Goal: Task Accomplishment & Management: Complete application form

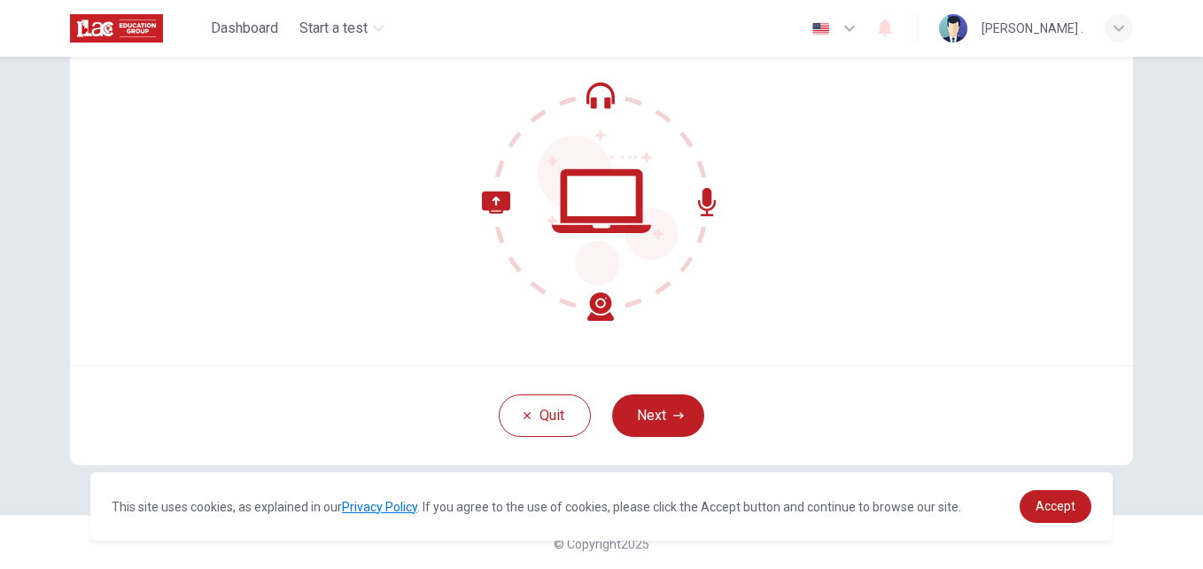
scroll to position [169, 0]
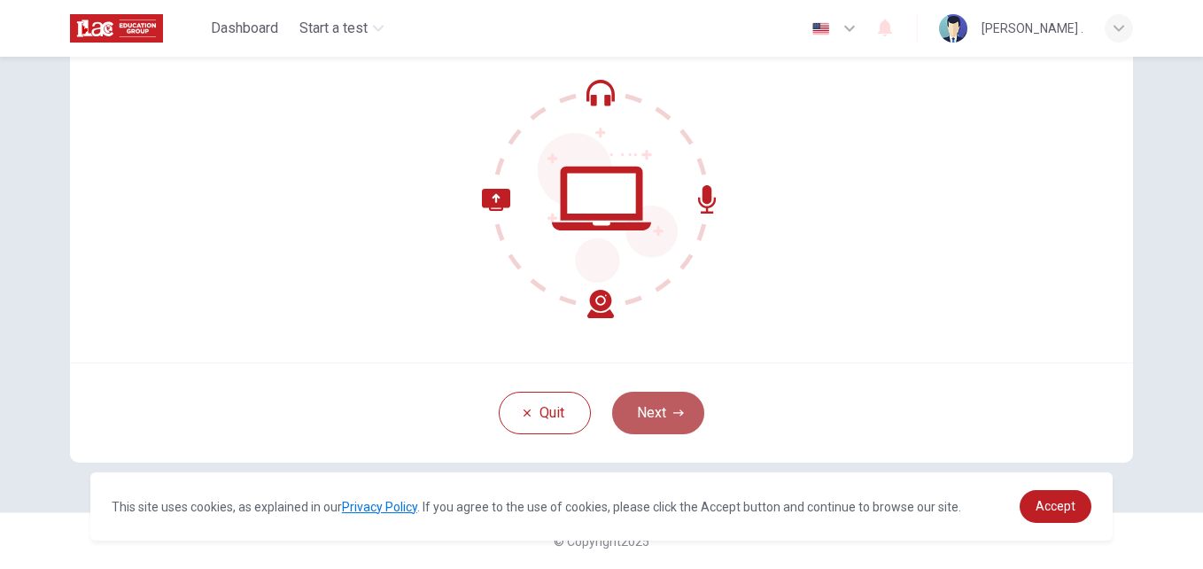
click at [631, 402] on button "Next" at bounding box center [658, 413] width 92 height 43
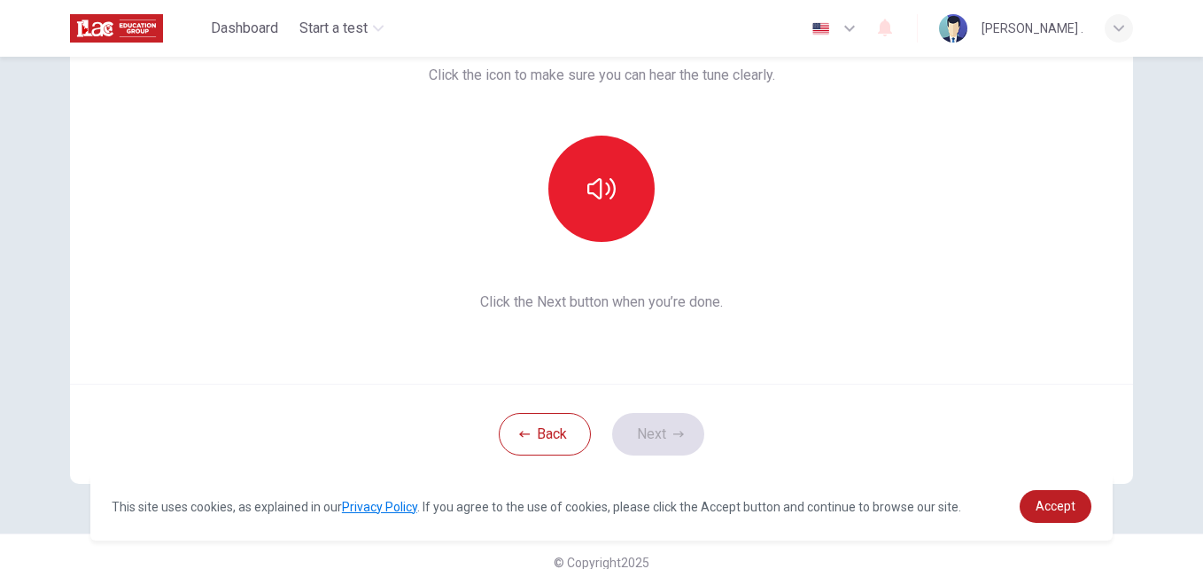
scroll to position [138, 0]
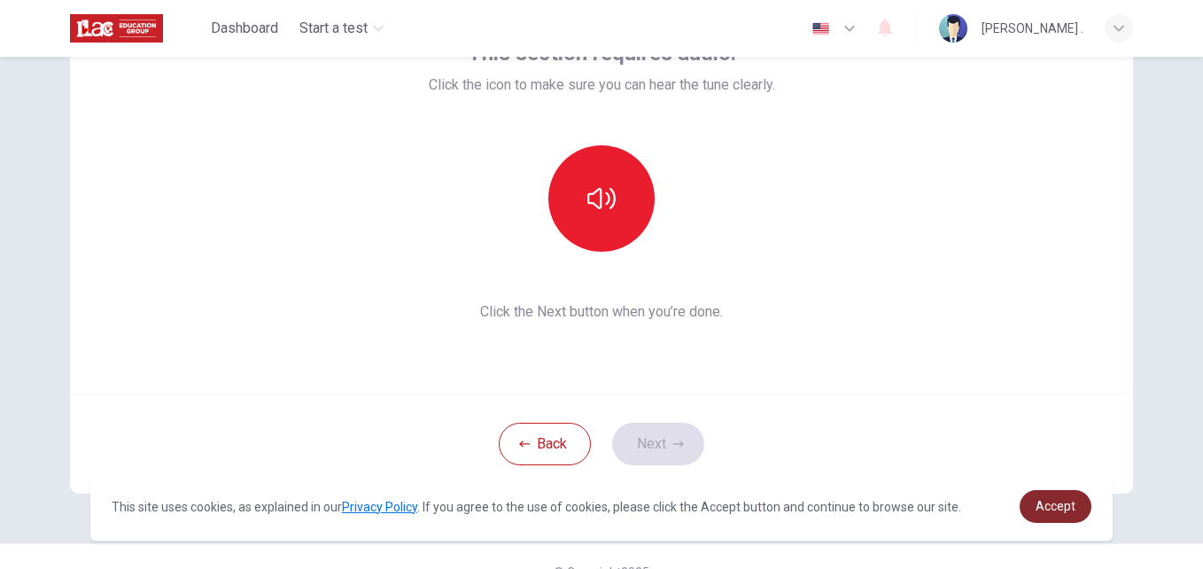
click at [1043, 508] on span "Accept" at bounding box center [1056, 506] width 40 height 14
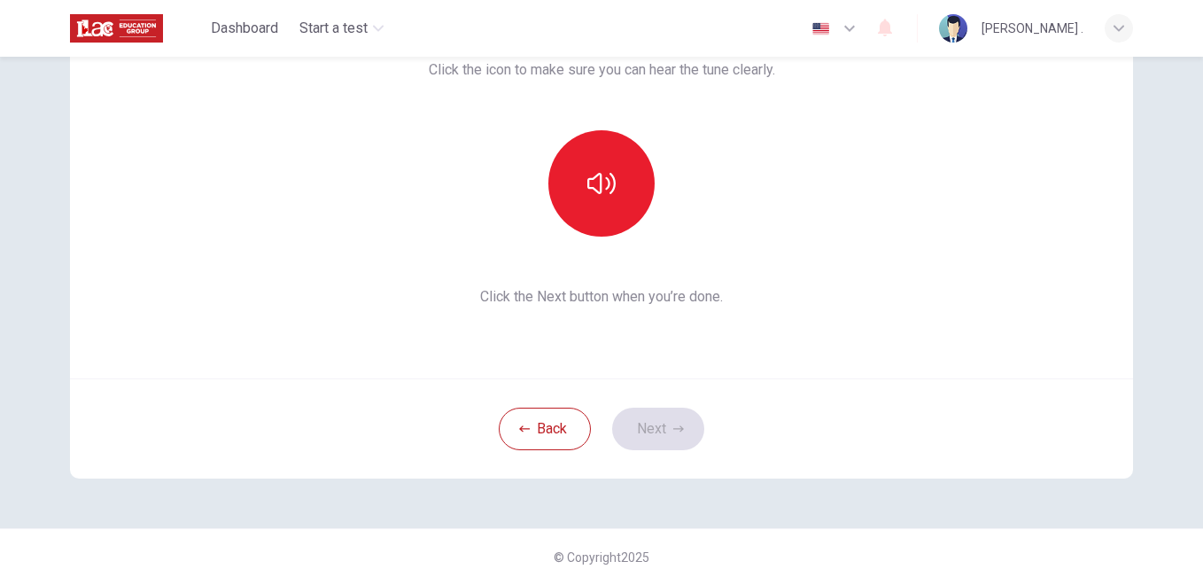
scroll to position [169, 0]
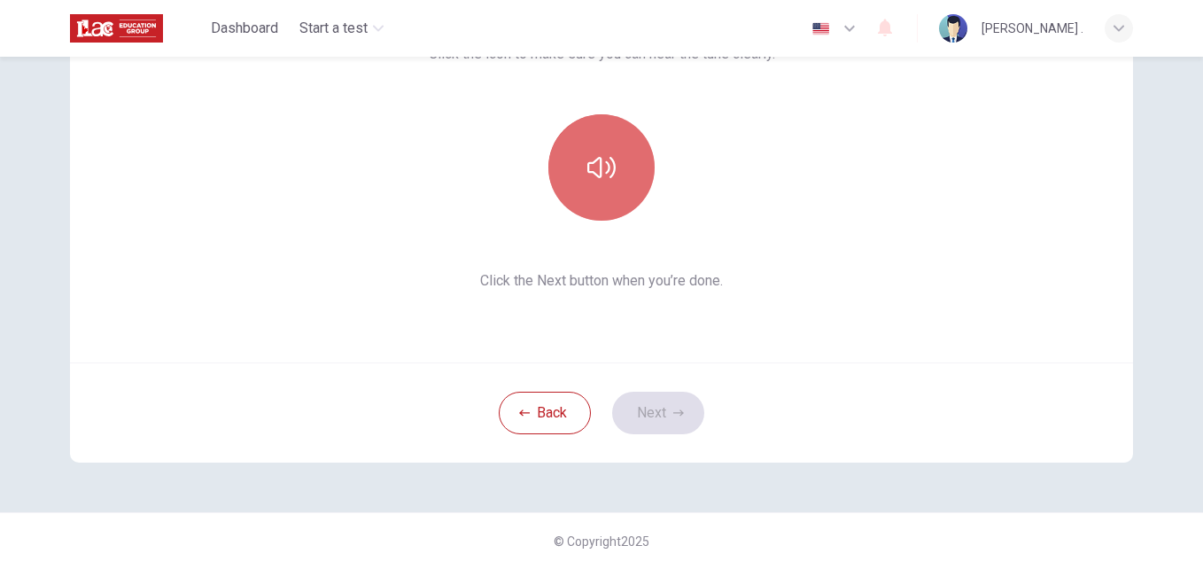
click at [584, 185] on button "button" at bounding box center [601, 167] width 106 height 106
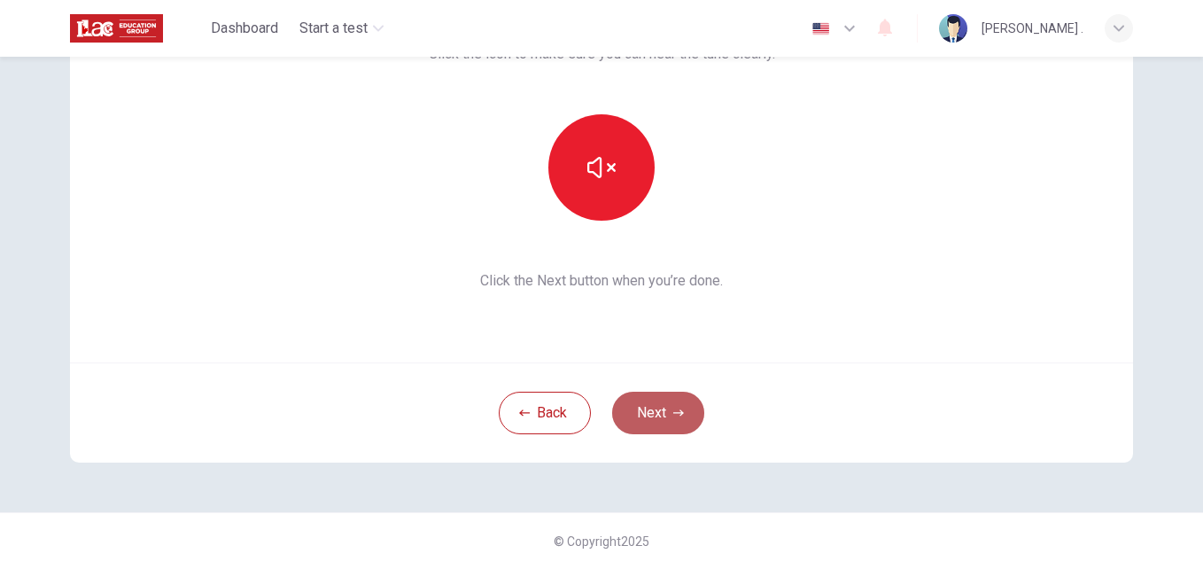
click at [640, 407] on button "Next" at bounding box center [658, 413] width 92 height 43
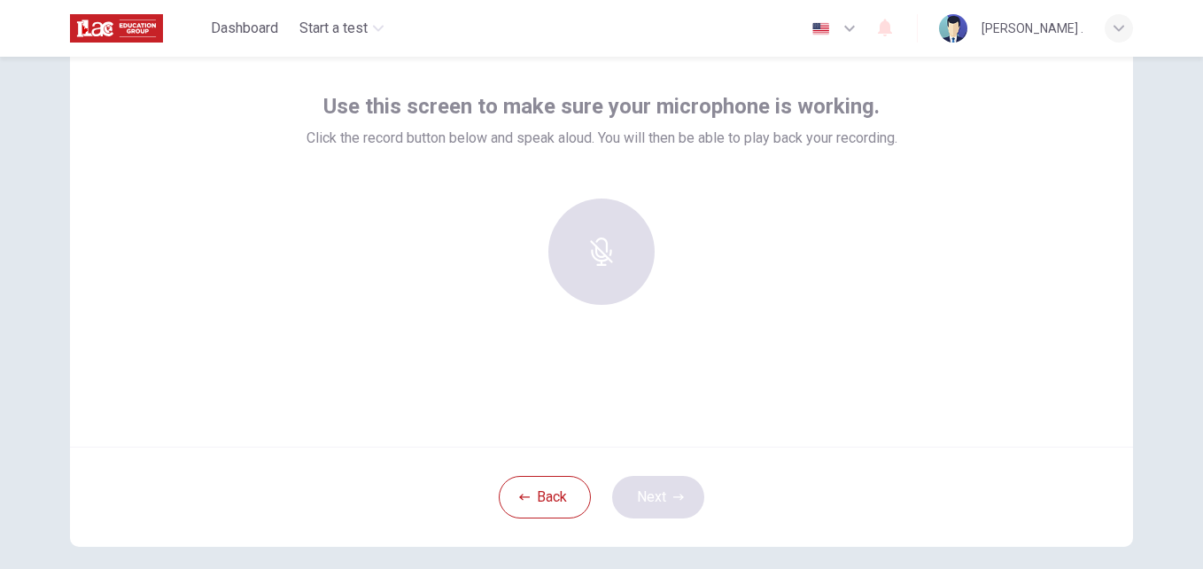
scroll to position [93, 0]
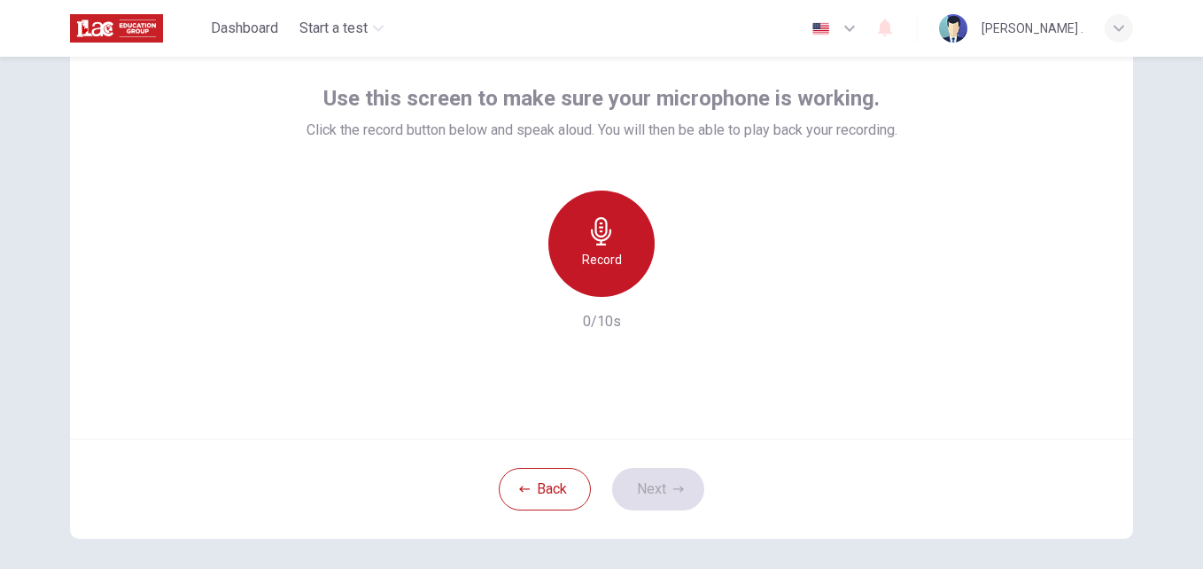
click at [603, 265] on h6 "Record" at bounding box center [602, 259] width 40 height 21
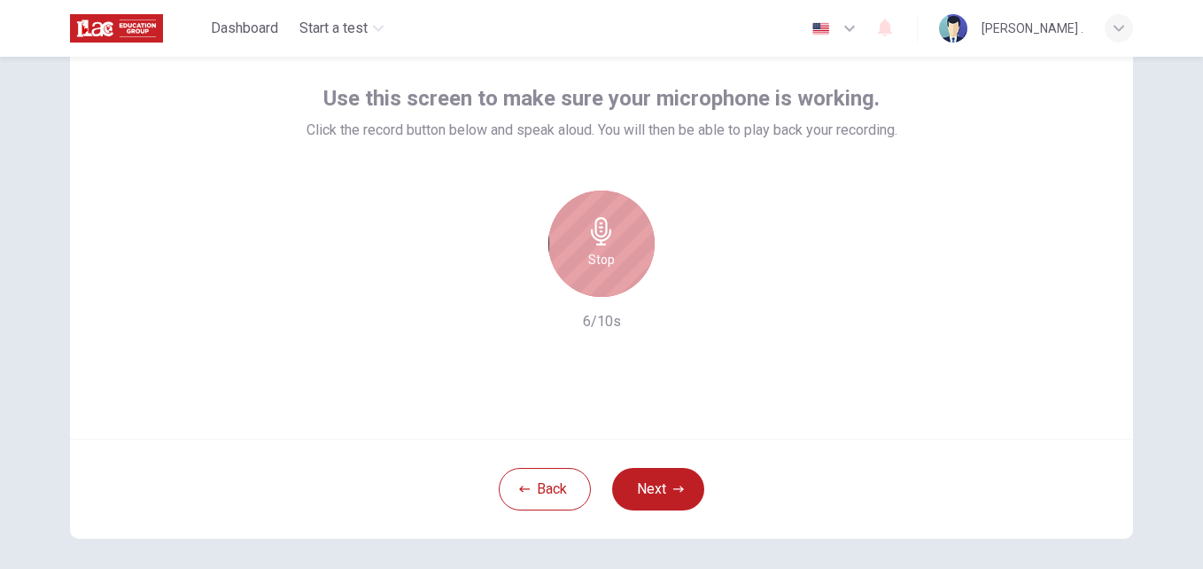
click at [609, 291] on div "Stop" at bounding box center [601, 243] width 106 height 106
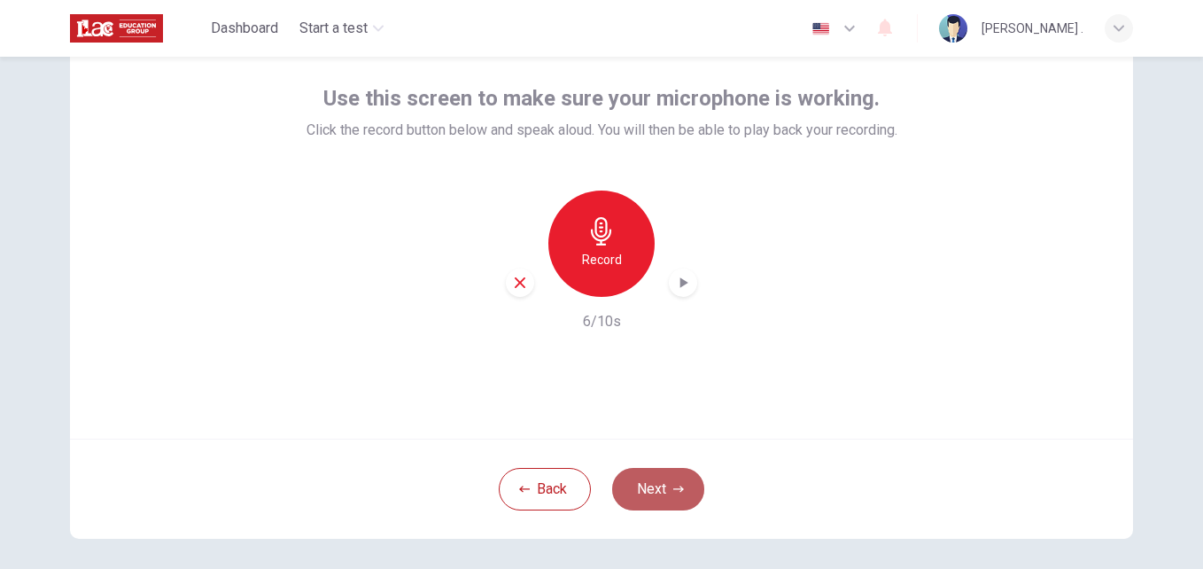
click at [628, 493] on button "Next" at bounding box center [658, 489] width 92 height 43
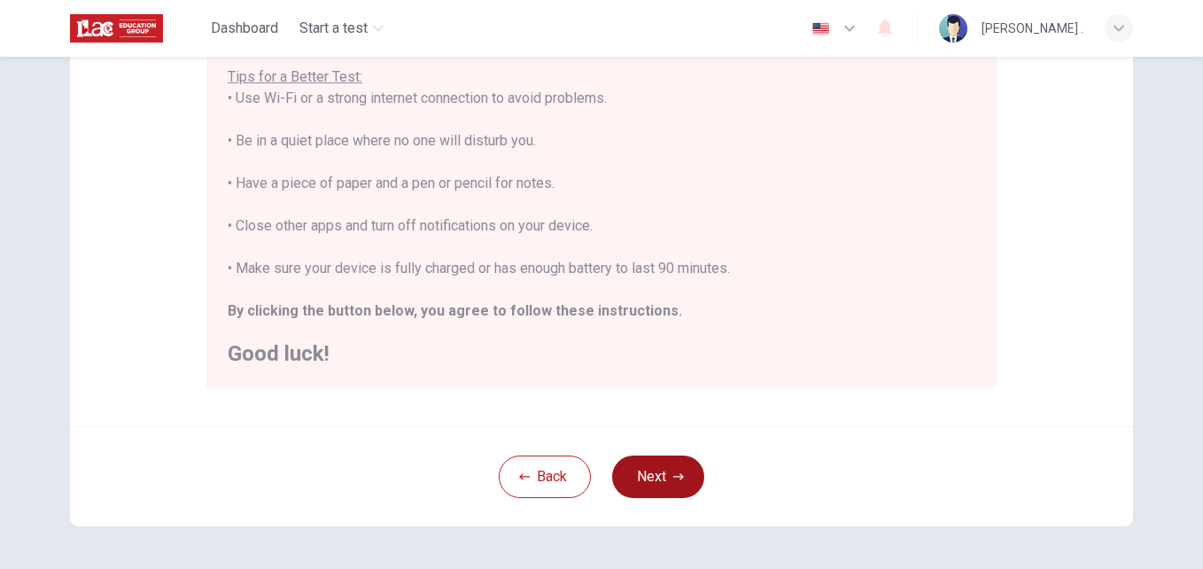
scroll to position [353, 0]
click at [648, 485] on button "Next" at bounding box center [658, 475] width 92 height 43
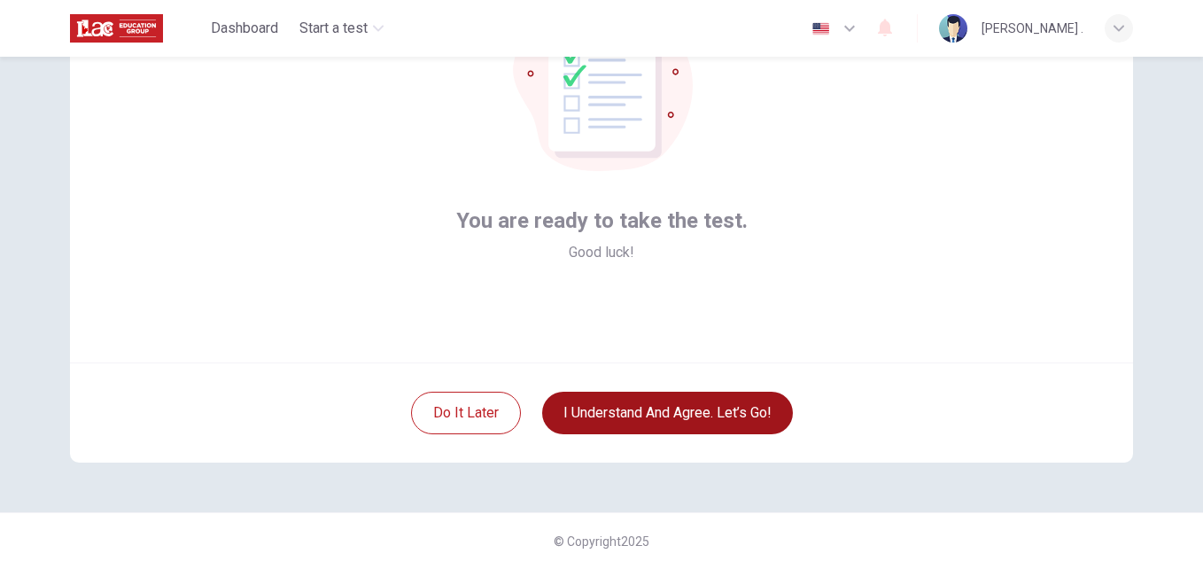
scroll to position [169, 0]
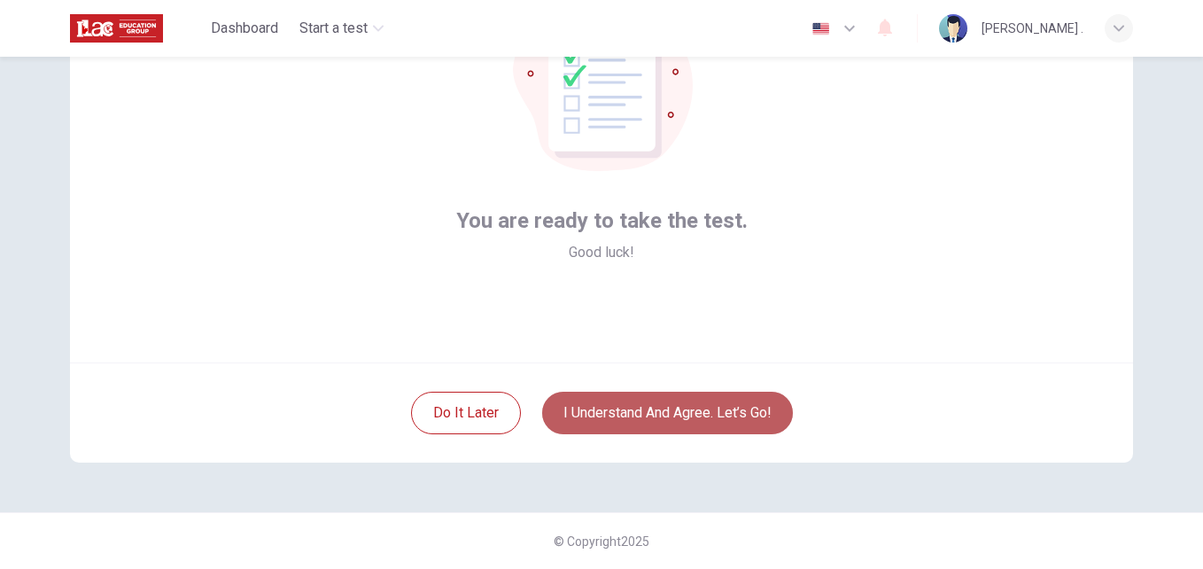
click at [661, 421] on button "I understand and agree. Let’s go!" at bounding box center [667, 413] width 251 height 43
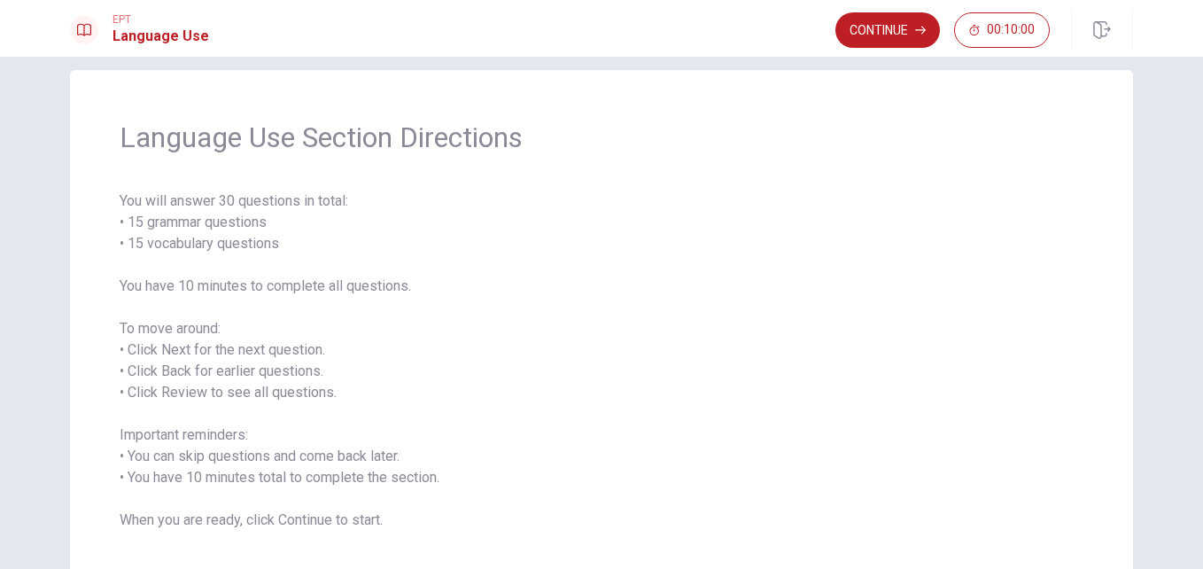
scroll to position [126, 0]
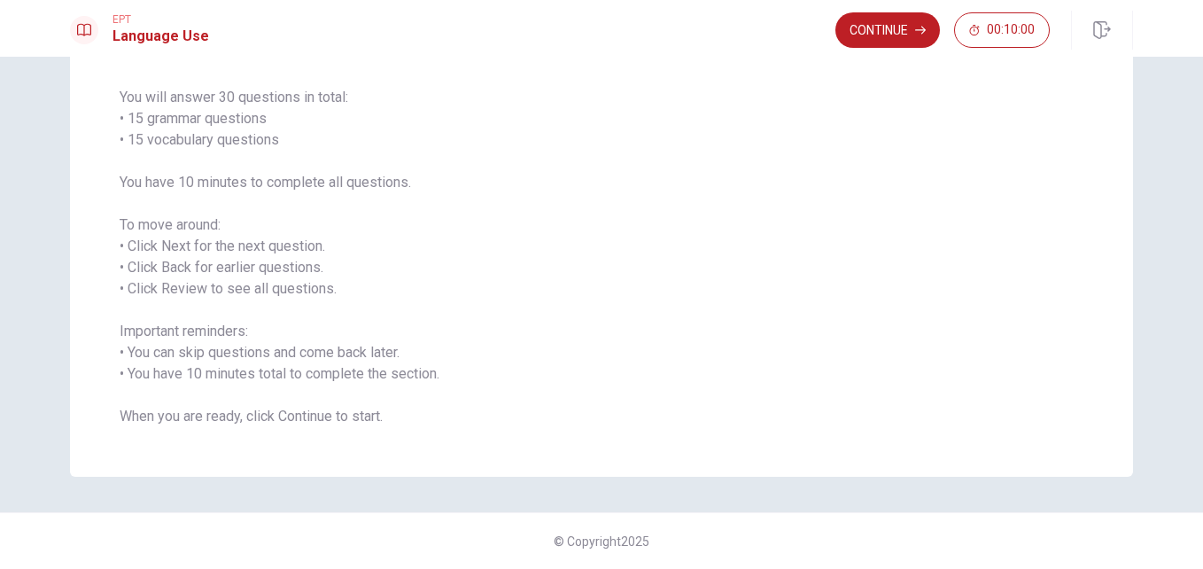
drag, startPoint x: 661, startPoint y: 421, endPoint x: 782, endPoint y: 173, distance: 276.1
click at [782, 173] on span "You will answer 30 questions in total: • 15 grammar questions • 15 vocabulary q…" at bounding box center [602, 257] width 964 height 340
click at [875, 39] on button "Continue" at bounding box center [887, 29] width 105 height 35
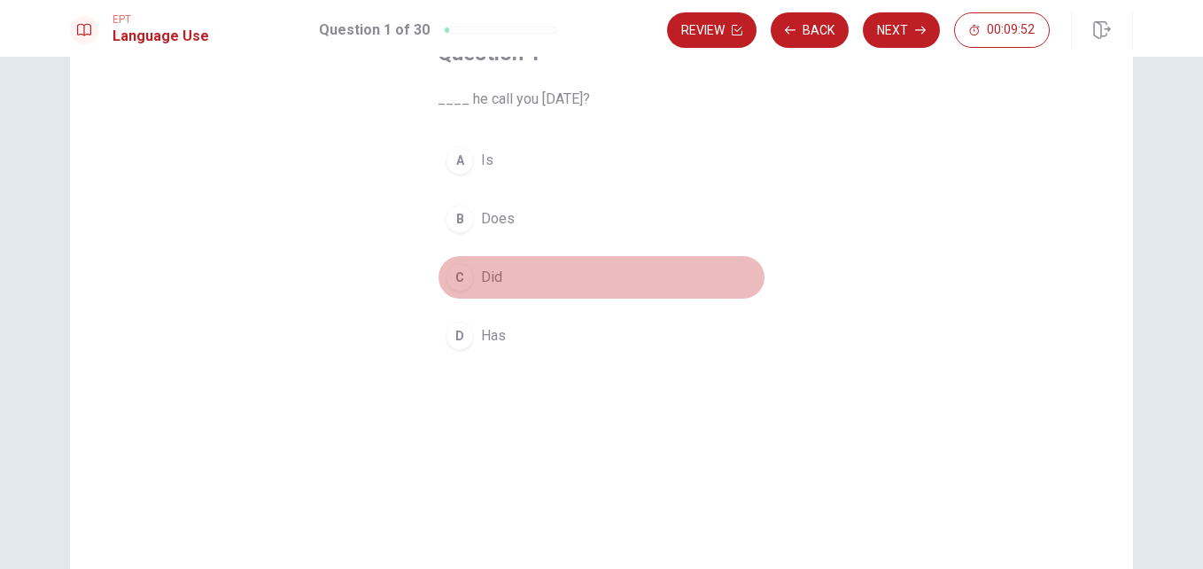
click at [488, 274] on span "Did" at bounding box center [491, 277] width 21 height 21
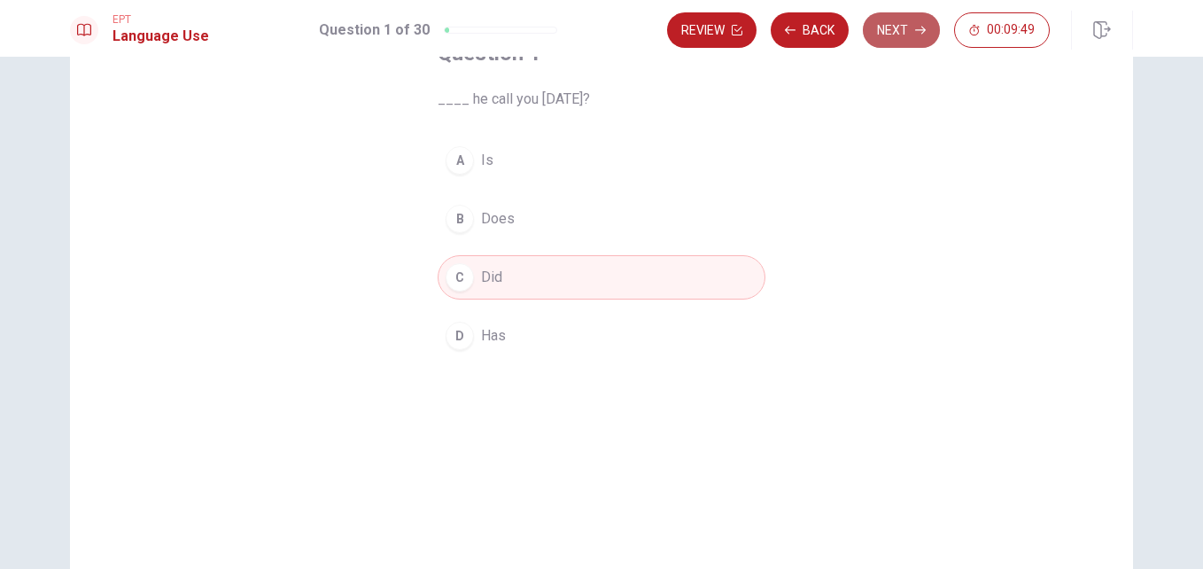
click at [889, 40] on button "Next" at bounding box center [901, 29] width 77 height 35
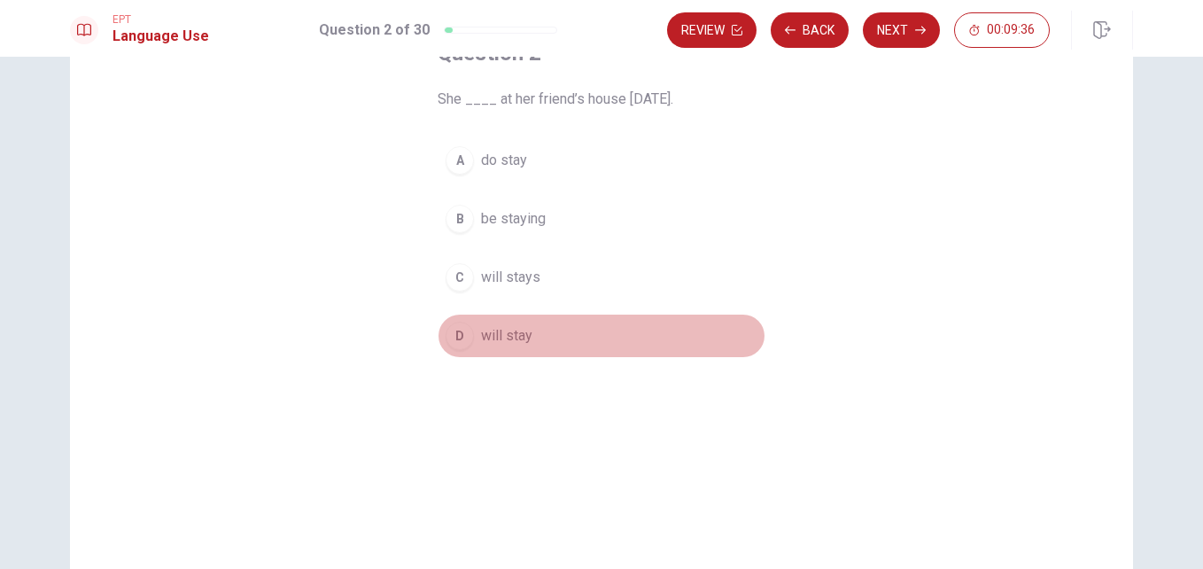
click at [493, 343] on span "will stay" at bounding box center [506, 335] width 51 height 21
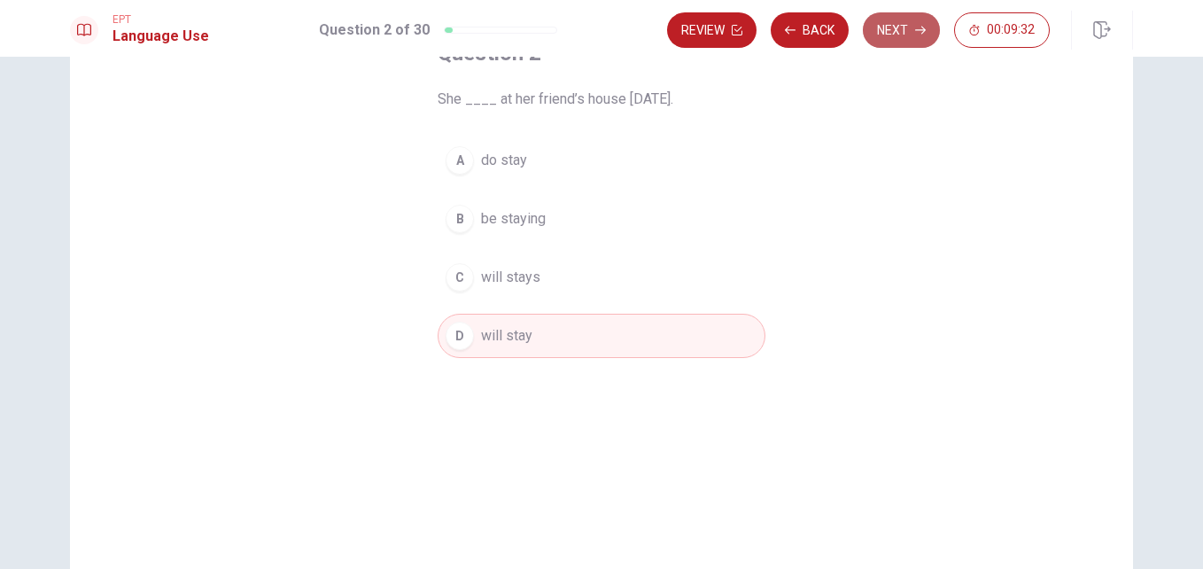
click at [896, 31] on button "Next" at bounding box center [901, 29] width 77 height 35
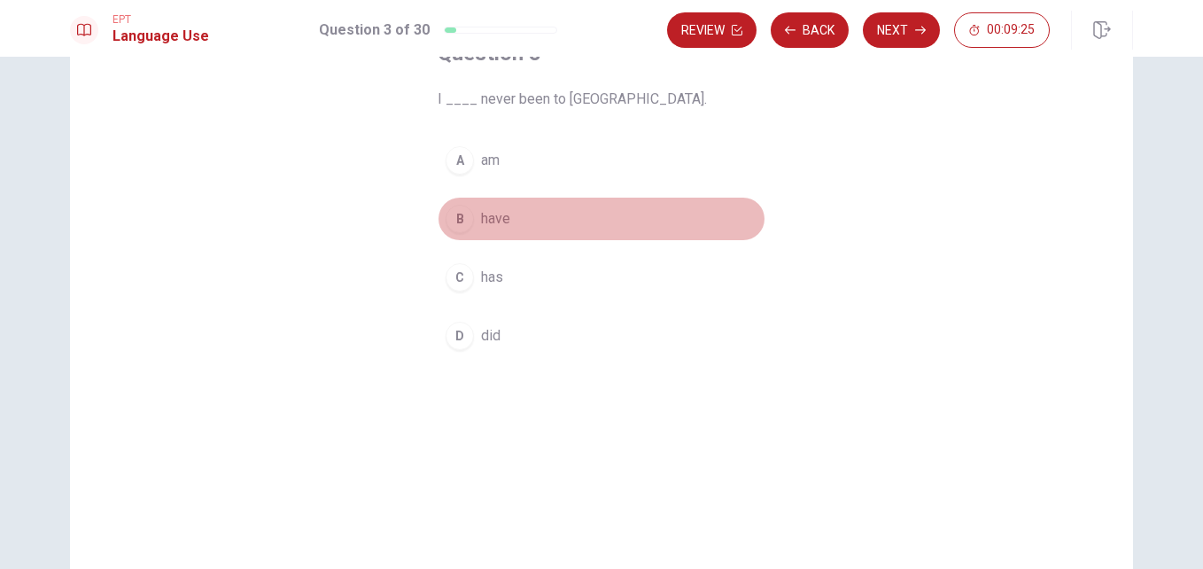
click at [469, 214] on div "B" at bounding box center [460, 219] width 28 height 28
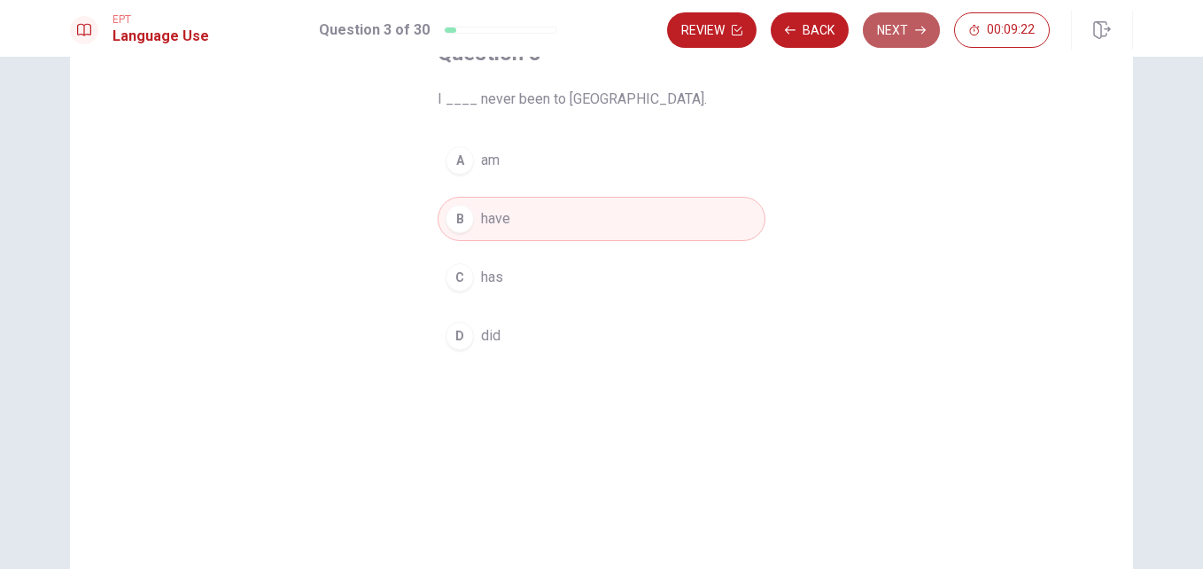
click at [888, 36] on button "Next" at bounding box center [901, 29] width 77 height 35
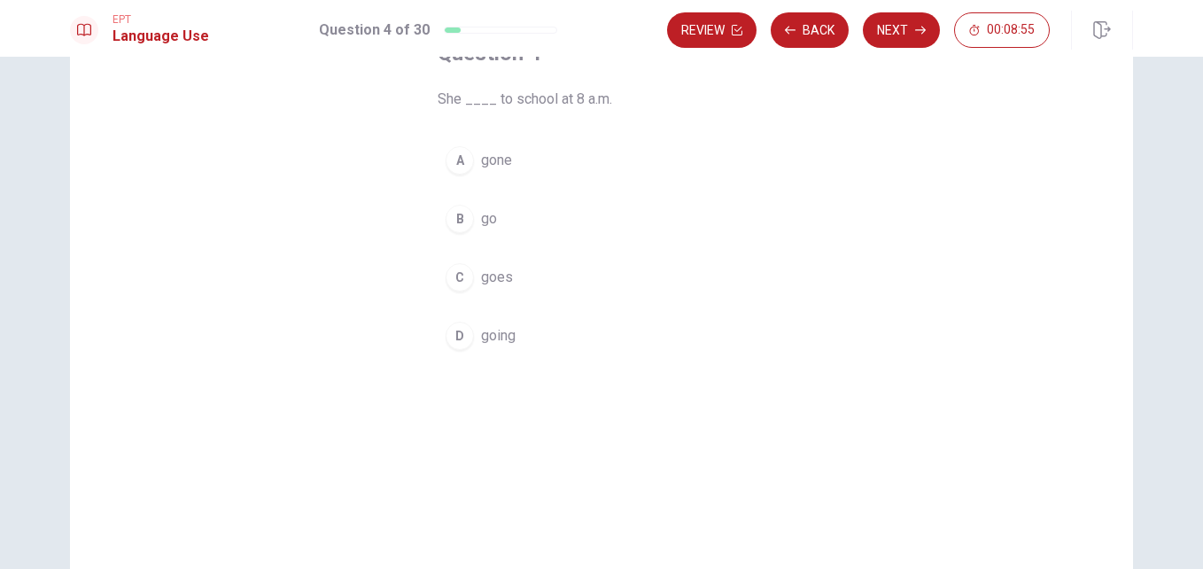
click at [472, 221] on button "B go" at bounding box center [602, 219] width 328 height 44
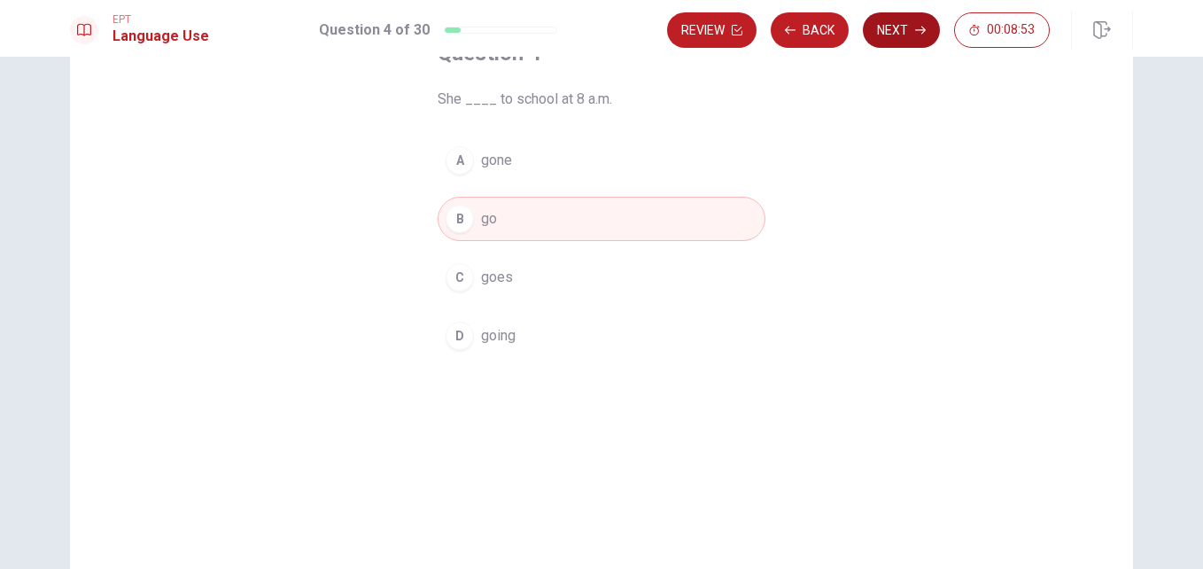
click at [892, 29] on button "Next" at bounding box center [901, 29] width 77 height 35
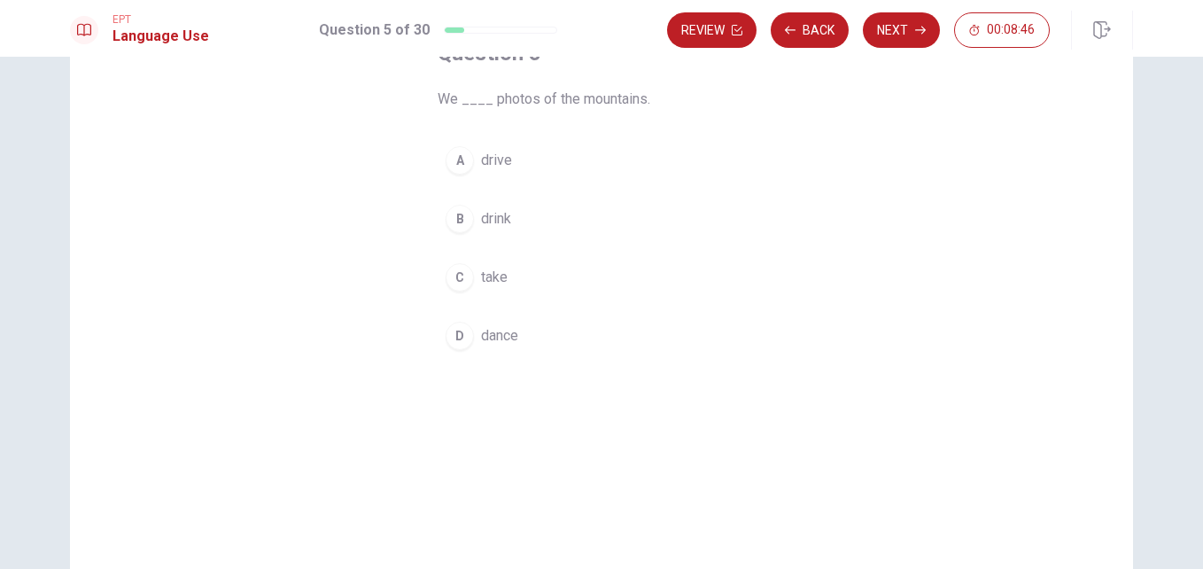
click at [485, 267] on span "take" at bounding box center [494, 277] width 27 height 21
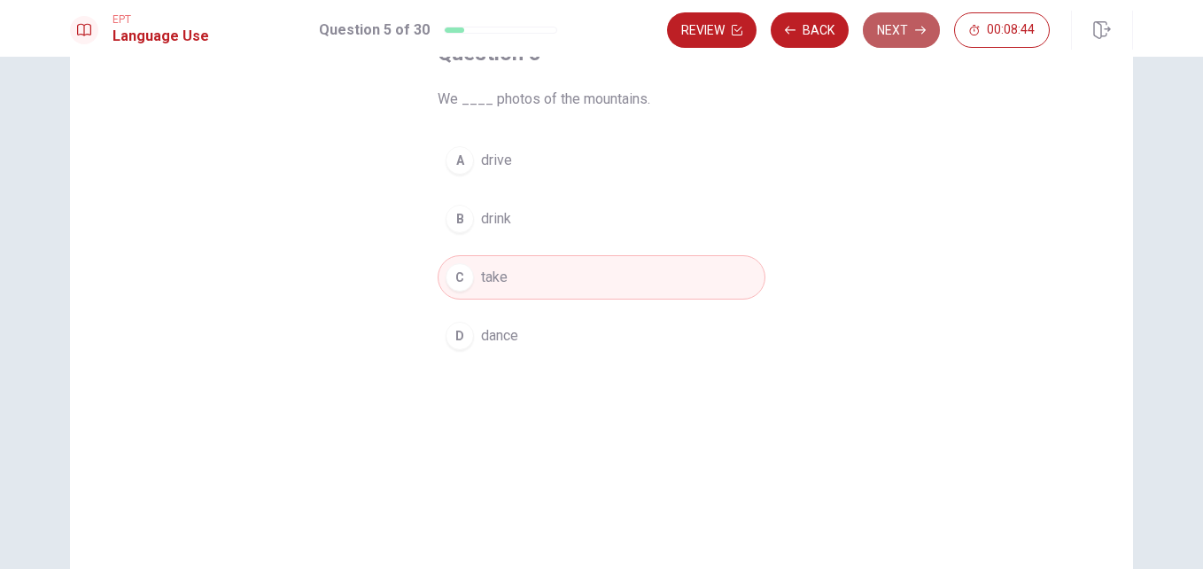
click at [906, 27] on button "Next" at bounding box center [901, 29] width 77 height 35
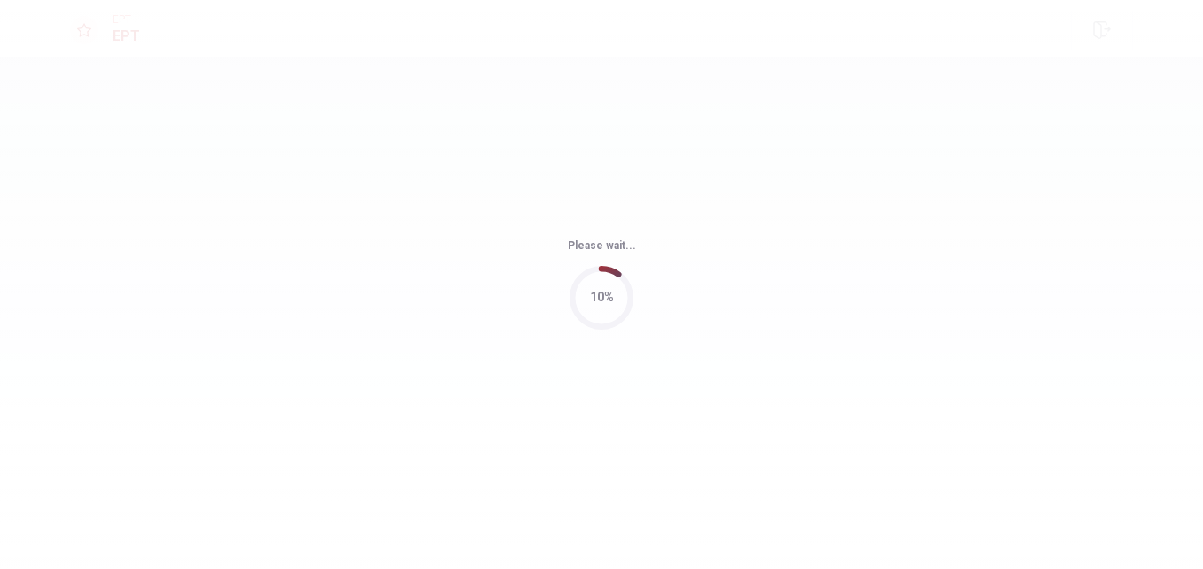
scroll to position [0, 0]
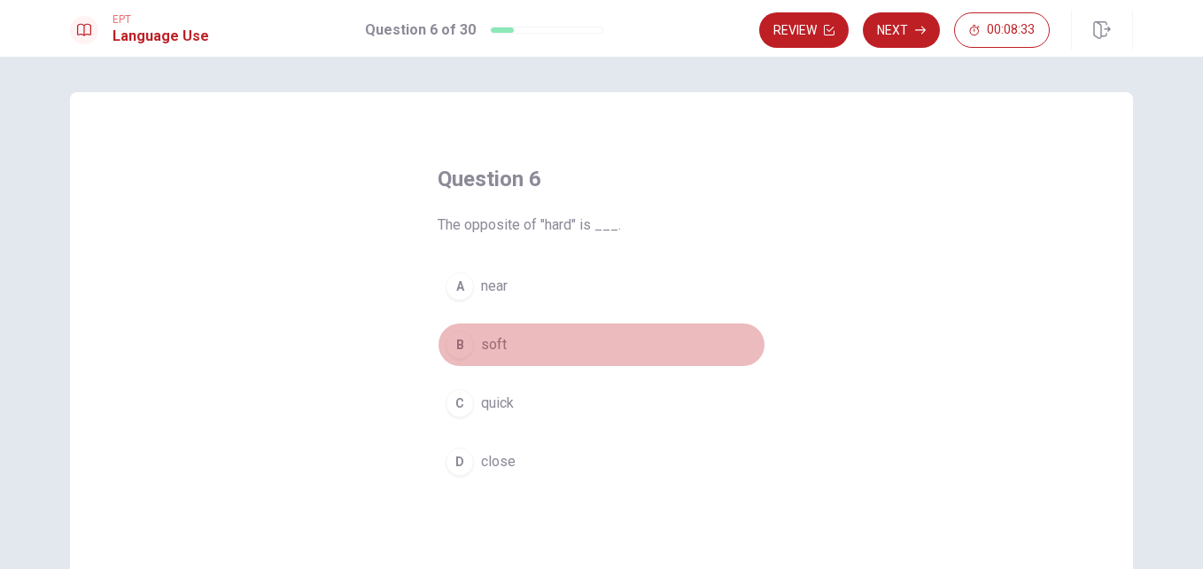
click at [481, 357] on button "B soft" at bounding box center [602, 344] width 328 height 44
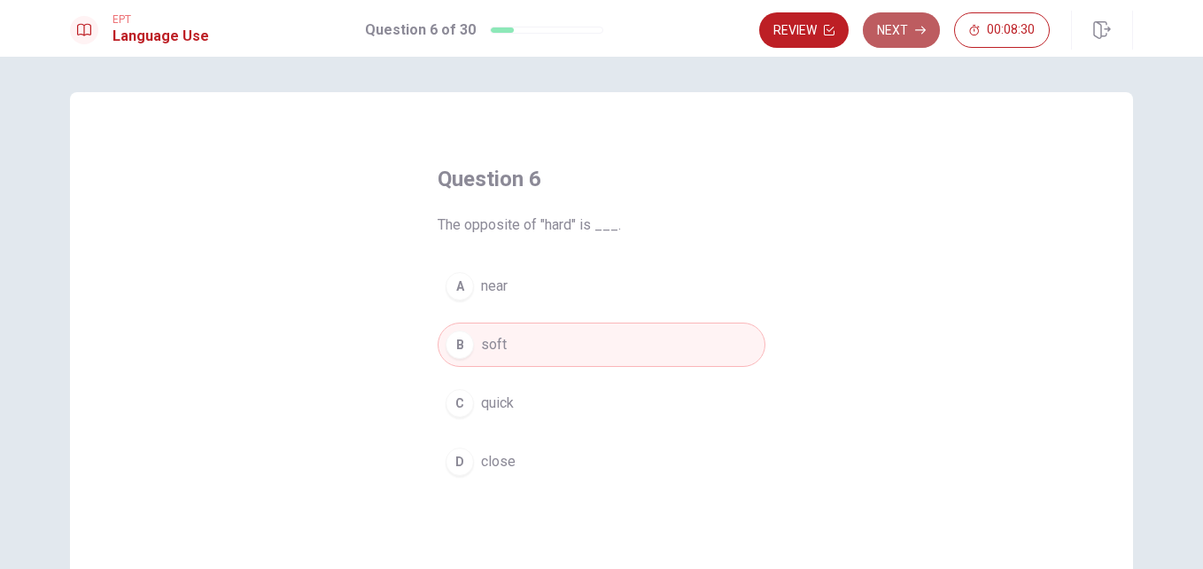
click at [898, 39] on button "Next" at bounding box center [901, 29] width 77 height 35
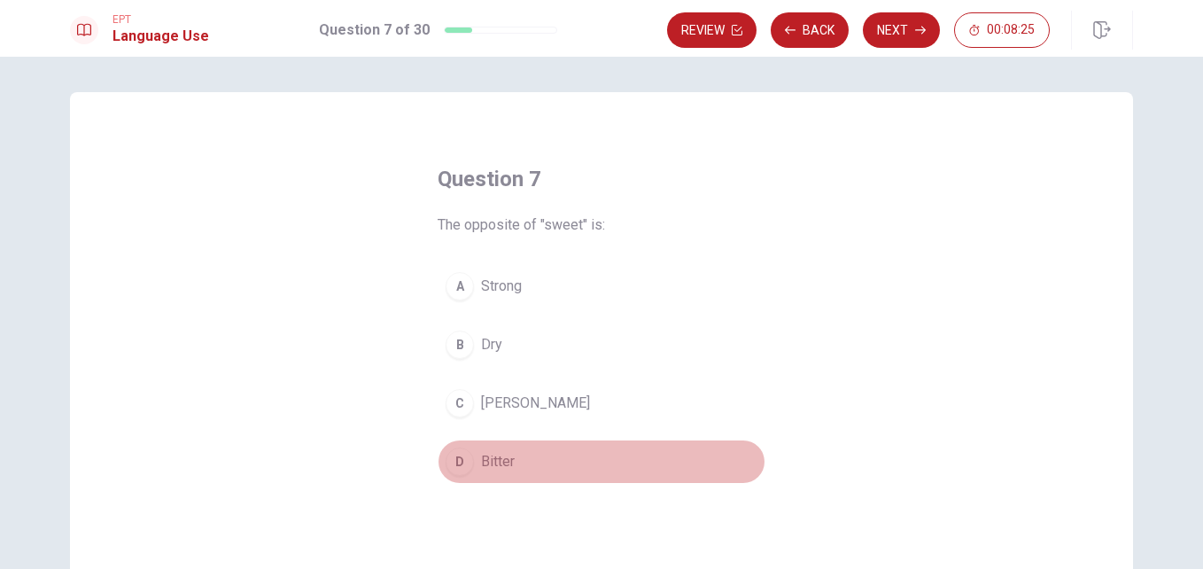
click at [488, 459] on span "Bitter" at bounding box center [498, 461] width 34 height 21
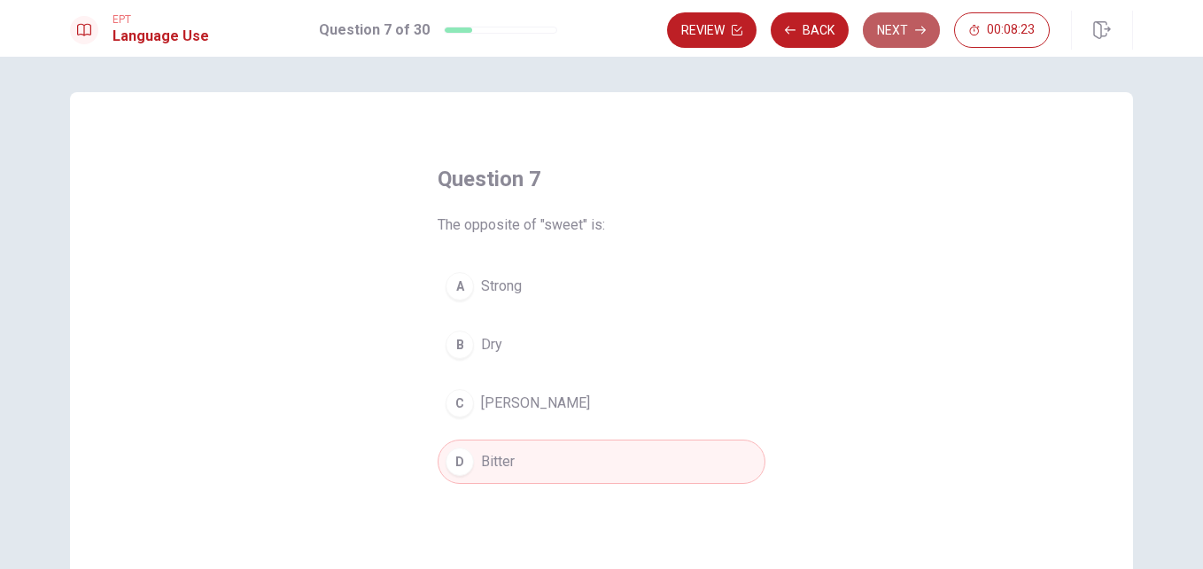
click at [897, 40] on button "Next" at bounding box center [901, 29] width 77 height 35
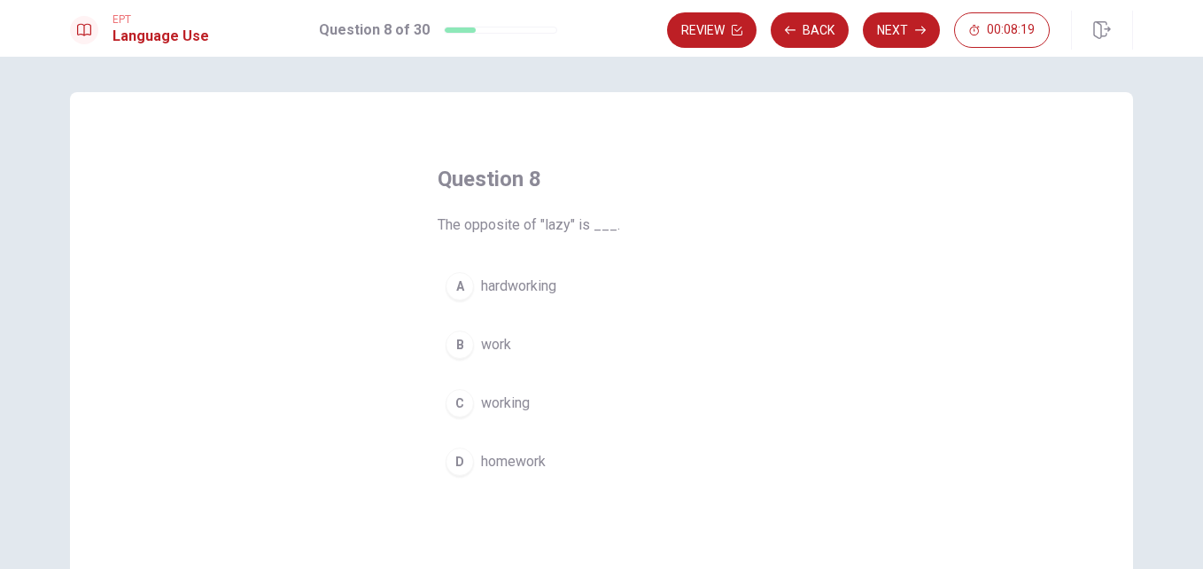
click at [524, 285] on span "hardworking" at bounding box center [518, 285] width 75 height 21
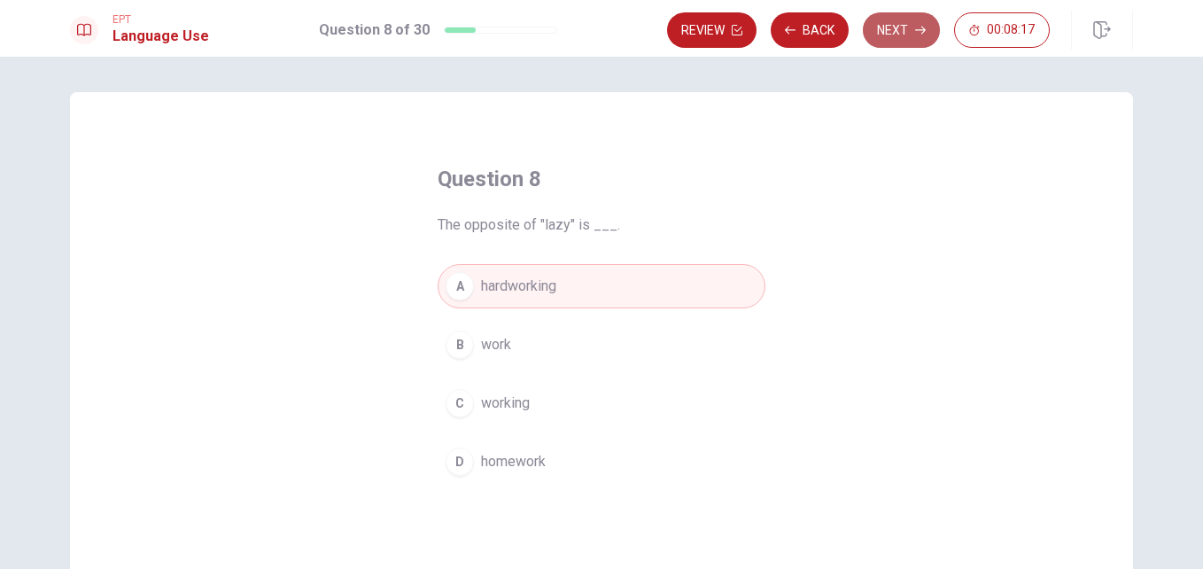
click at [888, 38] on button "Next" at bounding box center [901, 29] width 77 height 35
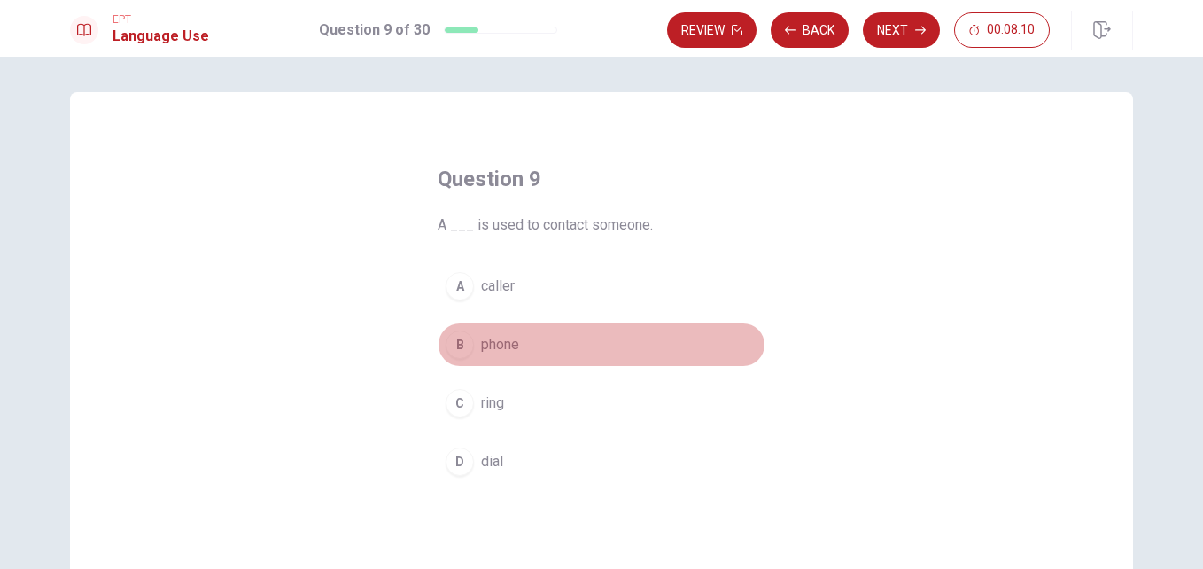
click at [486, 345] on span "phone" at bounding box center [500, 344] width 38 height 21
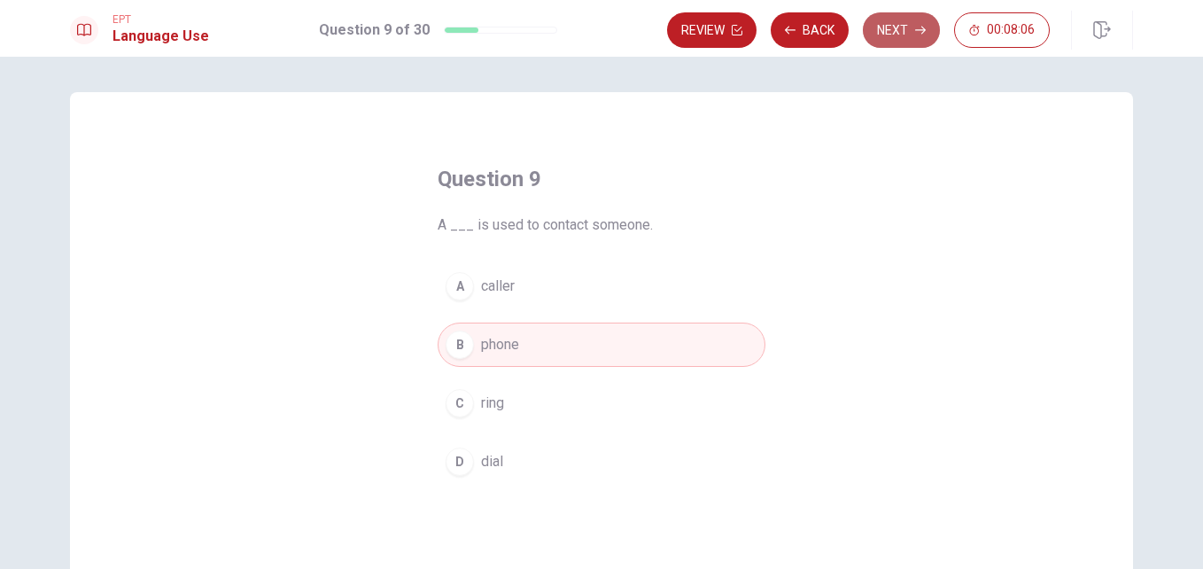
click at [891, 36] on button "Next" at bounding box center [901, 29] width 77 height 35
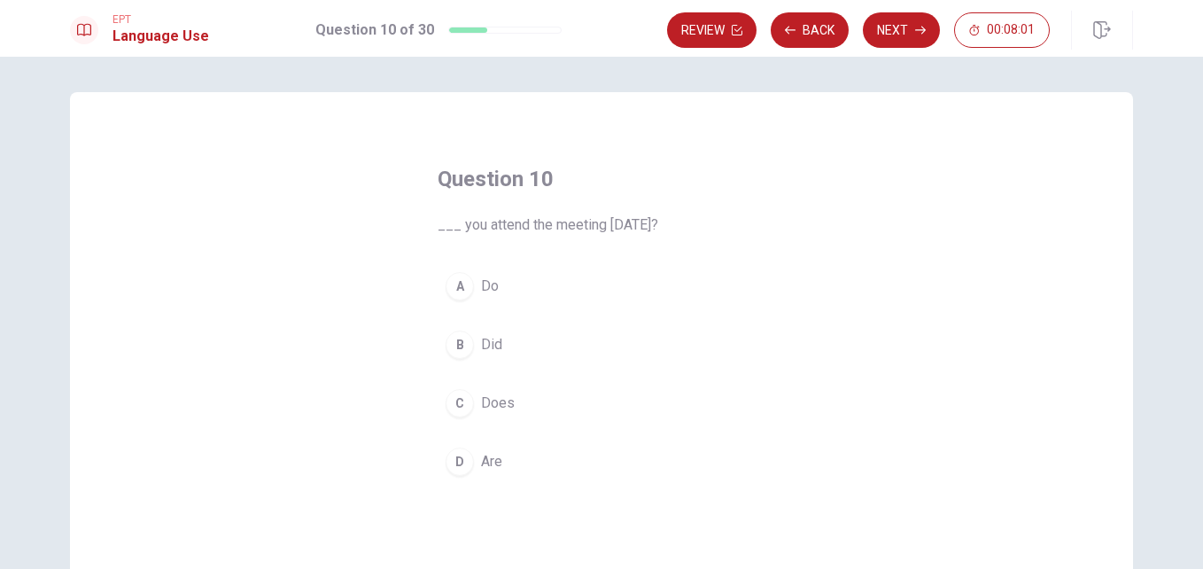
click at [493, 346] on span "Did" at bounding box center [491, 344] width 21 height 21
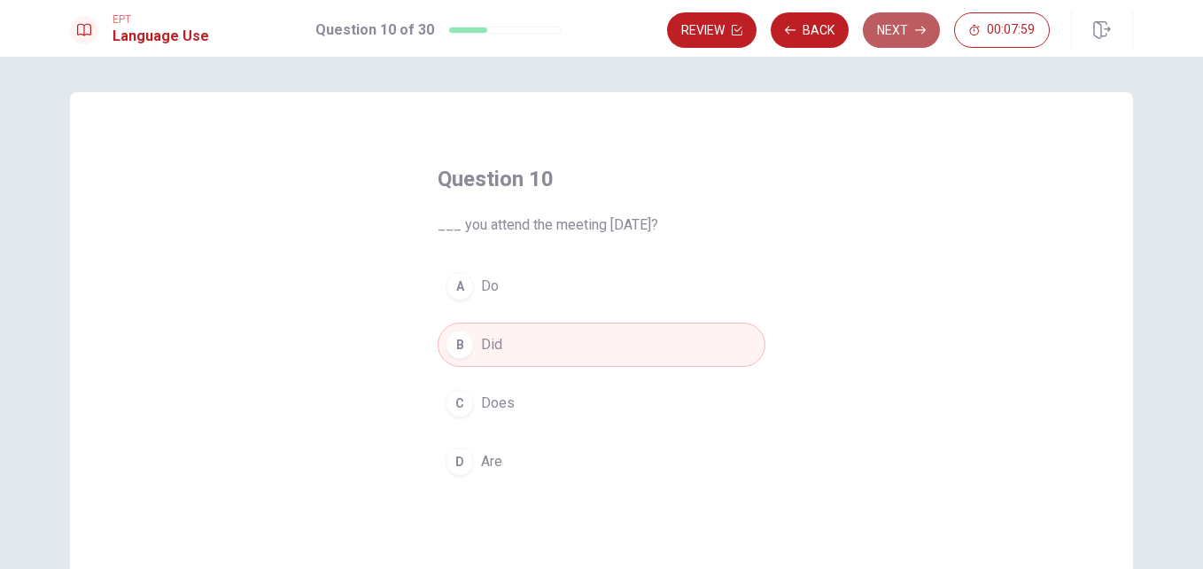
click at [922, 30] on icon "button" at bounding box center [920, 31] width 11 height 8
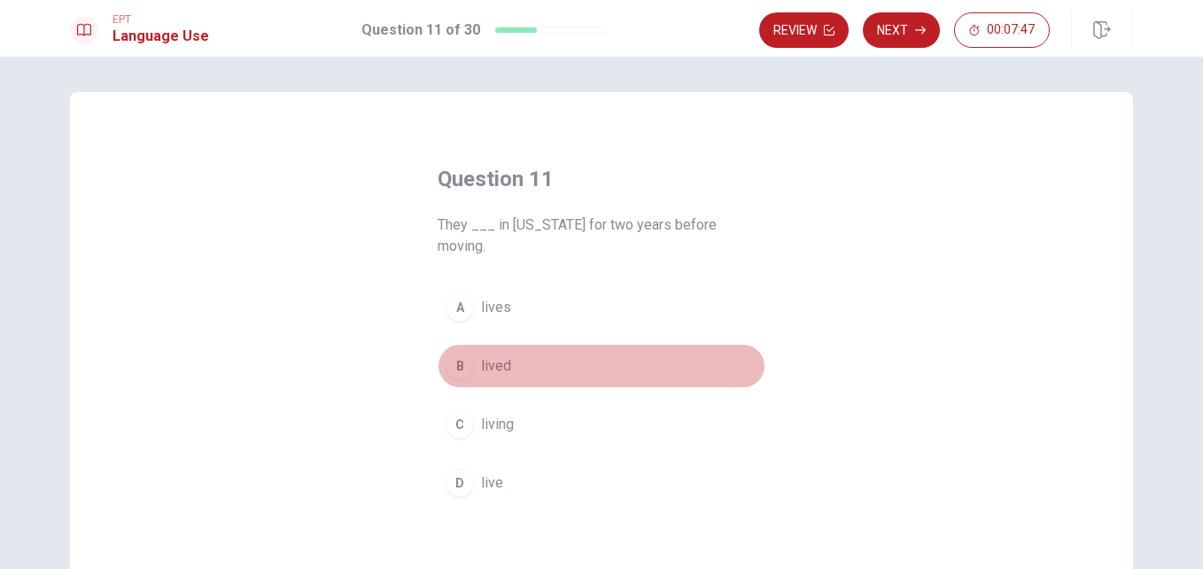
click at [500, 355] on span "lived" at bounding box center [496, 365] width 30 height 21
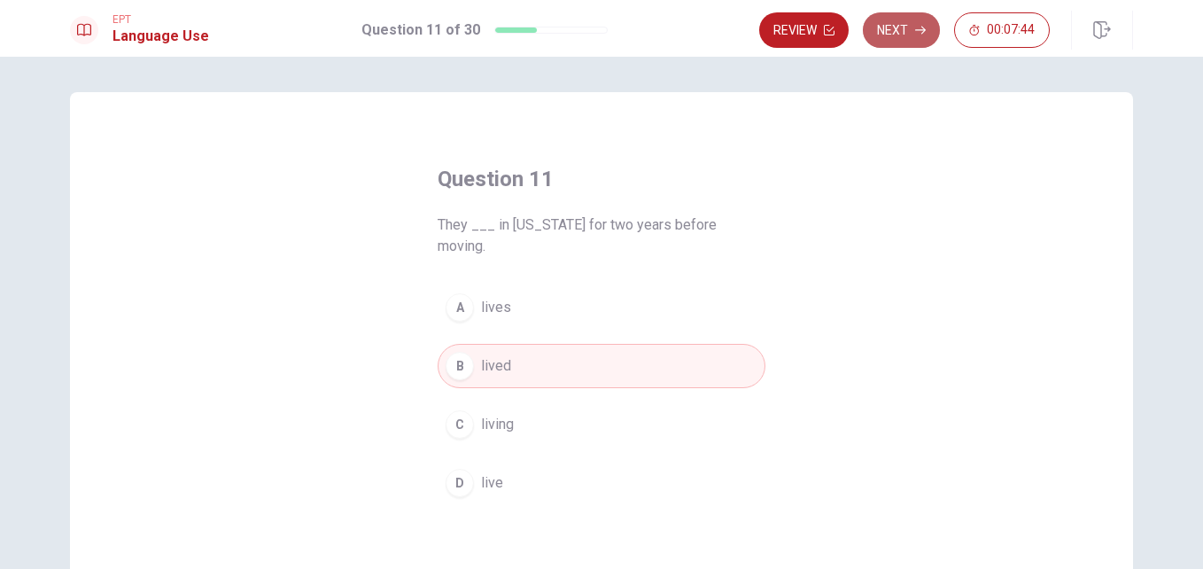
click at [892, 35] on button "Next" at bounding box center [901, 29] width 77 height 35
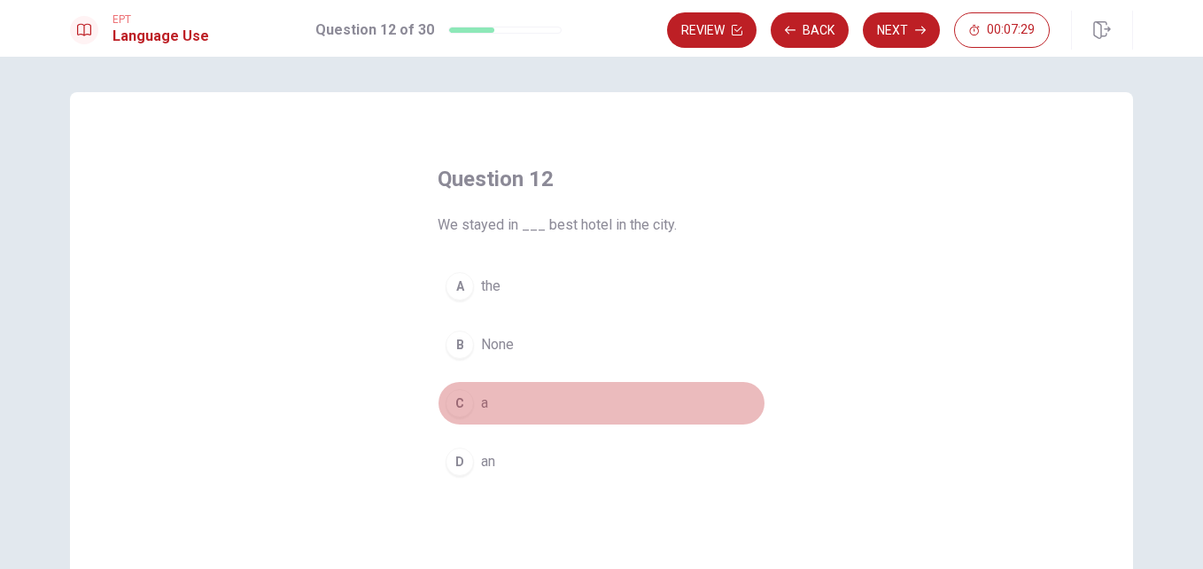
click at [481, 392] on span "a" at bounding box center [484, 402] width 7 height 21
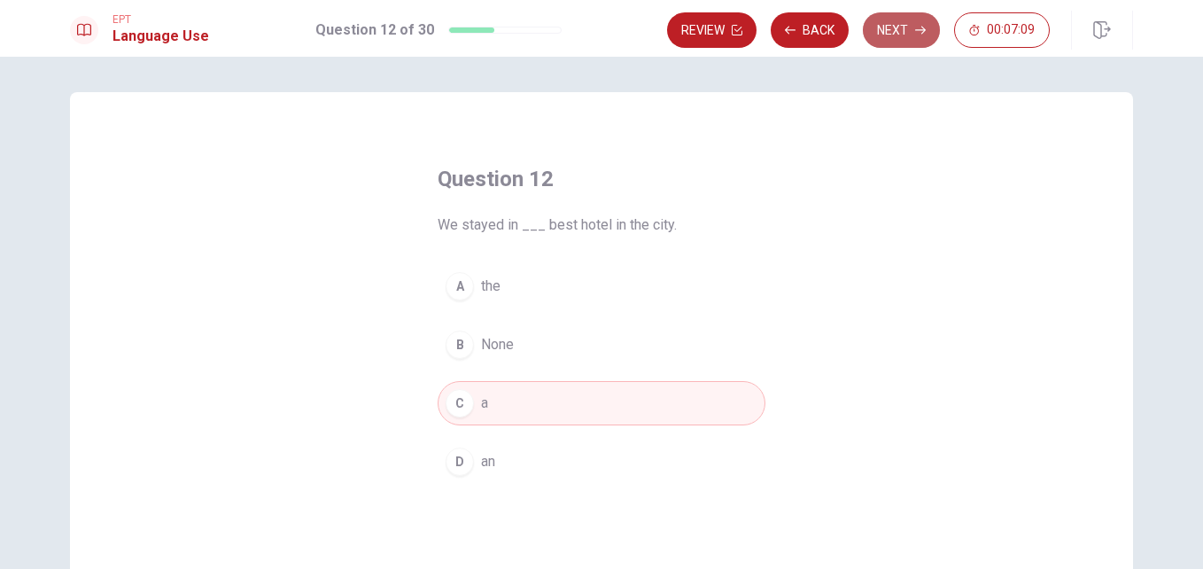
click at [905, 35] on button "Next" at bounding box center [901, 29] width 77 height 35
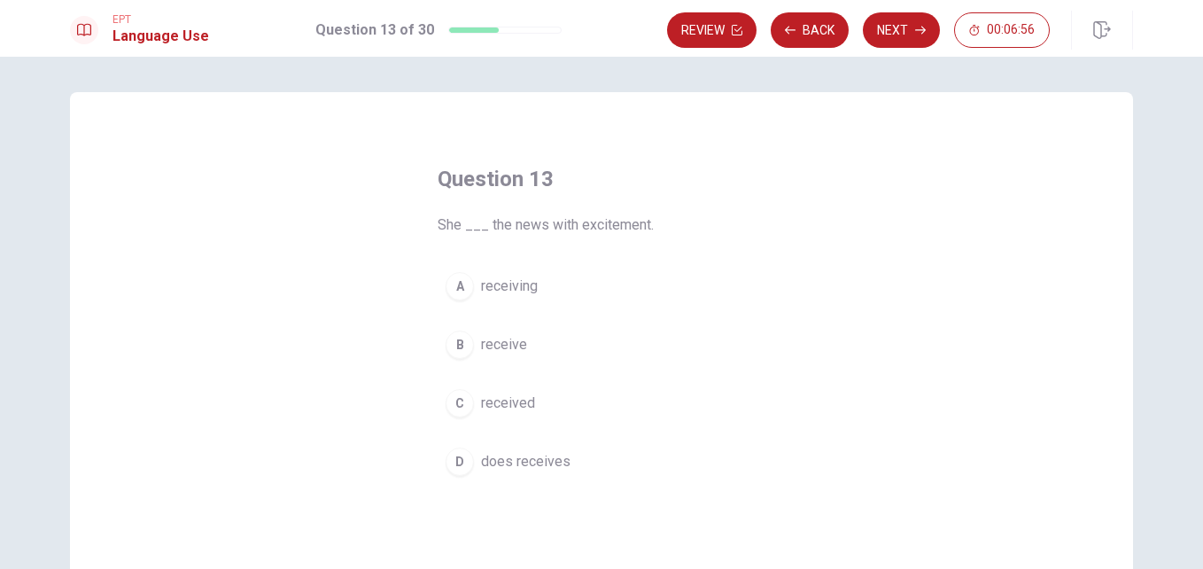
click at [501, 389] on button "C received" at bounding box center [602, 403] width 328 height 44
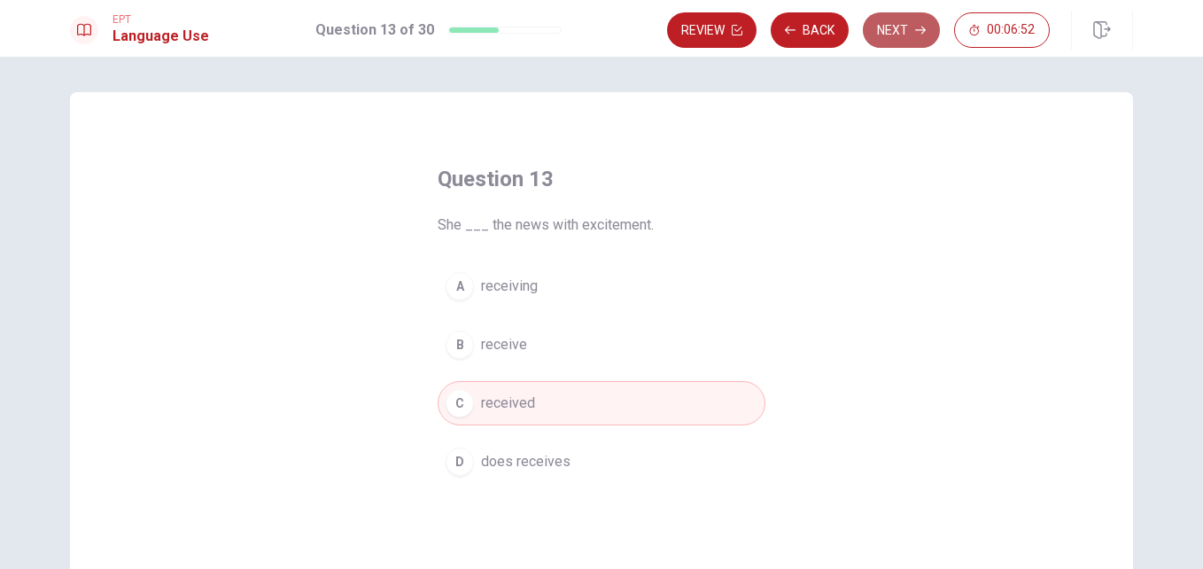
click at [893, 27] on button "Next" at bounding box center [901, 29] width 77 height 35
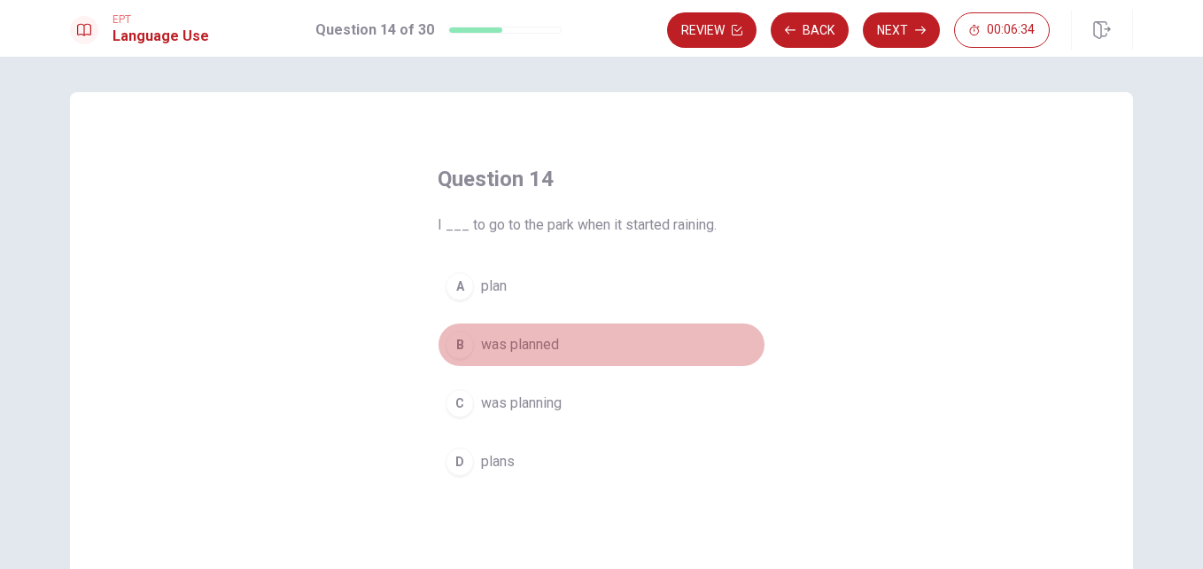
click at [522, 359] on button "B was planned" at bounding box center [602, 344] width 328 height 44
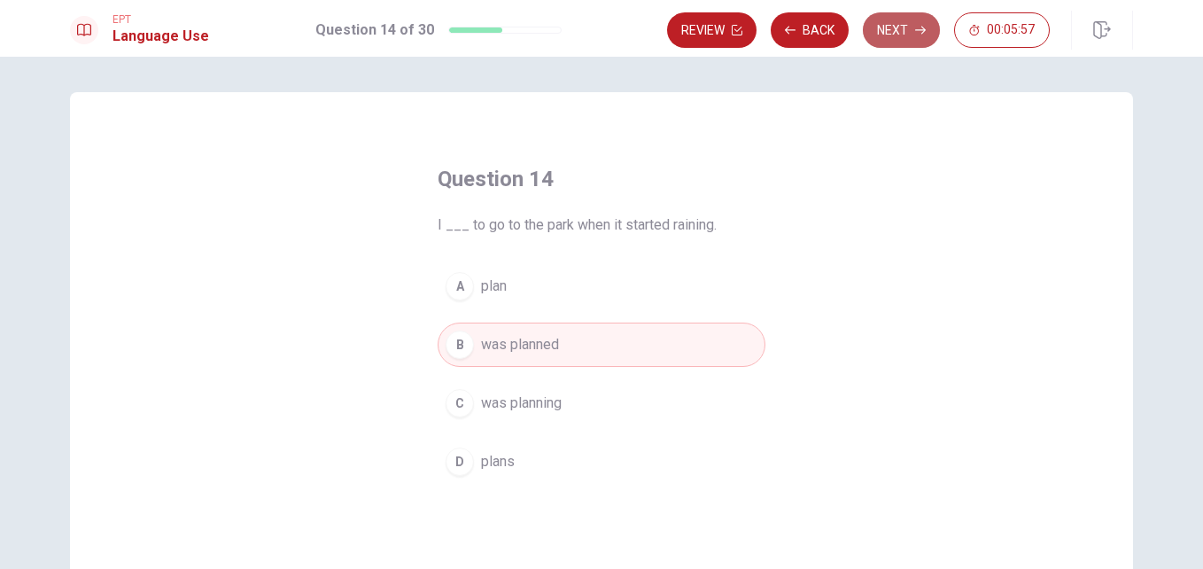
click at [916, 35] on button "Next" at bounding box center [901, 29] width 77 height 35
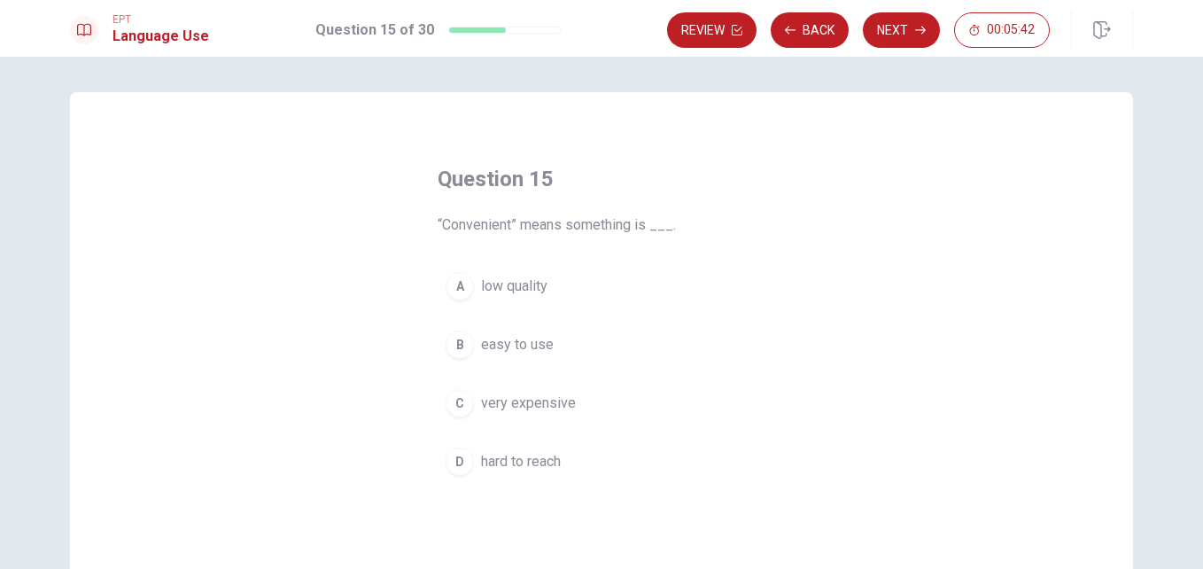
click at [490, 338] on span "easy to use" at bounding box center [517, 344] width 73 height 21
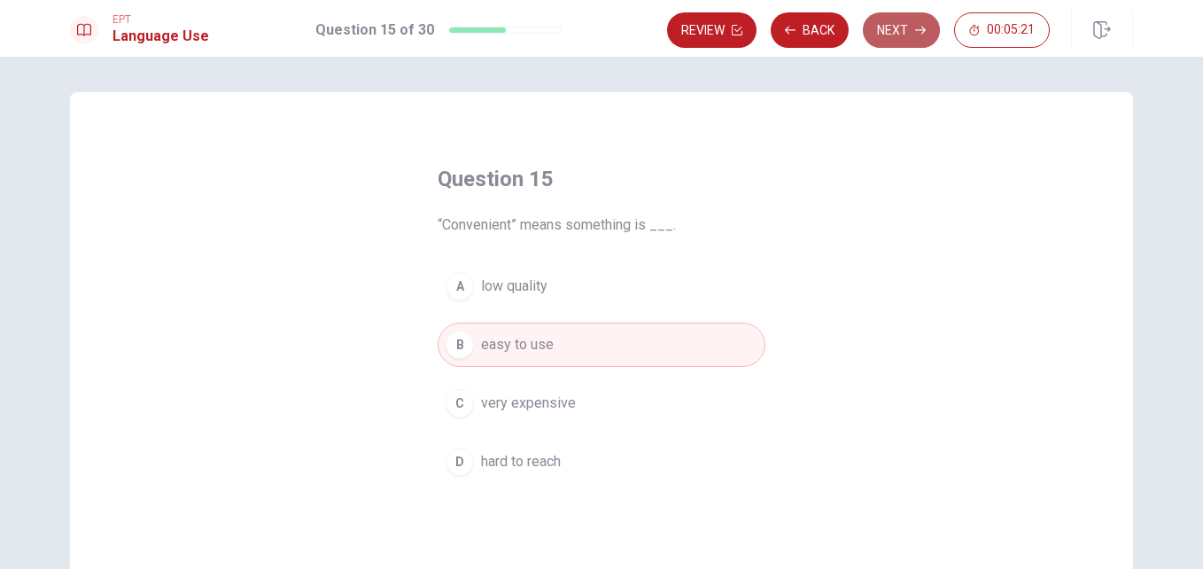
click at [878, 18] on button "Next" at bounding box center [901, 29] width 77 height 35
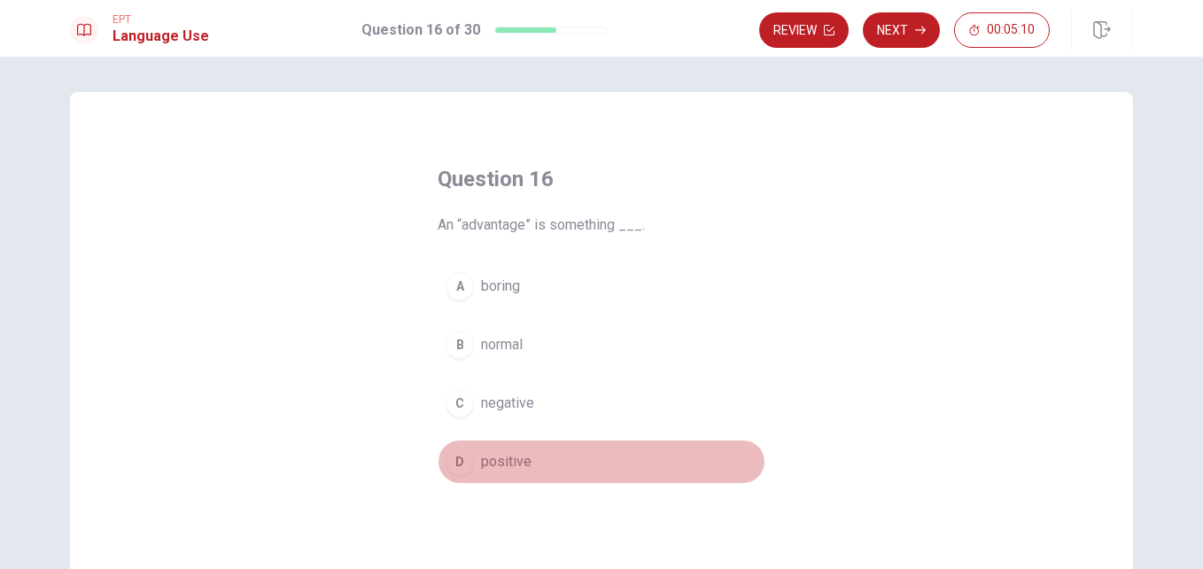
click at [489, 468] on span "positive" at bounding box center [506, 461] width 50 height 21
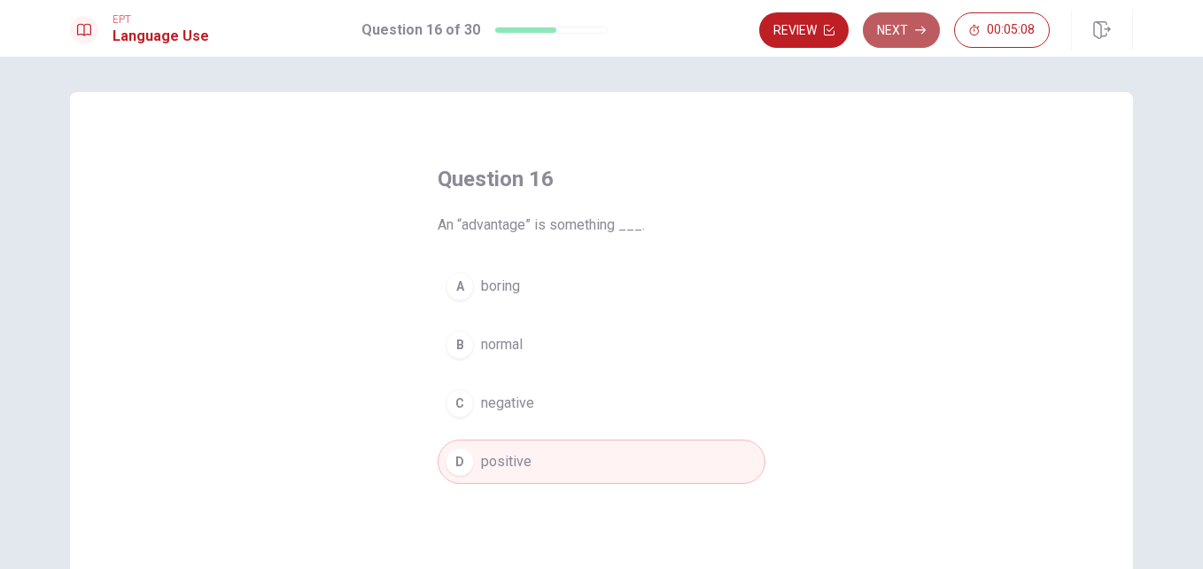
click at [896, 27] on button "Next" at bounding box center [901, 29] width 77 height 35
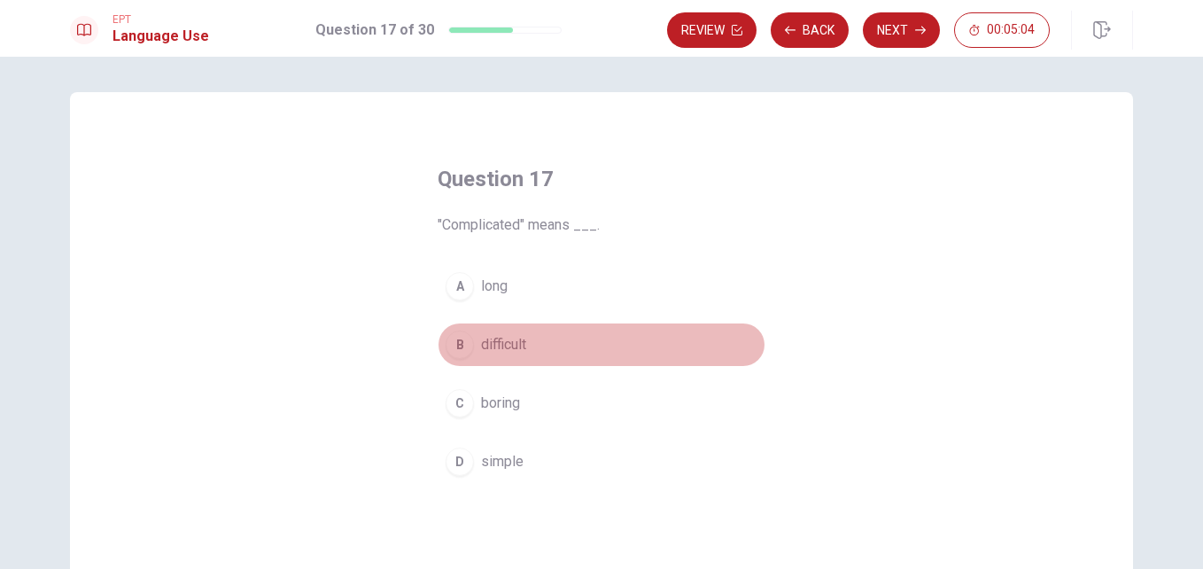
click at [489, 338] on span "difficult" at bounding box center [503, 344] width 45 height 21
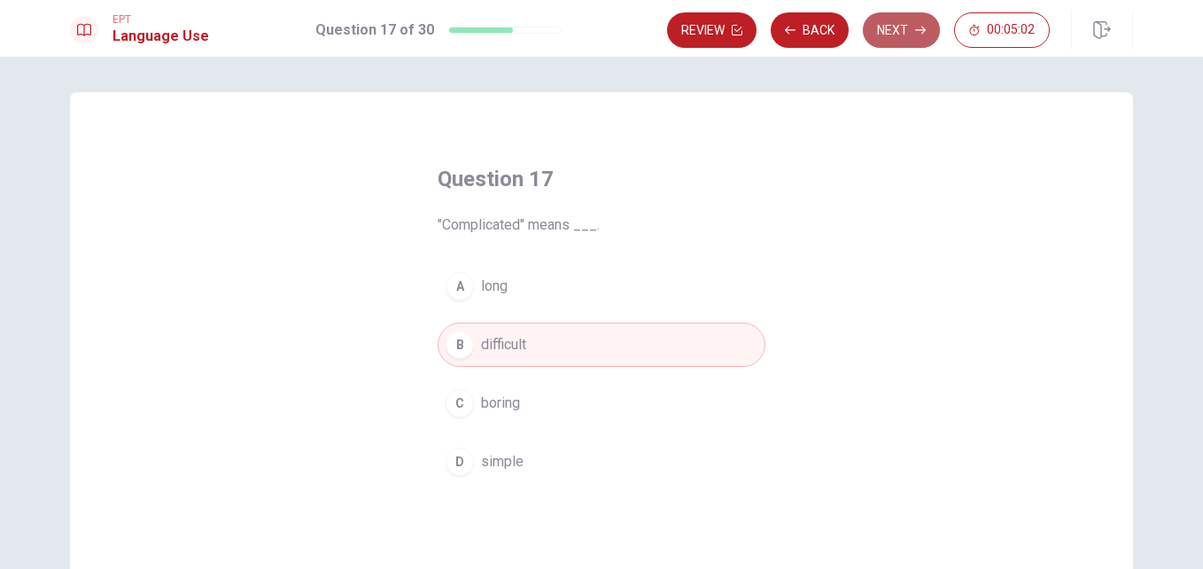
click at [893, 33] on button "Next" at bounding box center [901, 29] width 77 height 35
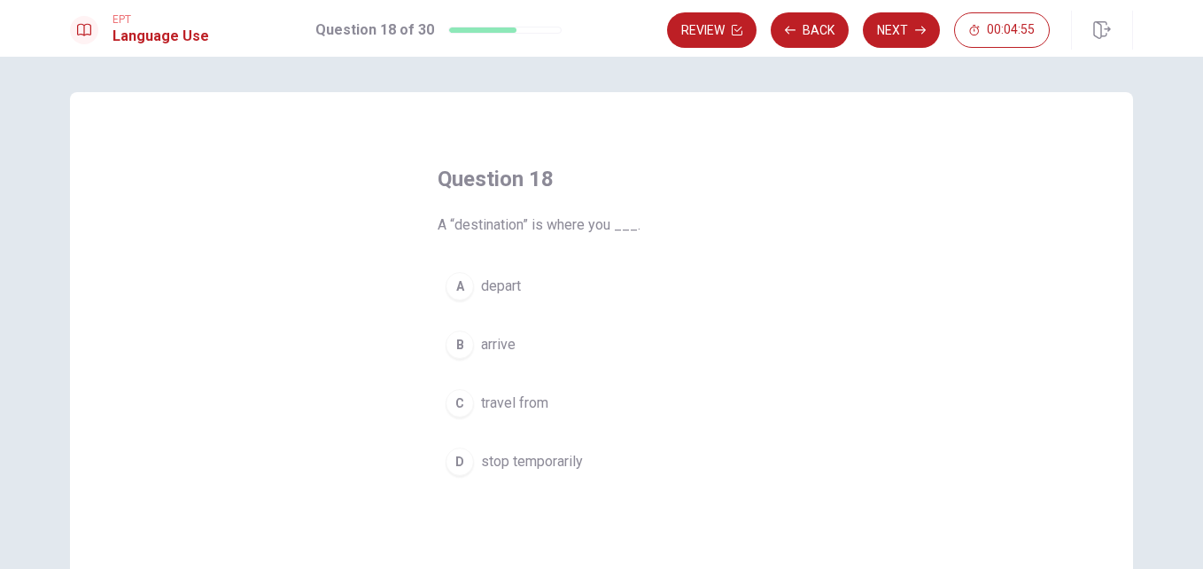
click at [487, 338] on span "arrive" at bounding box center [498, 344] width 35 height 21
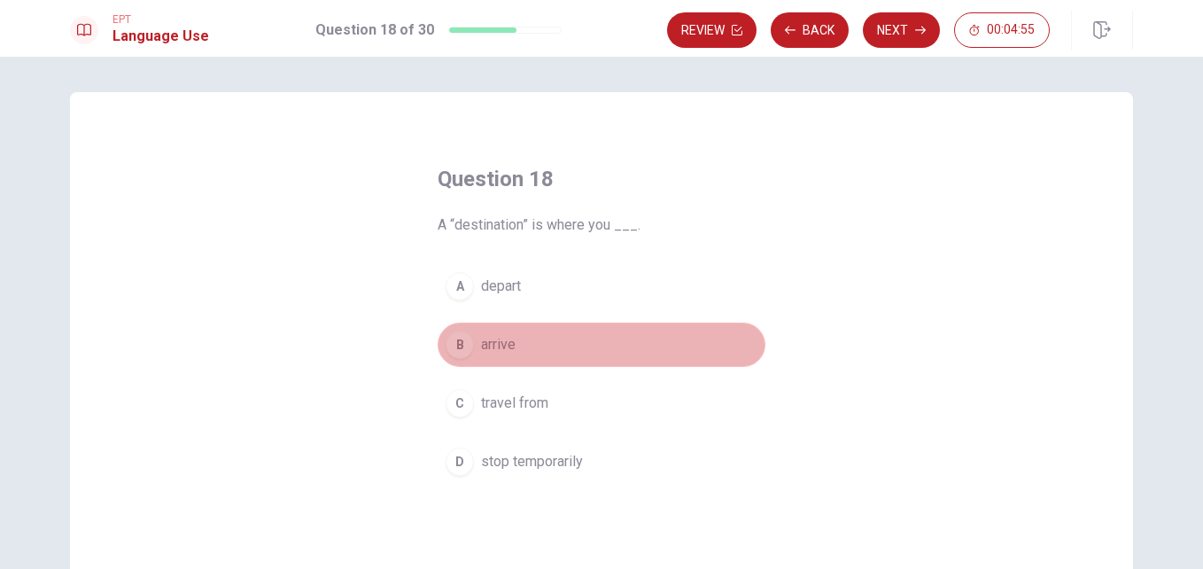
click at [487, 338] on span "arrive" at bounding box center [498, 344] width 35 height 21
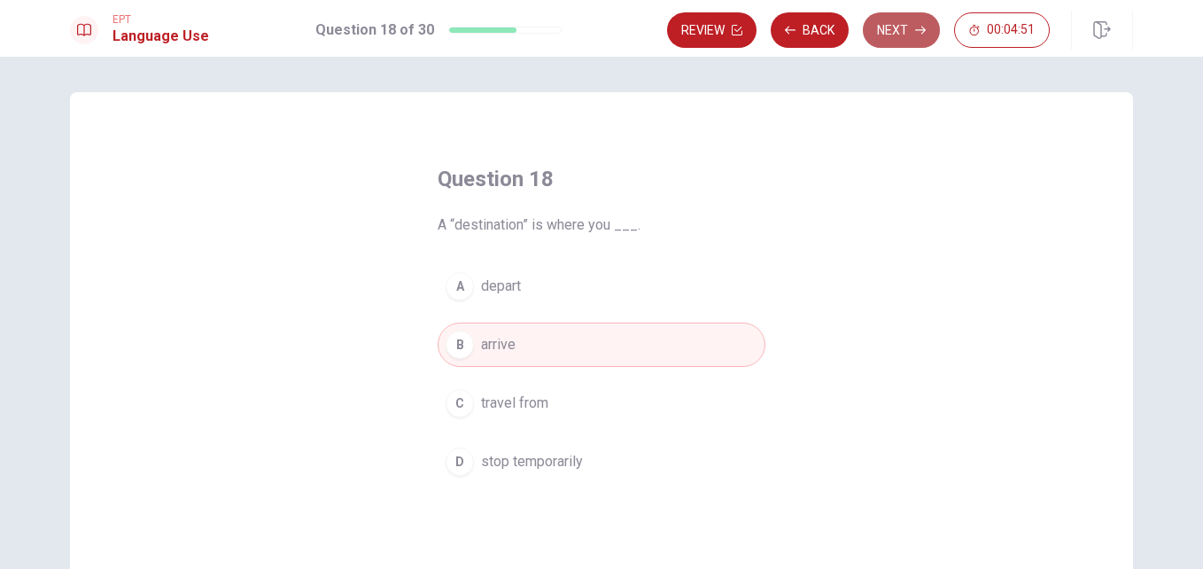
click at [909, 39] on button "Next" at bounding box center [901, 29] width 77 height 35
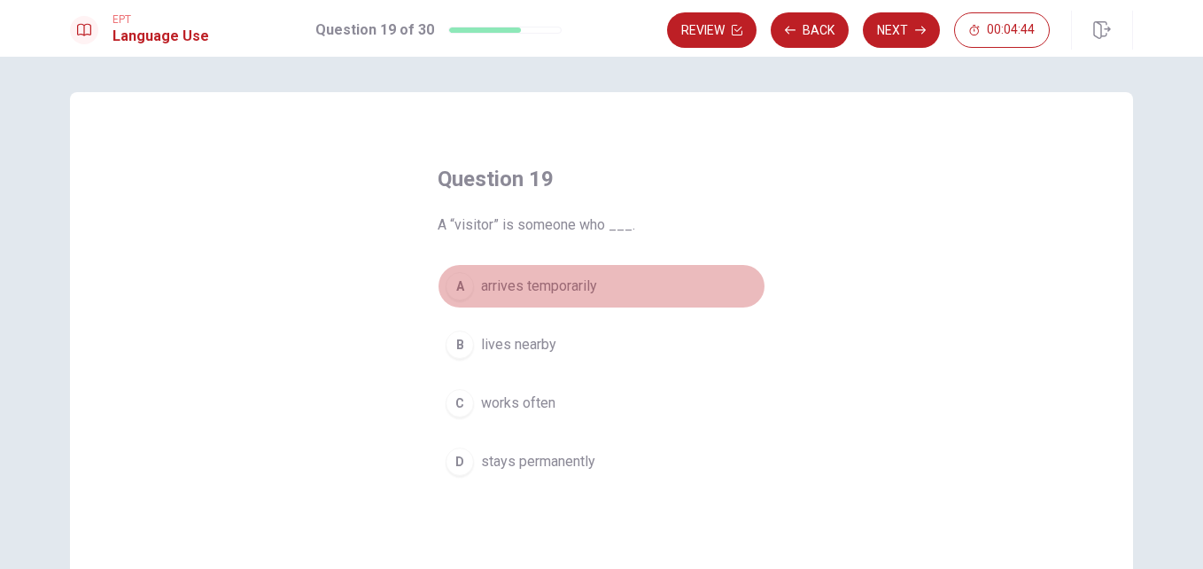
click at [536, 283] on span "arrives temporarily" at bounding box center [539, 285] width 116 height 21
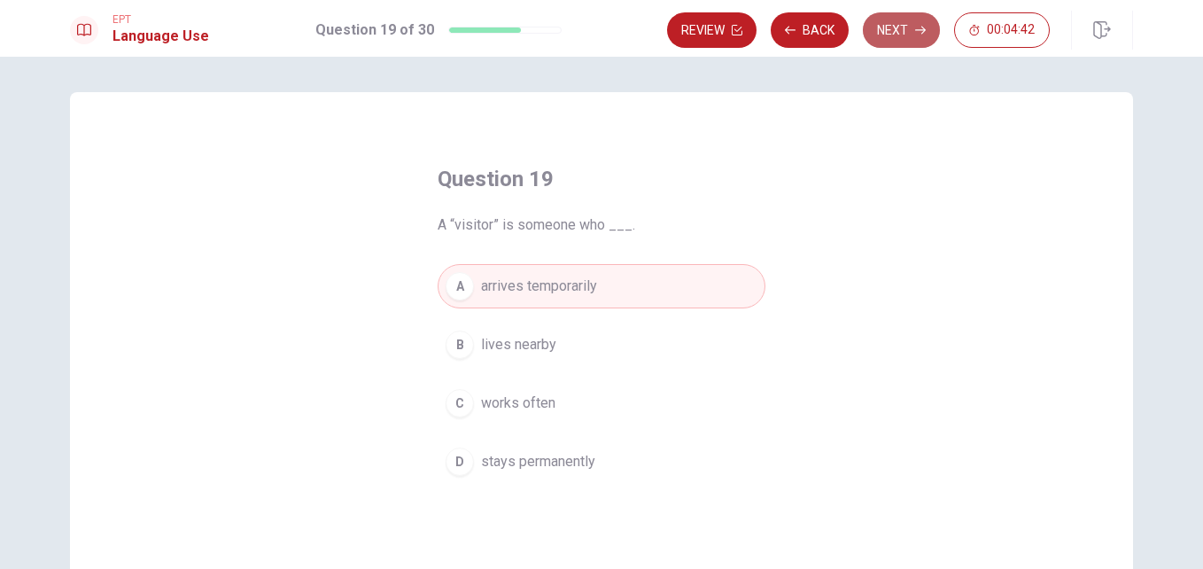
click at [912, 38] on button "Next" at bounding box center [901, 29] width 77 height 35
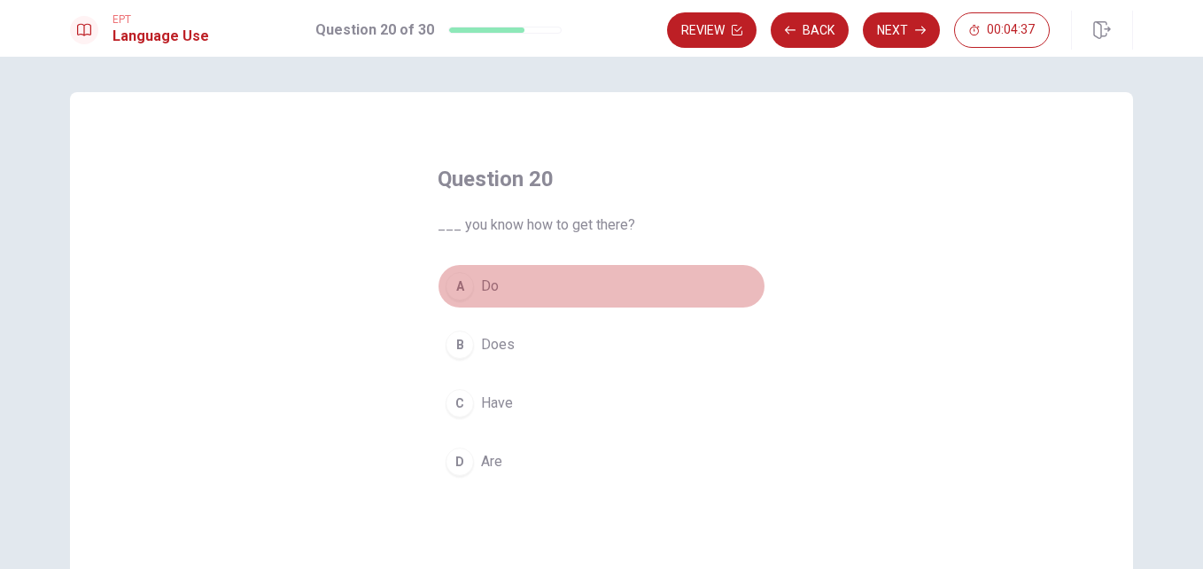
click at [481, 281] on span "Do" at bounding box center [490, 285] width 18 height 21
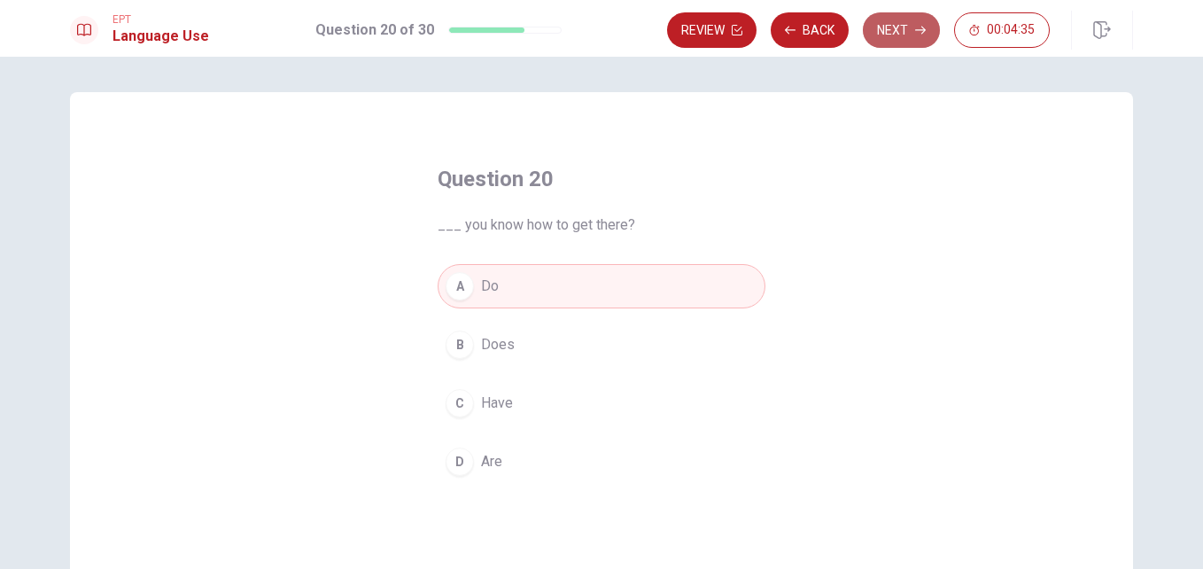
click at [904, 35] on button "Next" at bounding box center [901, 29] width 77 height 35
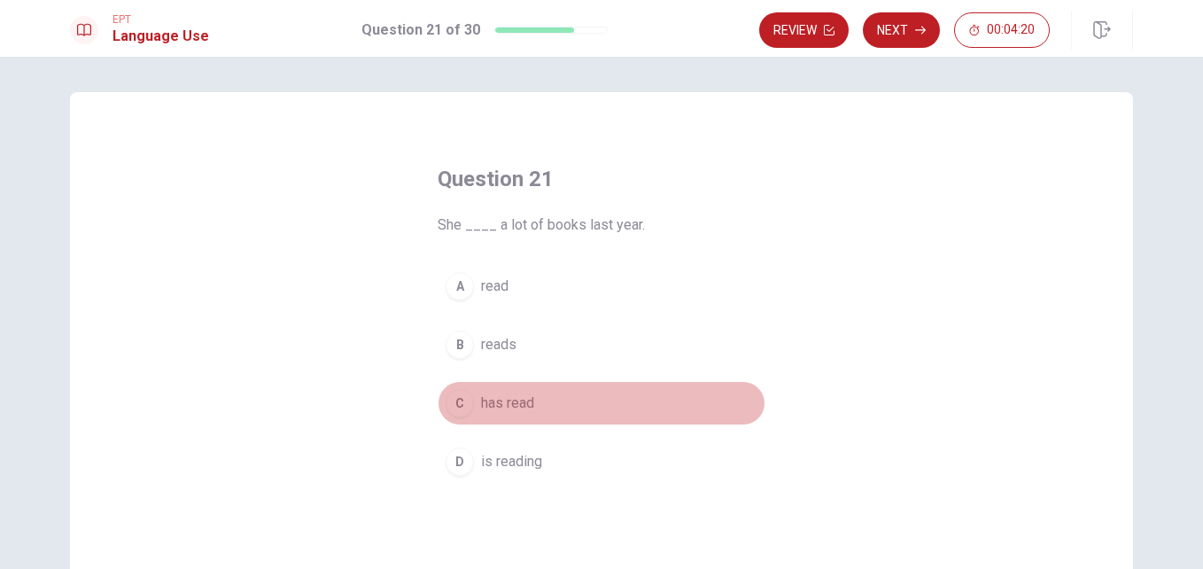
click at [497, 407] on span "has read" at bounding box center [507, 402] width 53 height 21
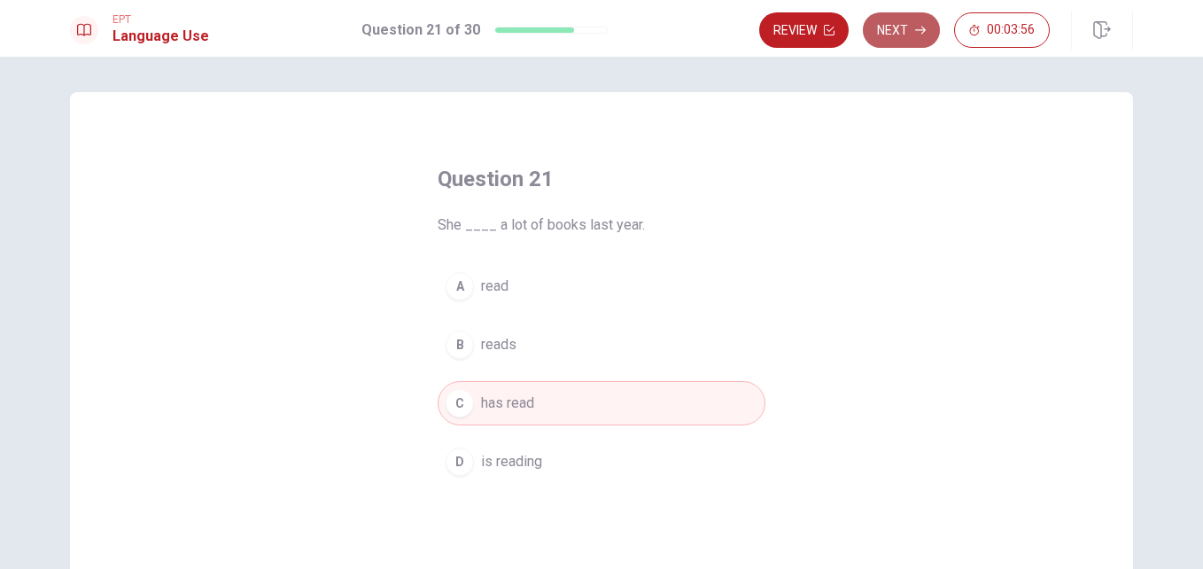
click at [902, 35] on button "Next" at bounding box center [901, 29] width 77 height 35
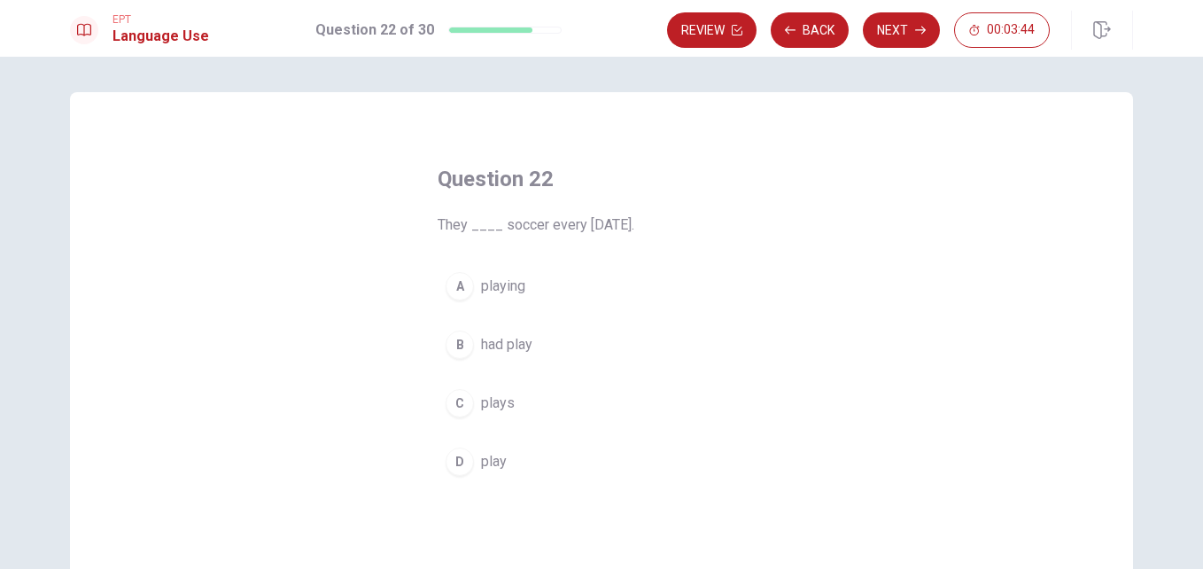
click at [490, 465] on span "play" at bounding box center [494, 461] width 26 height 21
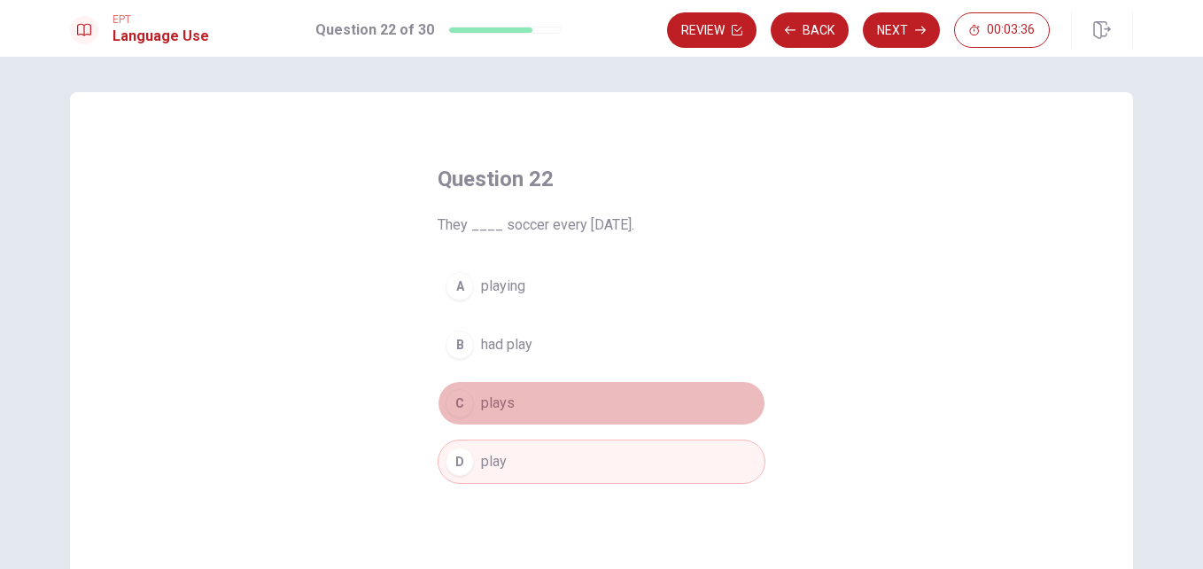
click at [519, 396] on button "C plays" at bounding box center [602, 403] width 328 height 44
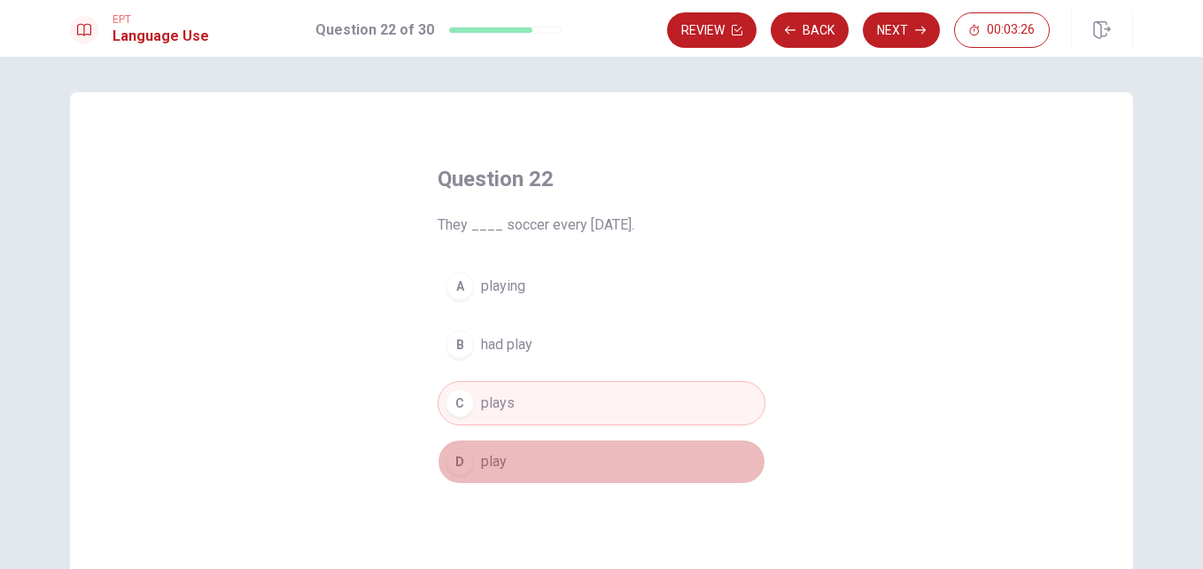
click at [520, 455] on button "D play" at bounding box center [602, 461] width 328 height 44
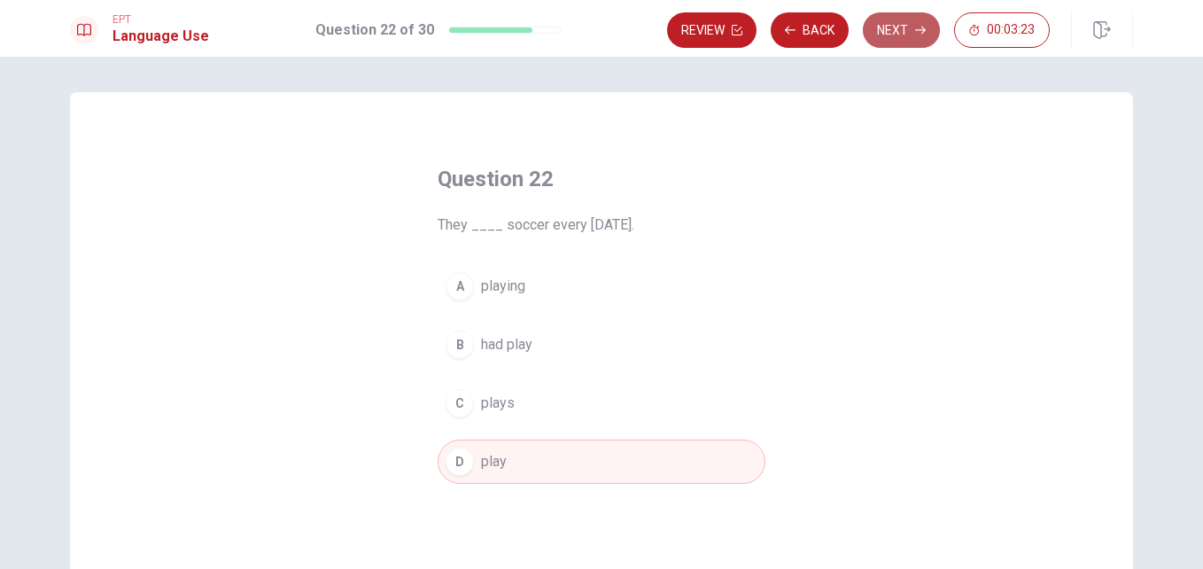
click at [904, 28] on button "Next" at bounding box center [901, 29] width 77 height 35
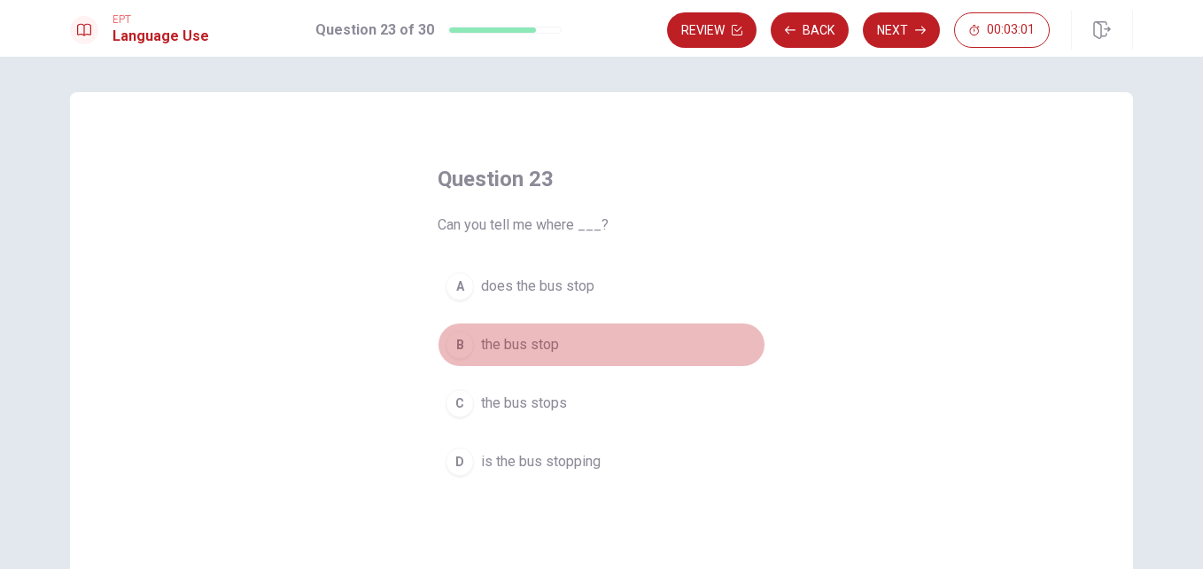
click at [537, 348] on span "the bus stop" at bounding box center [520, 344] width 78 height 21
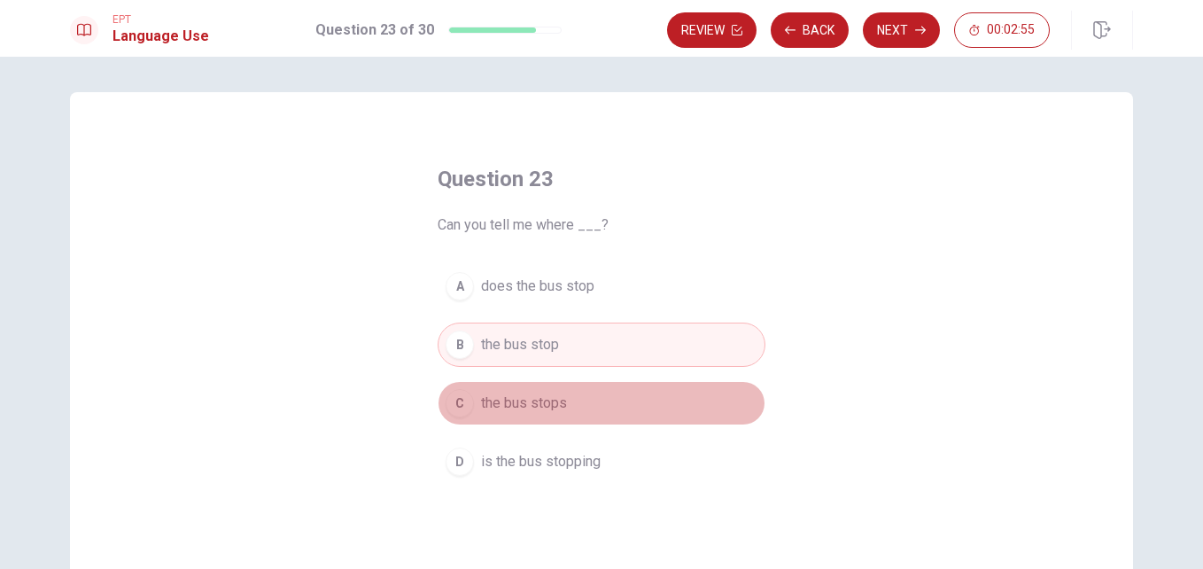
click at [542, 404] on span "the bus stops" at bounding box center [524, 402] width 86 height 21
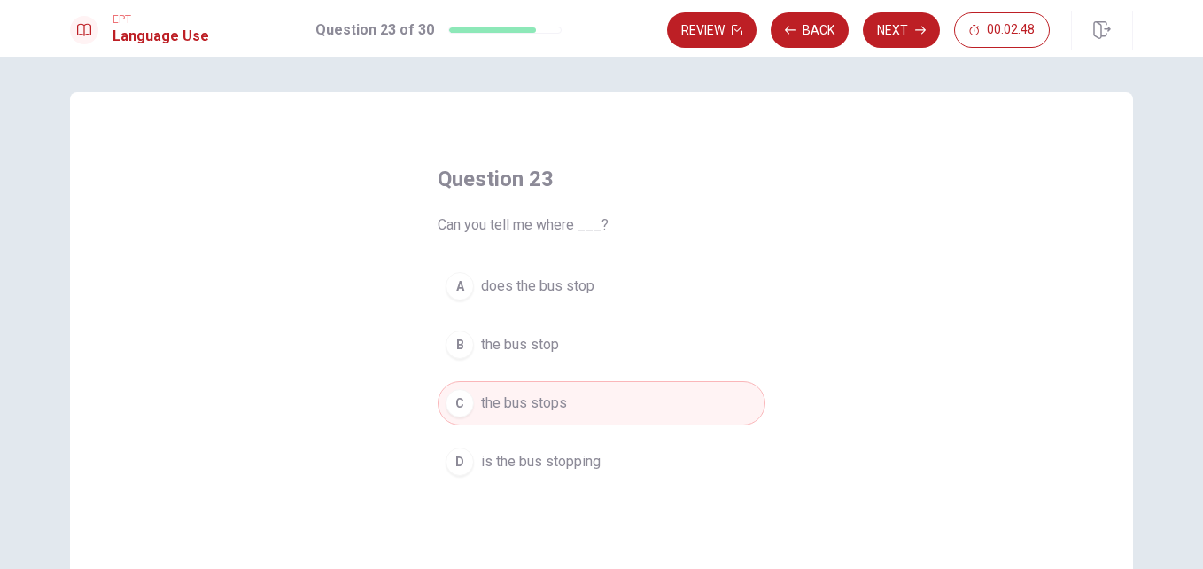
drag, startPoint x: 892, startPoint y: 147, endPoint x: 945, endPoint y: 94, distance: 75.2
click at [945, 94] on div "Question 23 Can you tell me where ___? A does the bus stop B the bus stop C the…" at bounding box center [601, 400] width 1063 height 616
click at [912, 39] on button "Next" at bounding box center [901, 29] width 77 height 35
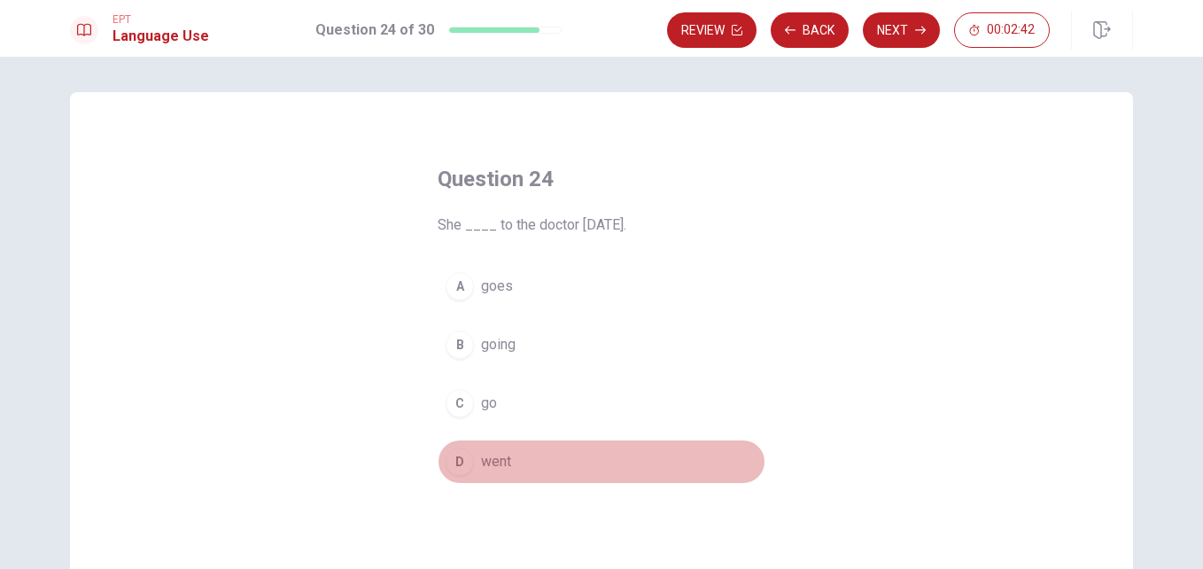
click at [503, 454] on span "went" at bounding box center [496, 461] width 30 height 21
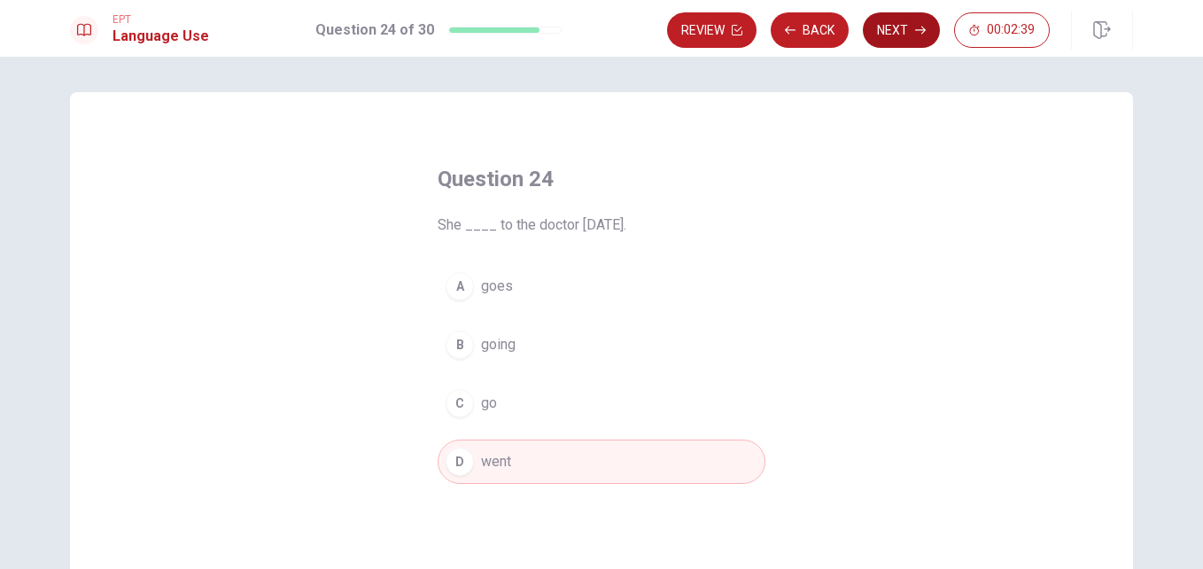
click at [898, 31] on button "Next" at bounding box center [901, 29] width 77 height 35
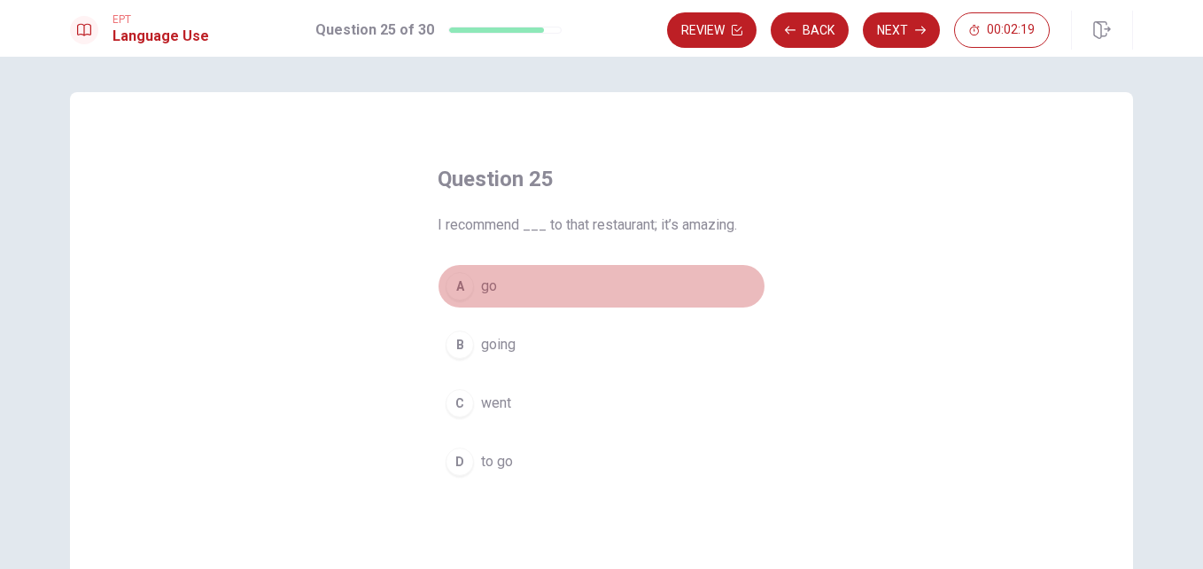
click at [470, 297] on button "A go" at bounding box center [602, 286] width 328 height 44
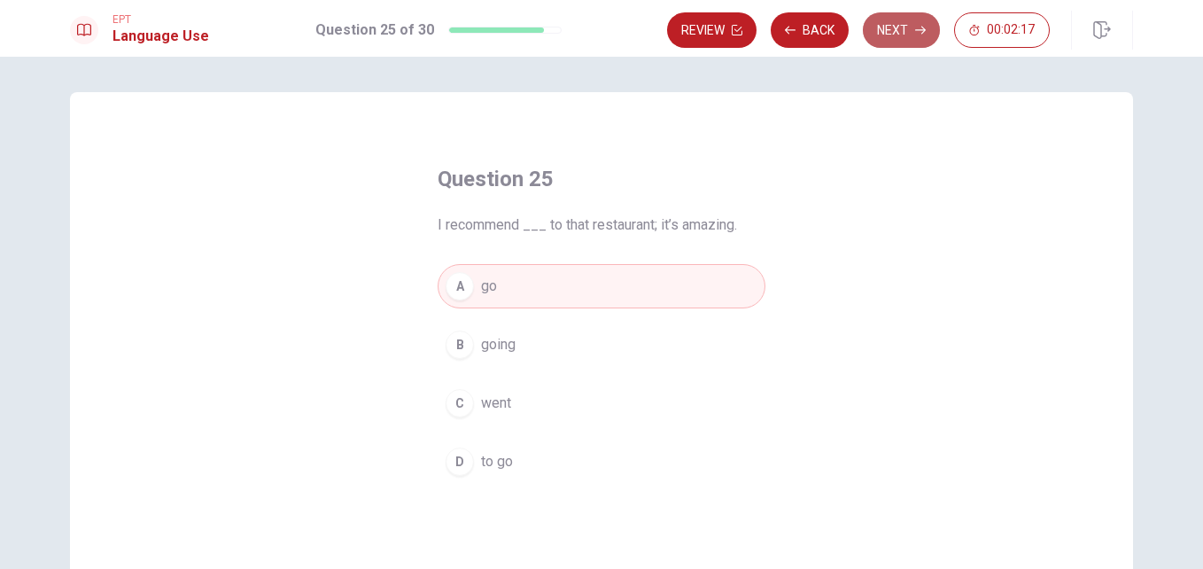
click at [897, 33] on button "Next" at bounding box center [901, 29] width 77 height 35
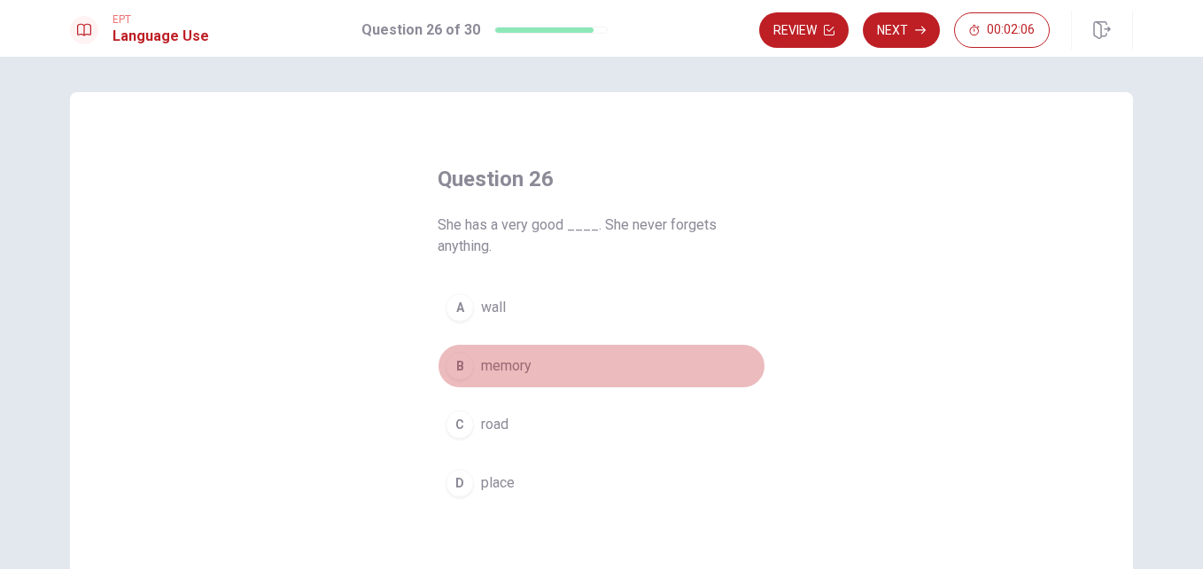
click at [515, 363] on span "memory" at bounding box center [506, 365] width 50 height 21
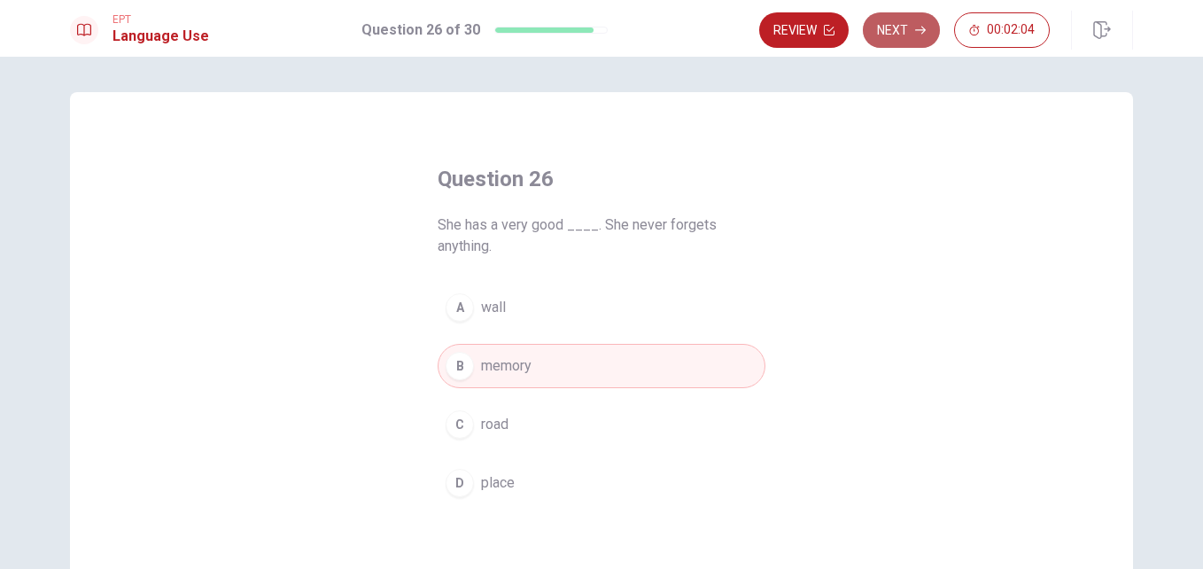
click at [911, 39] on button "Next" at bounding box center [901, 29] width 77 height 35
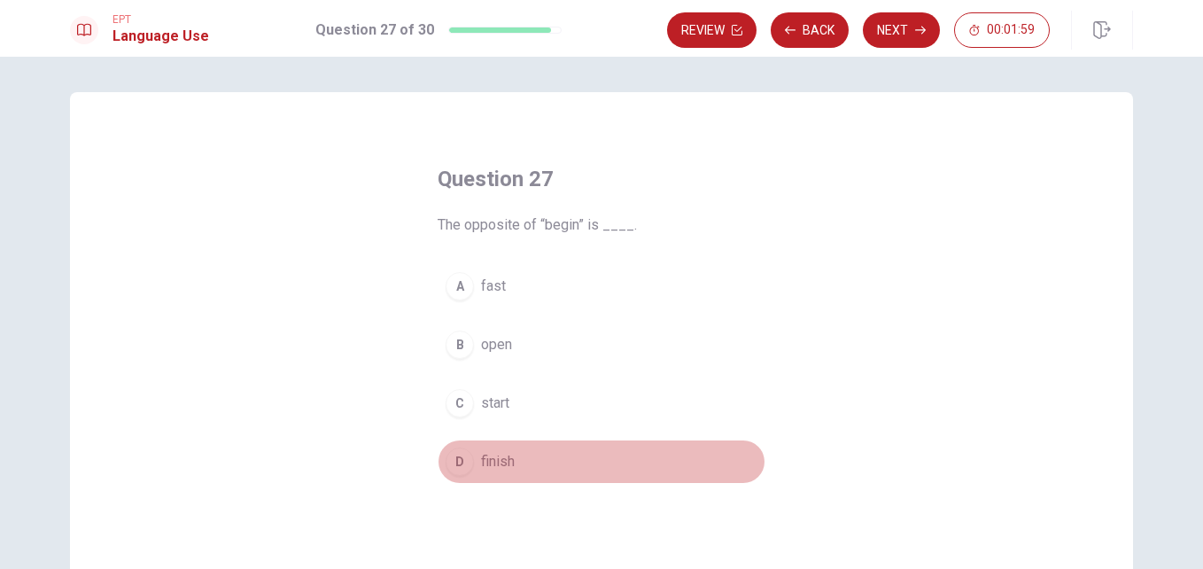
click at [489, 464] on span "finish" at bounding box center [498, 461] width 34 height 21
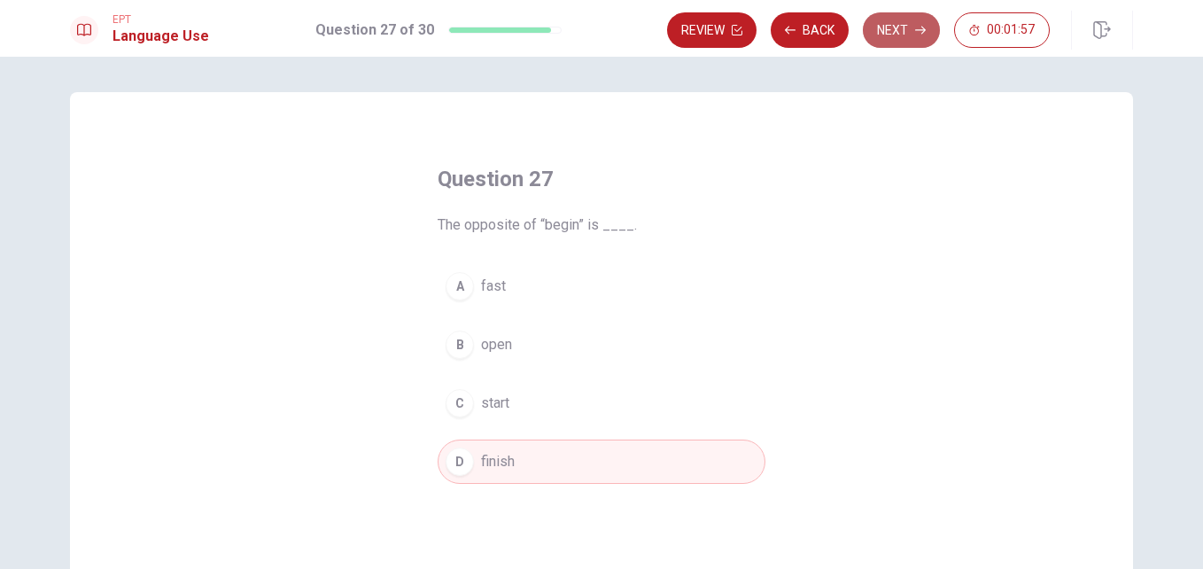
click at [904, 27] on button "Next" at bounding box center [901, 29] width 77 height 35
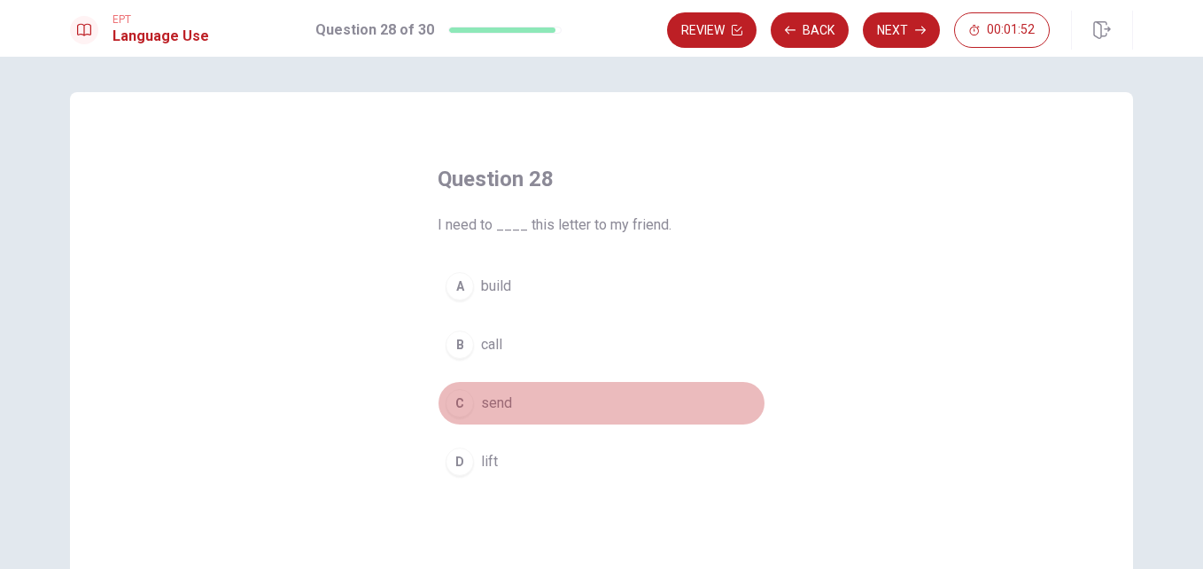
click at [483, 394] on span "send" at bounding box center [496, 402] width 31 height 21
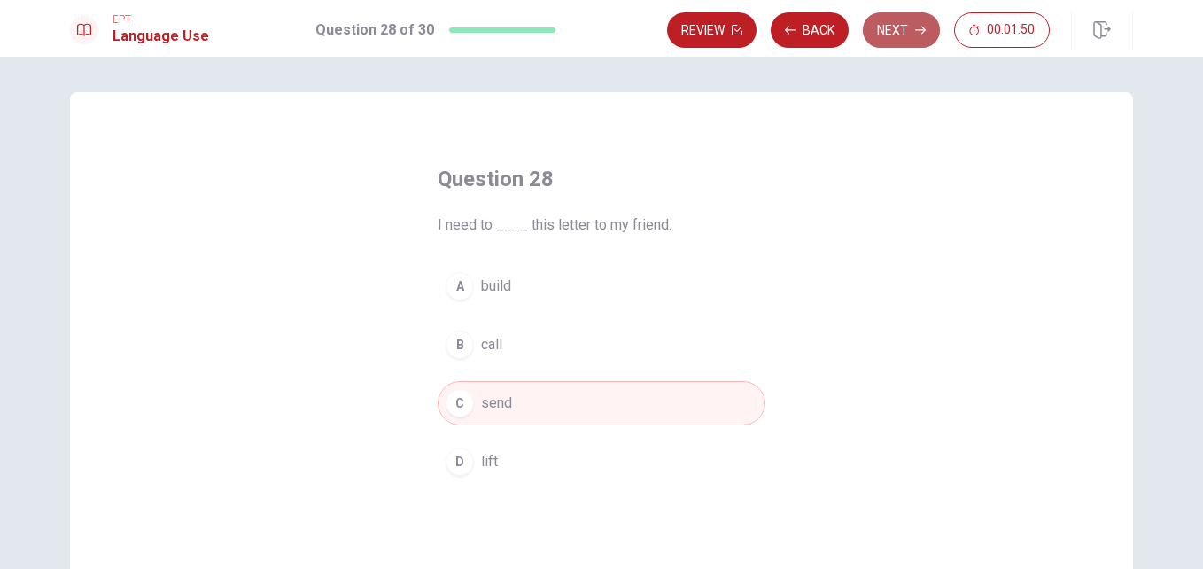
click at [881, 36] on button "Next" at bounding box center [901, 29] width 77 height 35
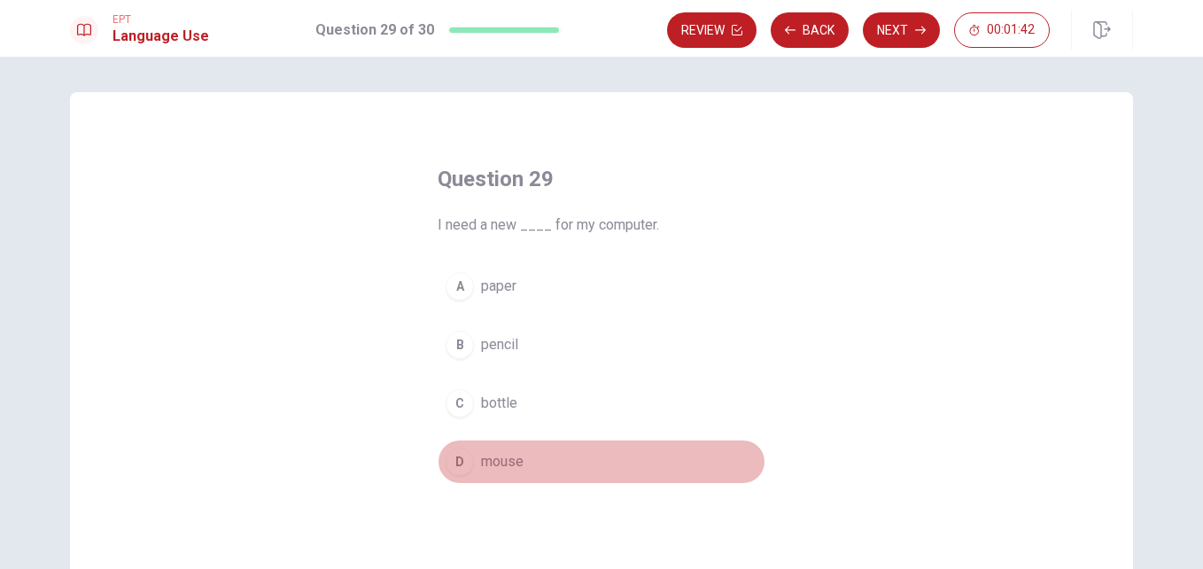
click at [511, 452] on span "mouse" at bounding box center [502, 461] width 43 height 21
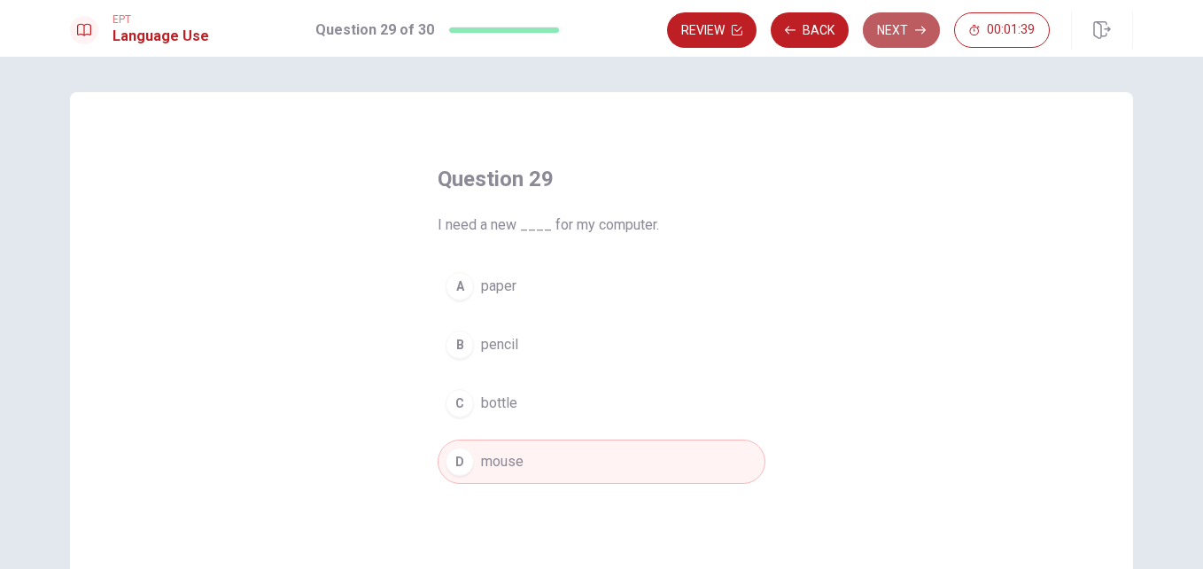
click at [897, 34] on button "Next" at bounding box center [901, 29] width 77 height 35
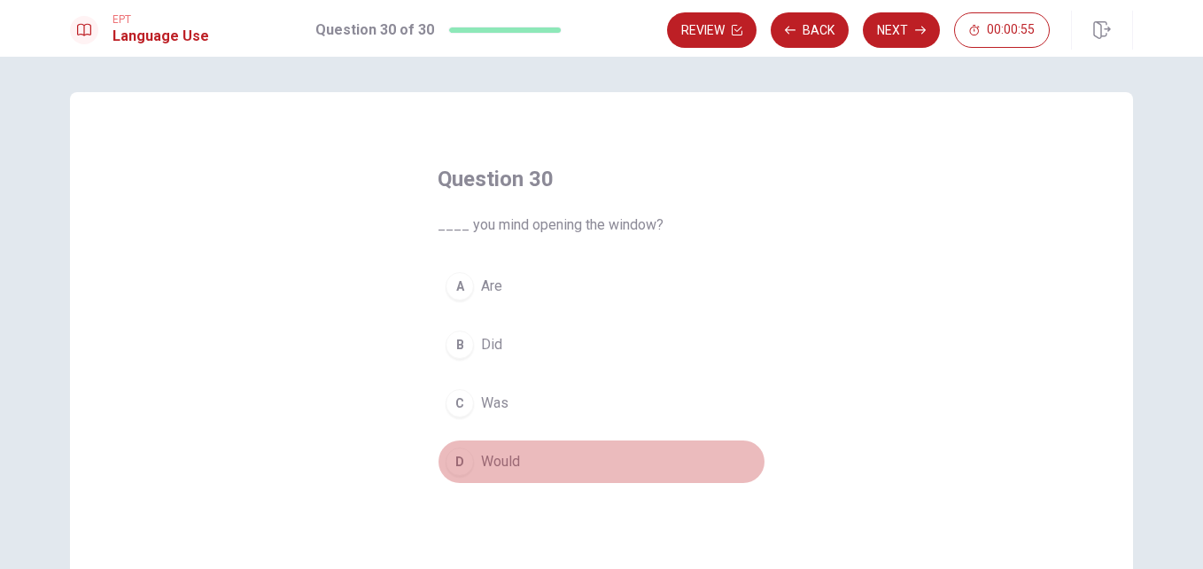
click at [501, 452] on span "Would" at bounding box center [500, 461] width 39 height 21
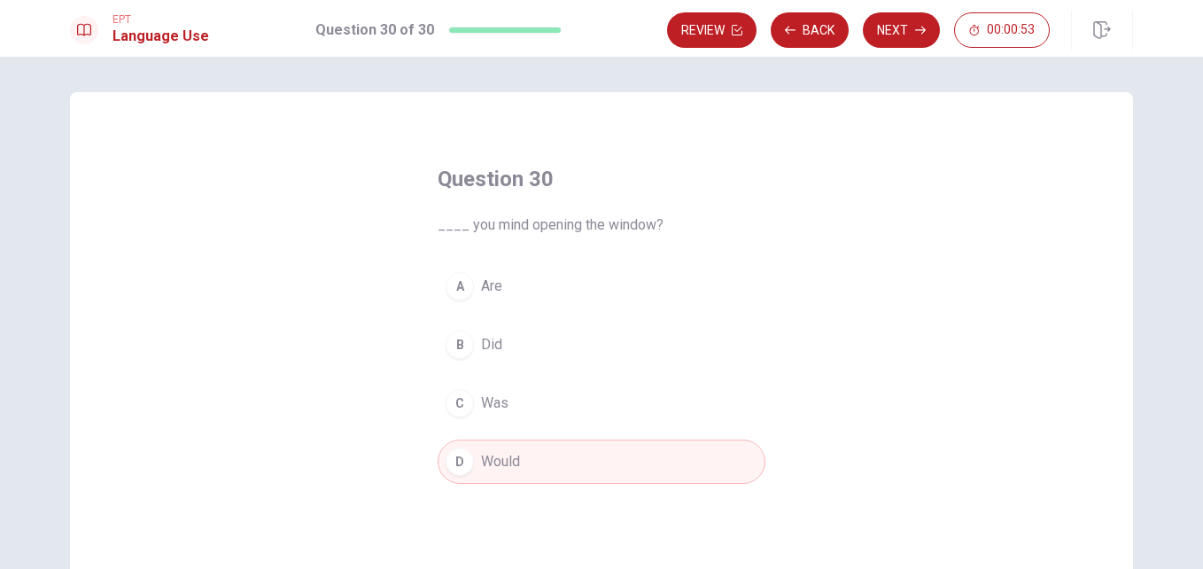
click at [814, 164] on div "Question 30 ____ you mind opening the window? A Are B Did C Was D Would" at bounding box center [601, 400] width 1063 height 616
click at [896, 22] on button "Next" at bounding box center [901, 29] width 77 height 35
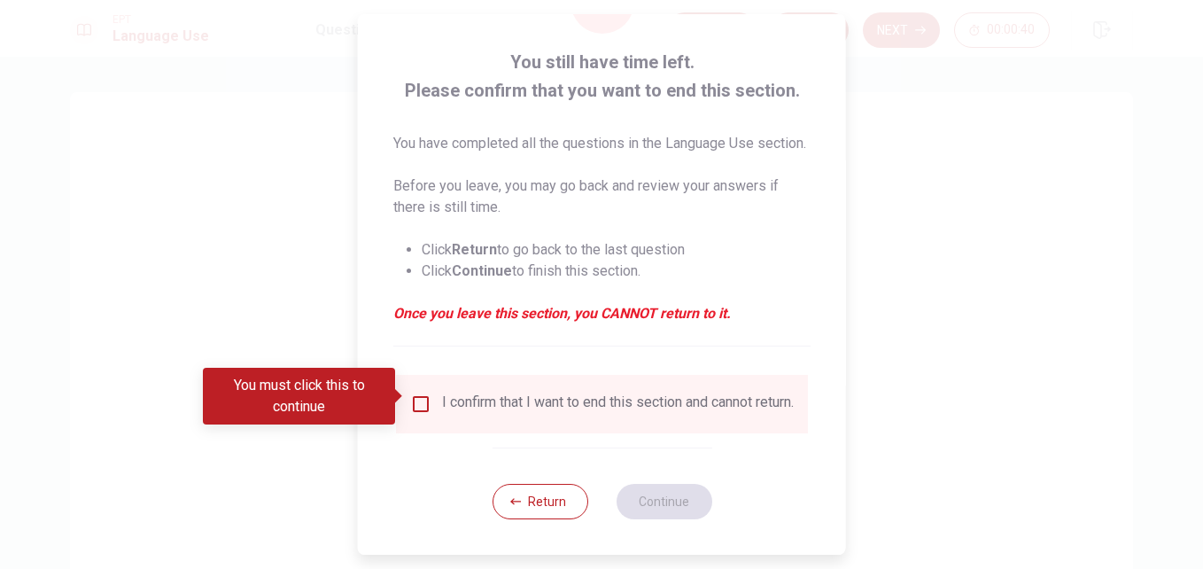
scroll to position [113, 0]
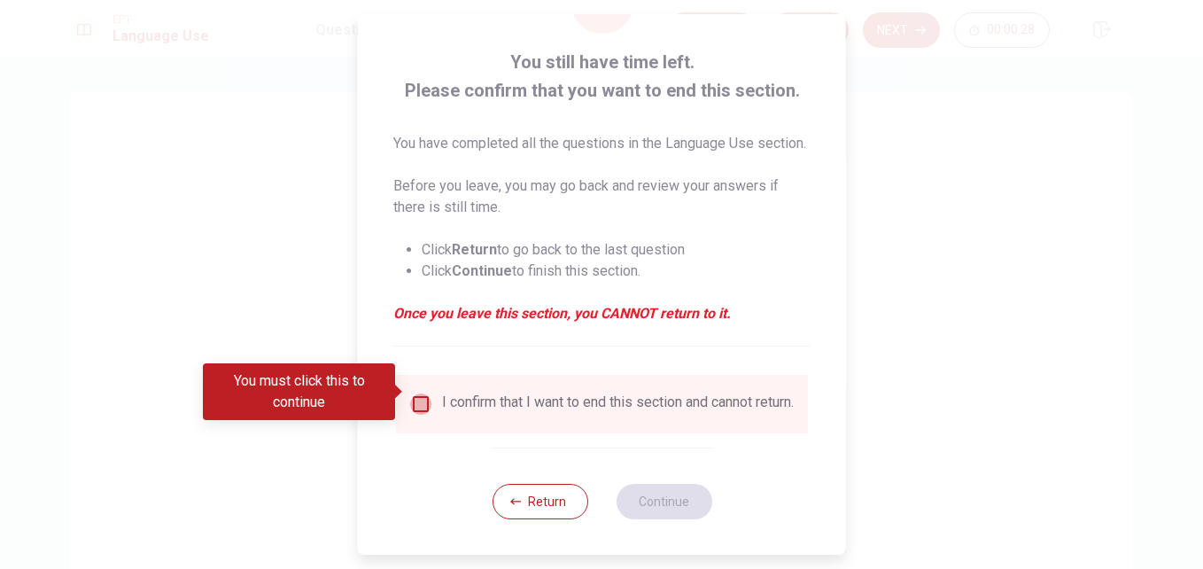
click at [418, 393] on input "You must click this to continue" at bounding box center [420, 403] width 21 height 21
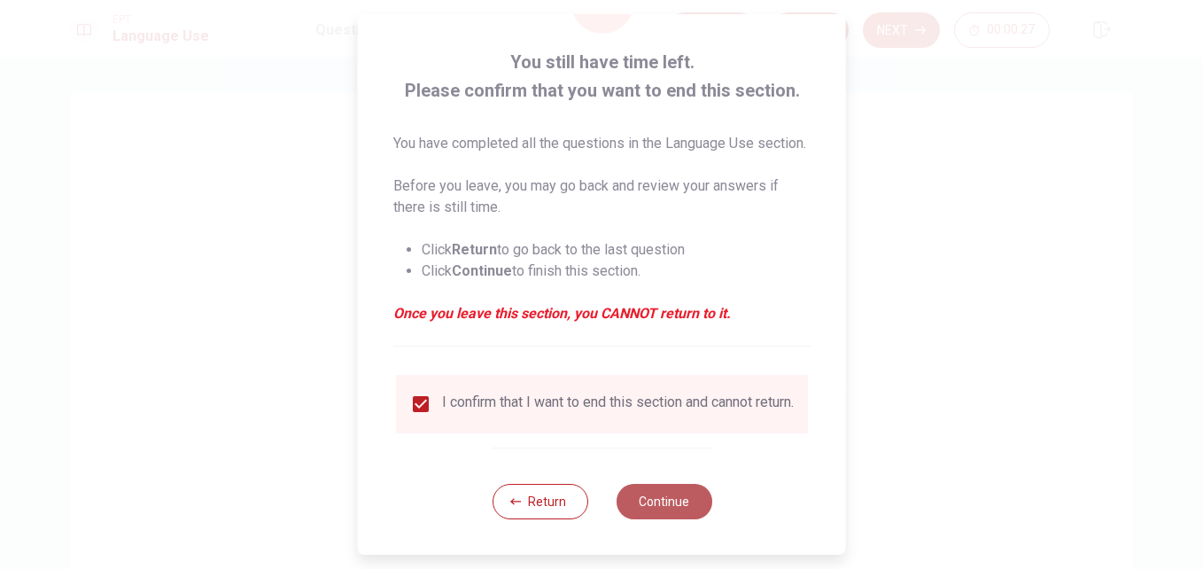
click at [639, 493] on button "Continue" at bounding box center [664, 501] width 96 height 35
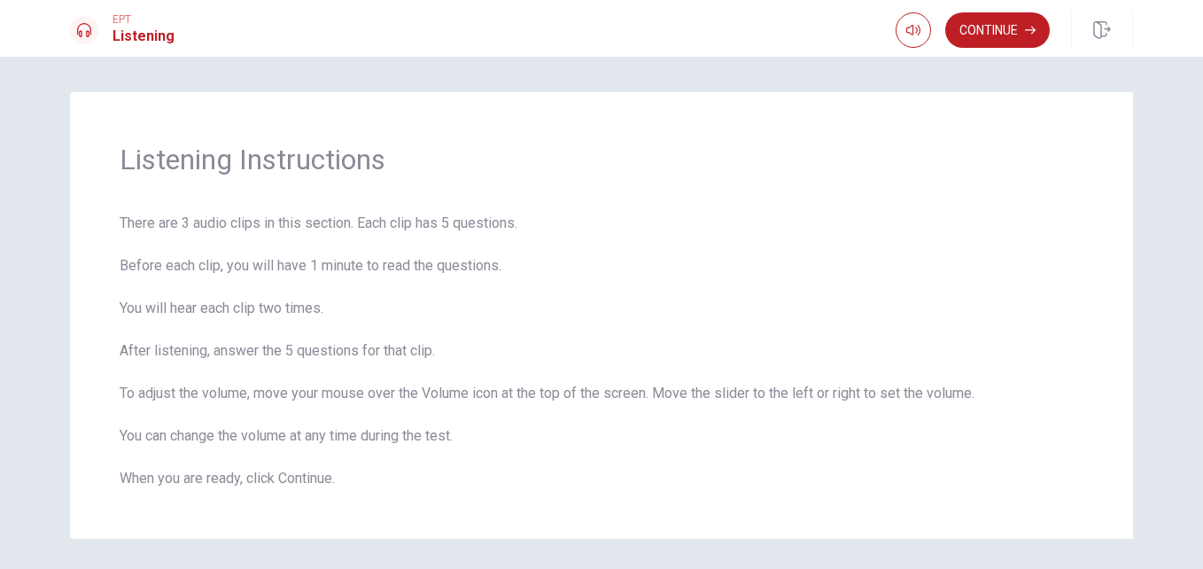
click at [639, 493] on div "Listening Instructions There are 3 audio clips in this section. Each clip has 5…" at bounding box center [601, 315] width 1063 height 446
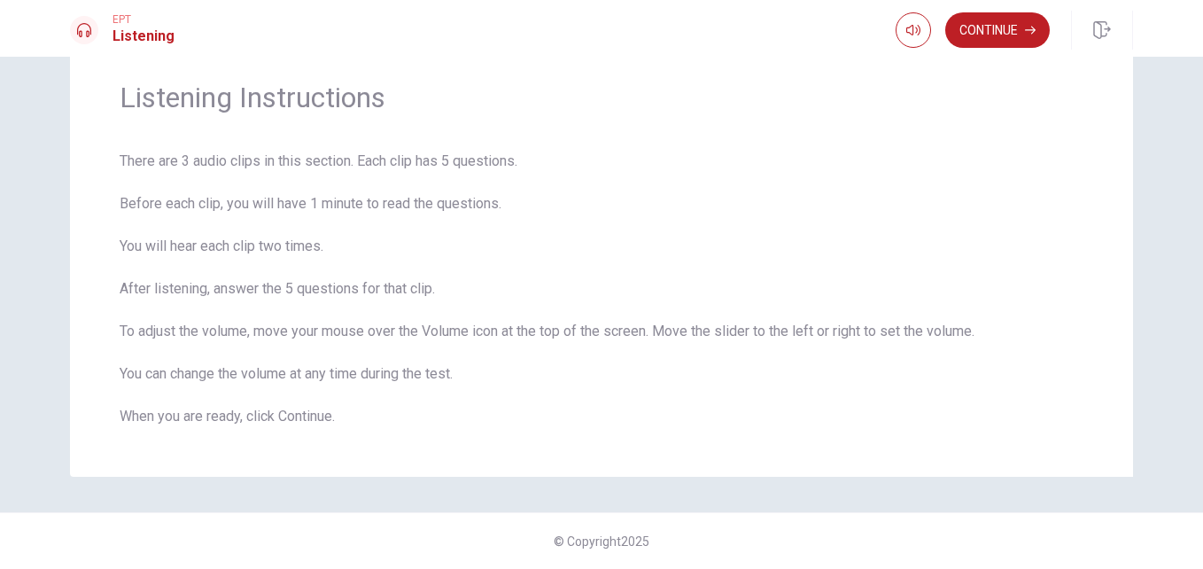
scroll to position [0, 0]
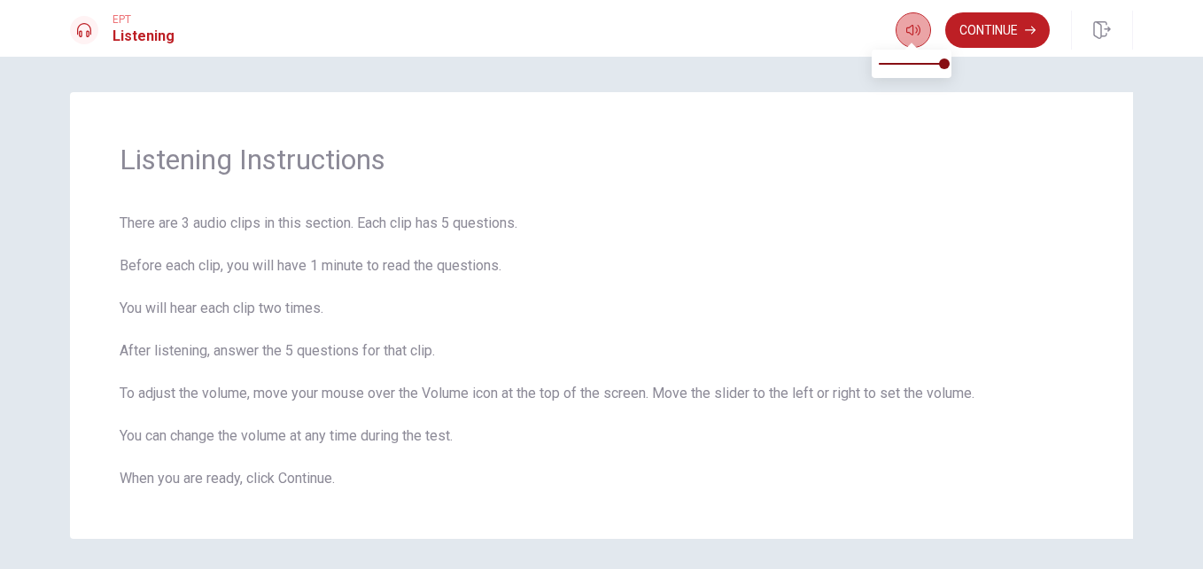
click at [912, 38] on button "button" at bounding box center [913, 29] width 35 height 35
click at [921, 56] on span at bounding box center [912, 63] width 66 height 25
click at [939, 66] on span at bounding box center [912, 63] width 66 height 25
type input "1"
click at [942, 66] on span at bounding box center [944, 63] width 11 height 11
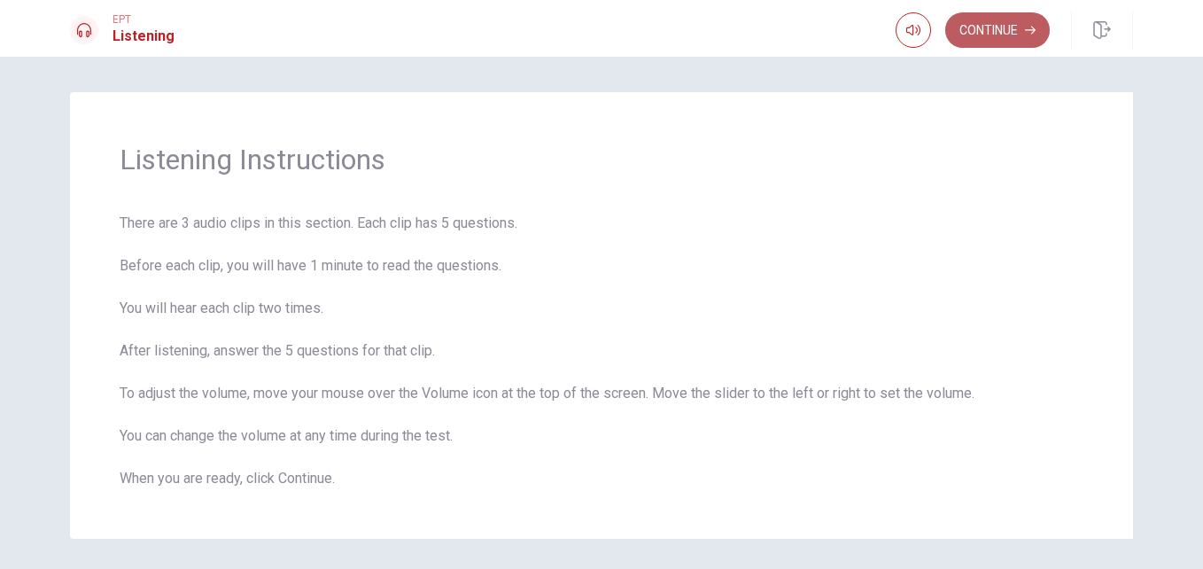
click at [988, 38] on button "Continue" at bounding box center [997, 29] width 105 height 35
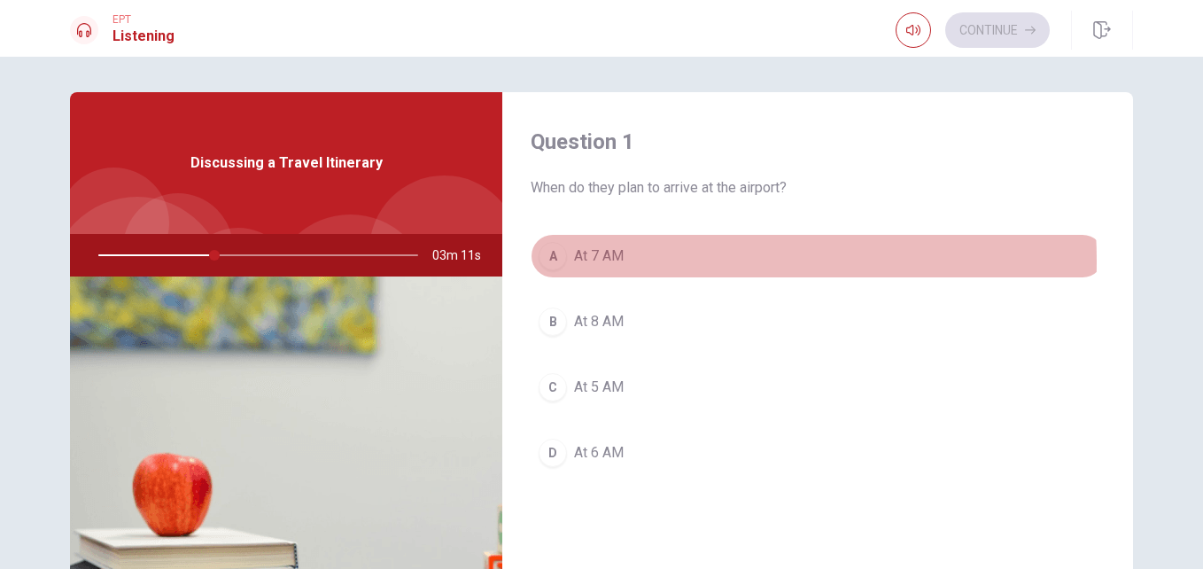
click at [593, 261] on span "At 7 AM" at bounding box center [599, 255] width 50 height 21
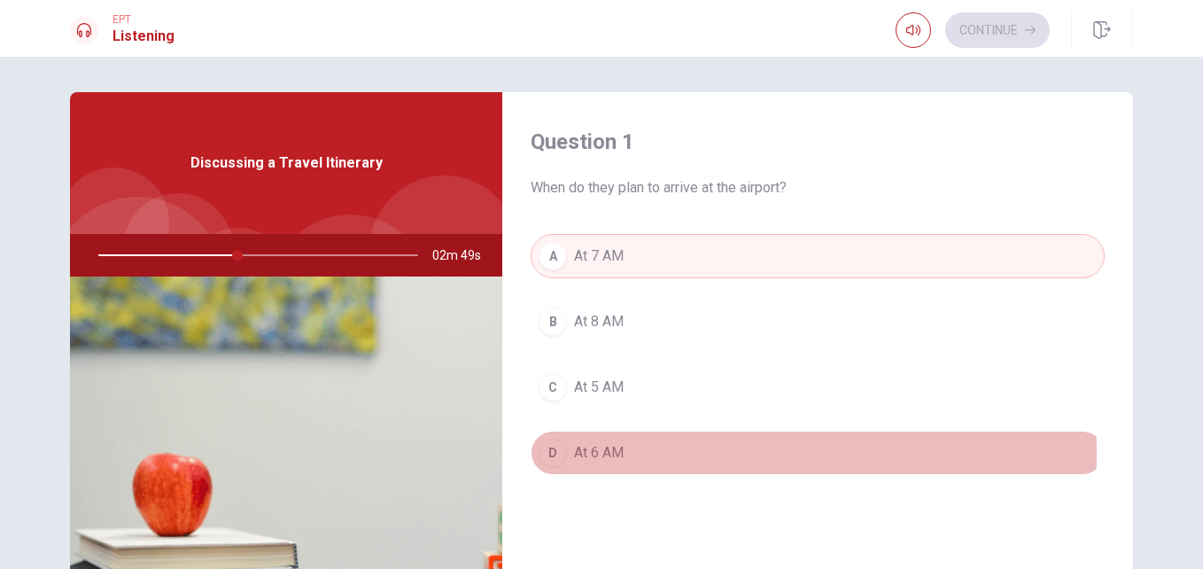
click at [613, 453] on span "At 6 AM" at bounding box center [599, 452] width 50 height 21
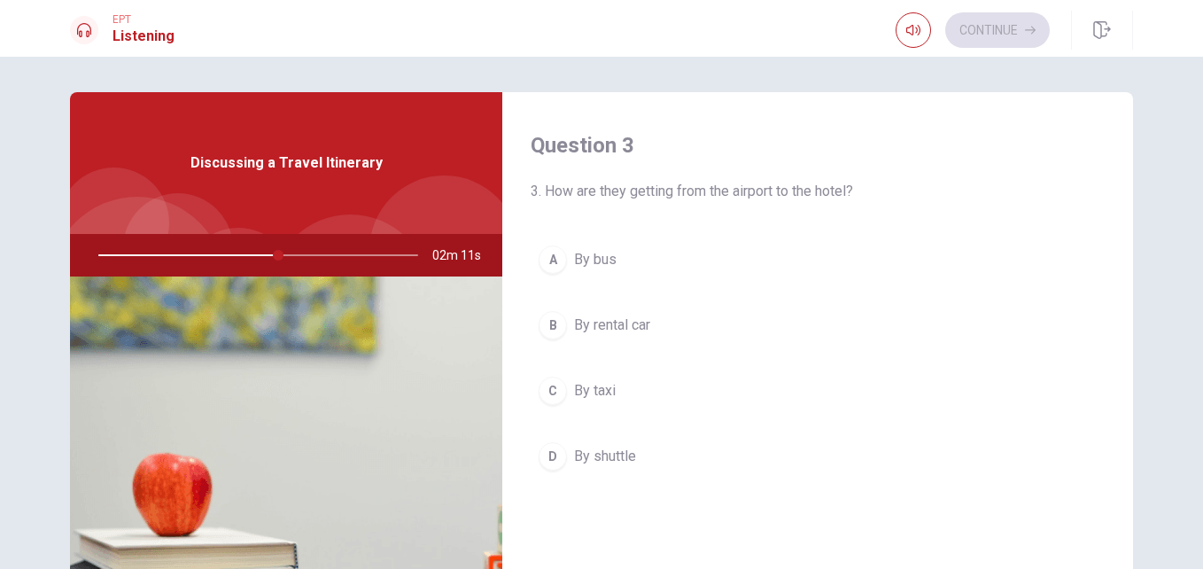
scroll to position [913, 0]
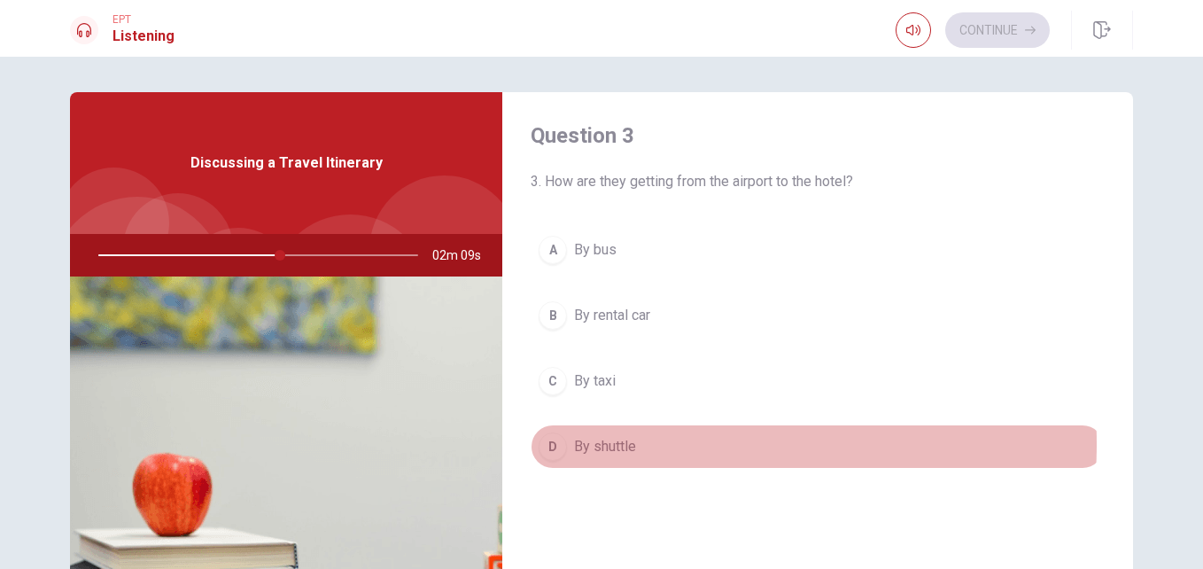
click at [620, 444] on span "By shuttle" at bounding box center [605, 446] width 62 height 21
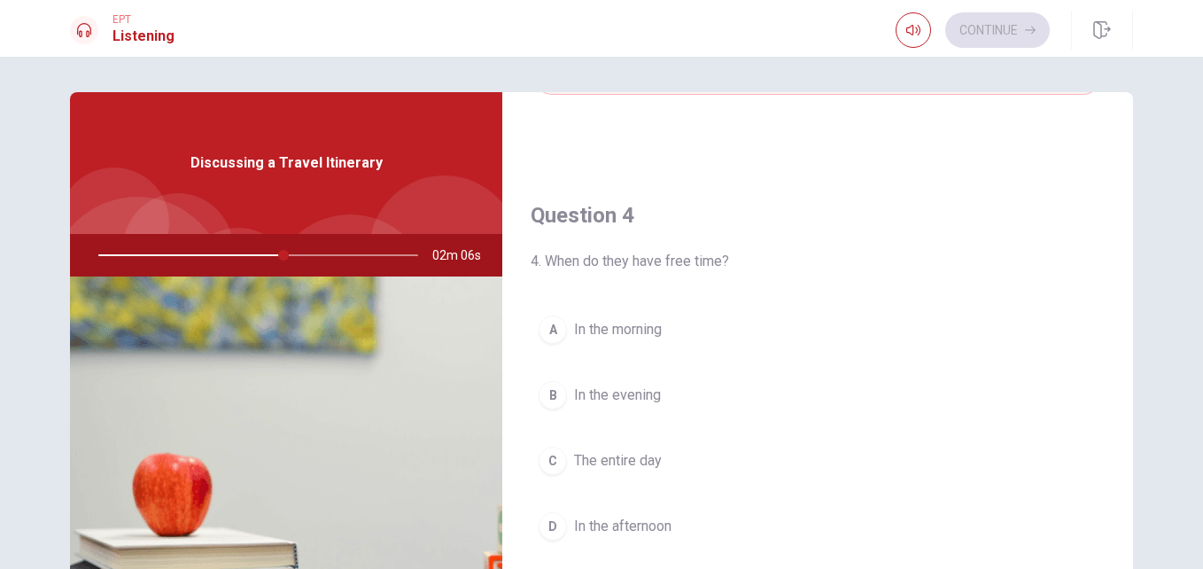
scroll to position [1331, 0]
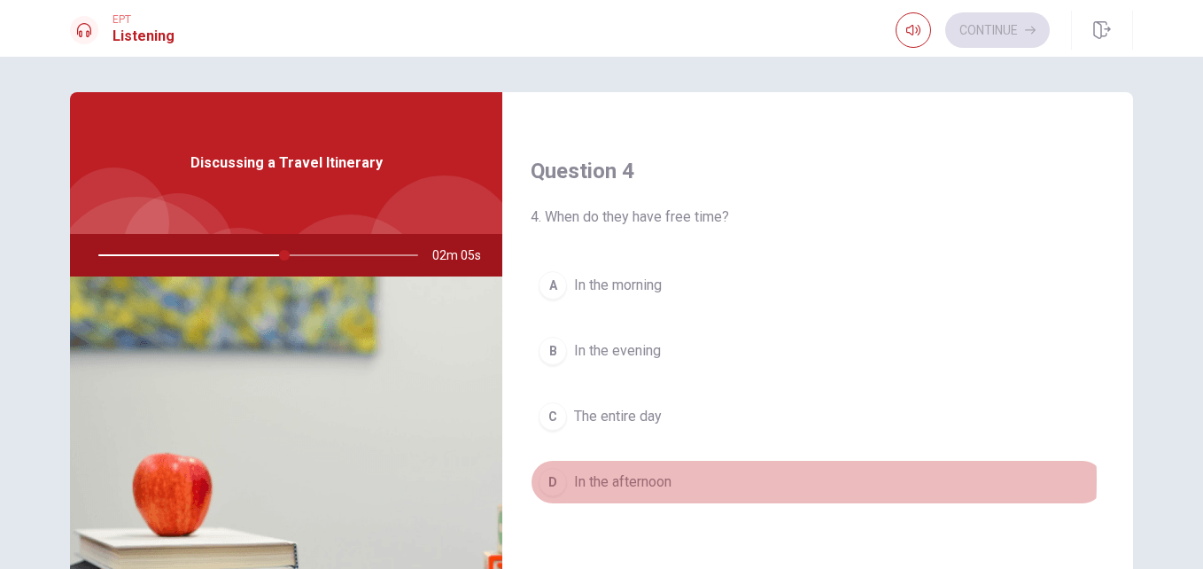
click at [656, 479] on span "In the afternoon" at bounding box center [622, 481] width 97 height 21
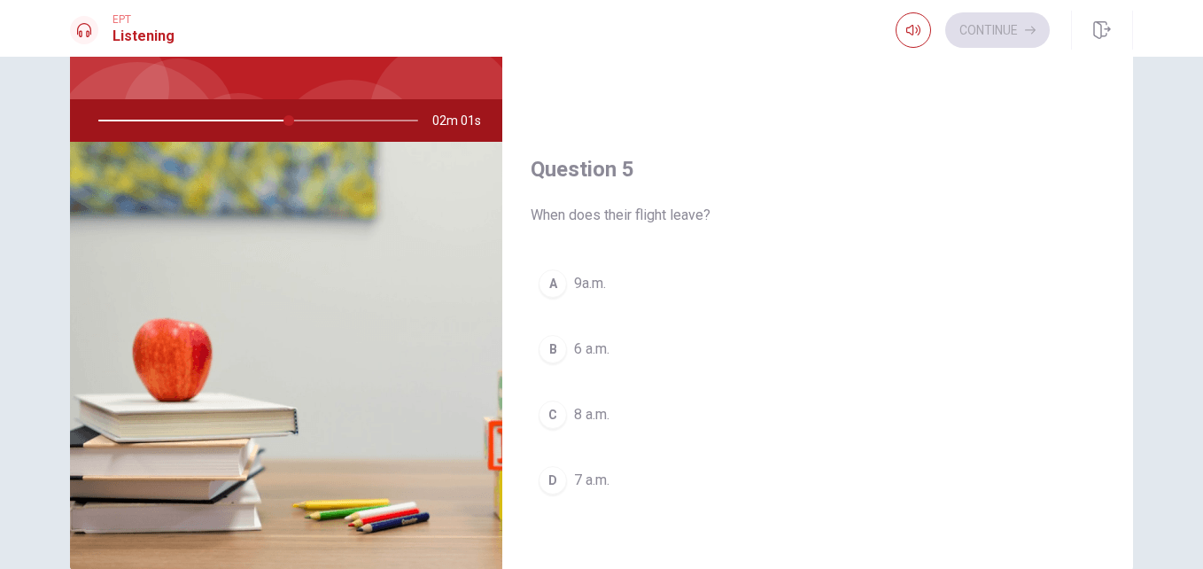
scroll to position [136, 0]
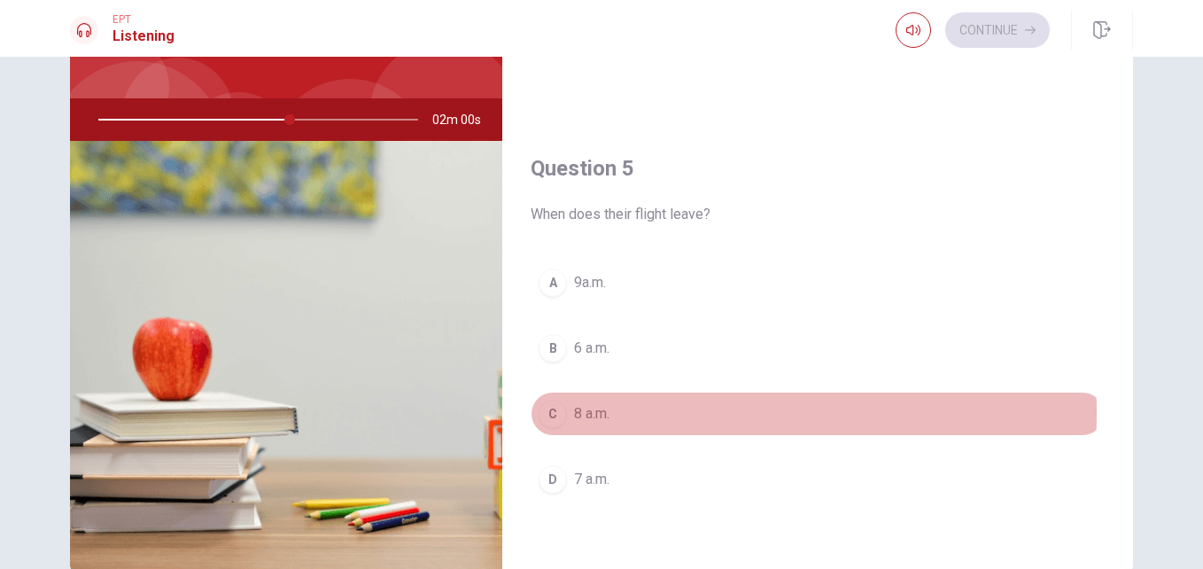
click at [566, 413] on button "C 8 a.m." at bounding box center [818, 414] width 574 height 44
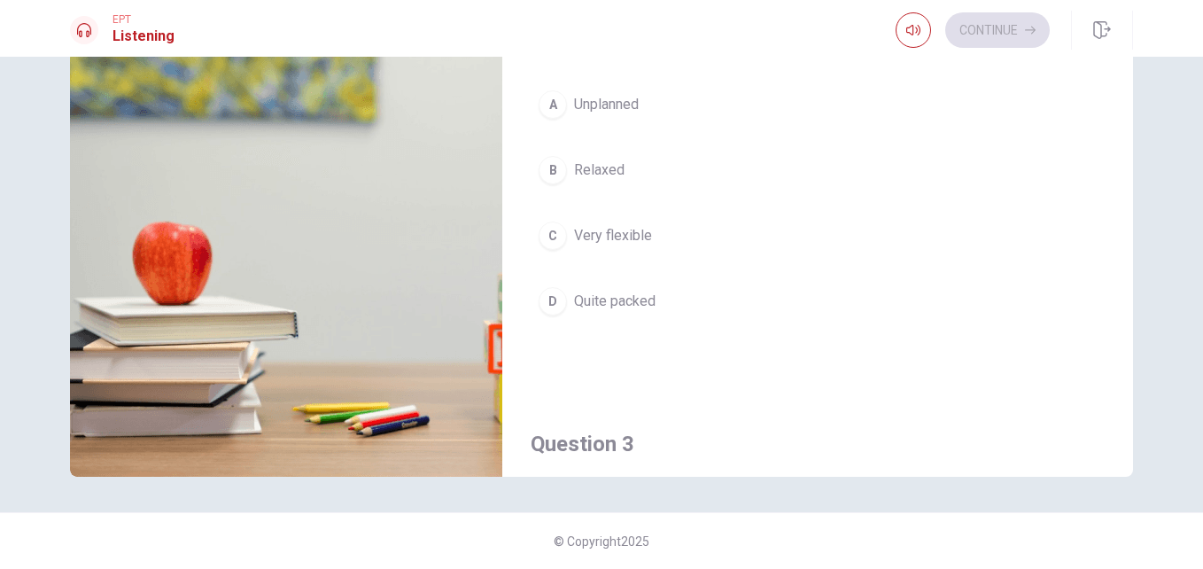
scroll to position [316, 0]
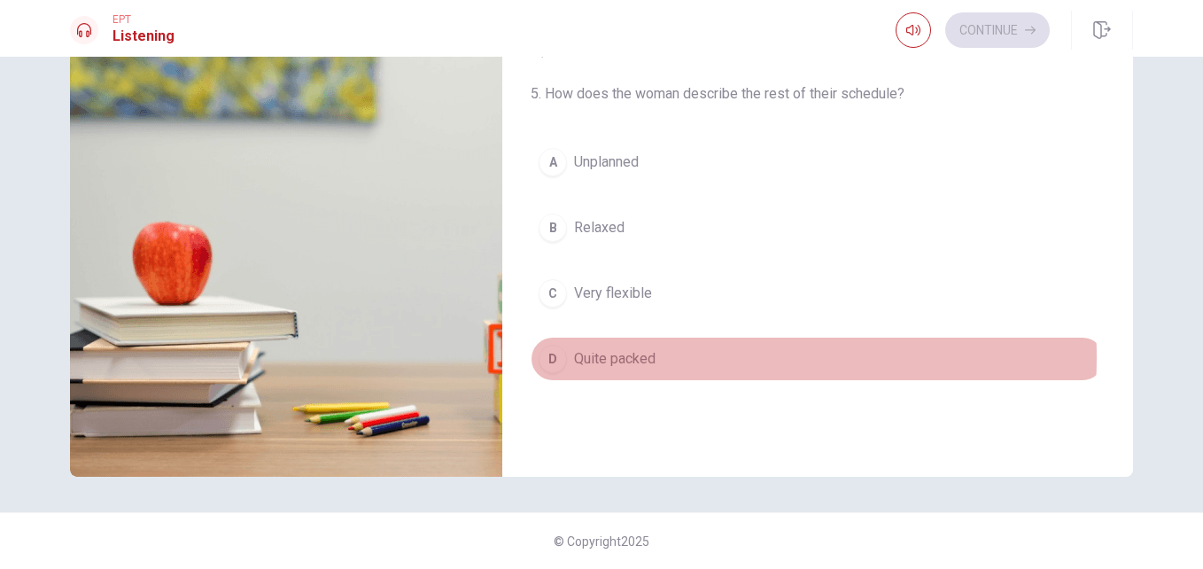
click at [649, 357] on span "Quite packed" at bounding box center [614, 358] width 81 height 21
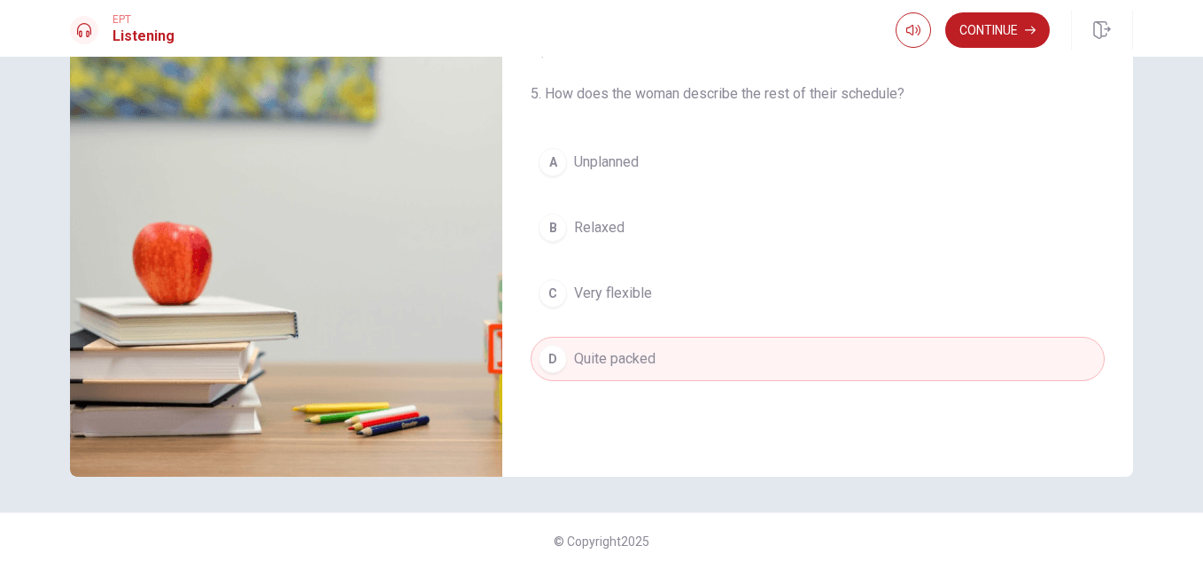
drag, startPoint x: 649, startPoint y: 357, endPoint x: 920, endPoint y: 263, distance: 286.0
click at [920, 263] on div "A Unplanned B Relaxed C Very flexible D Quite packed" at bounding box center [818, 278] width 574 height 276
click at [983, 38] on button "Continue" at bounding box center [997, 29] width 105 height 35
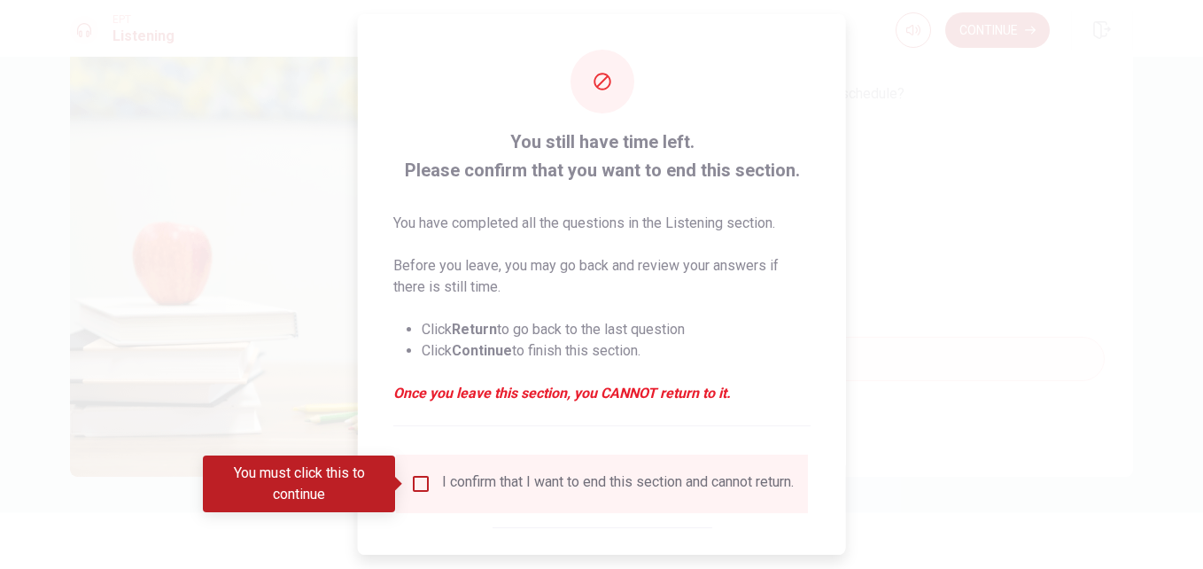
scroll to position [92, 0]
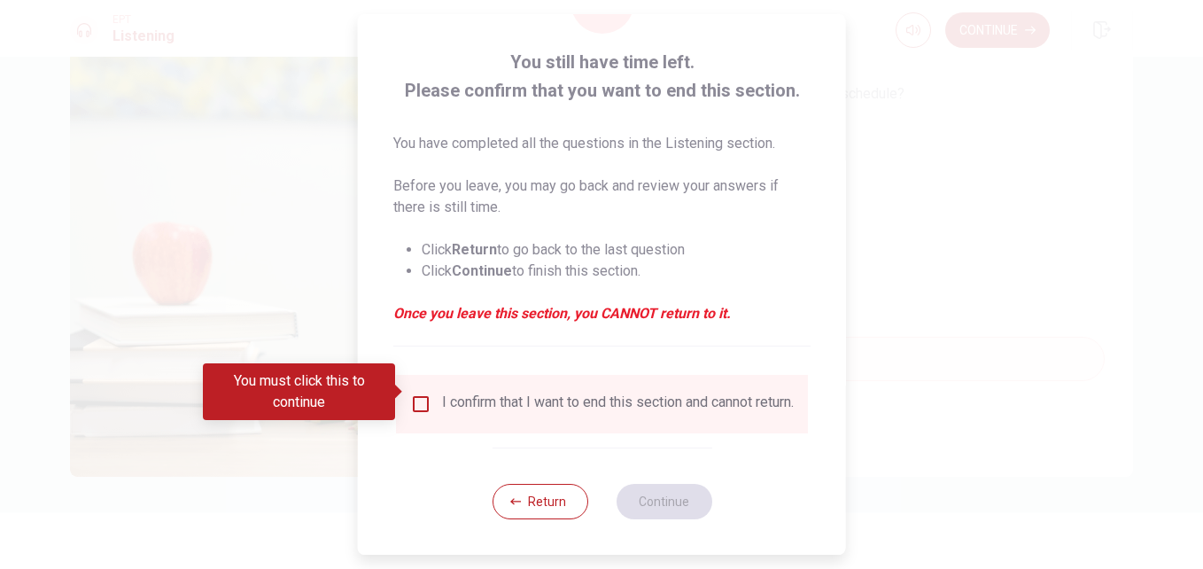
click at [423, 393] on input "You must click this to continue" at bounding box center [420, 403] width 21 height 21
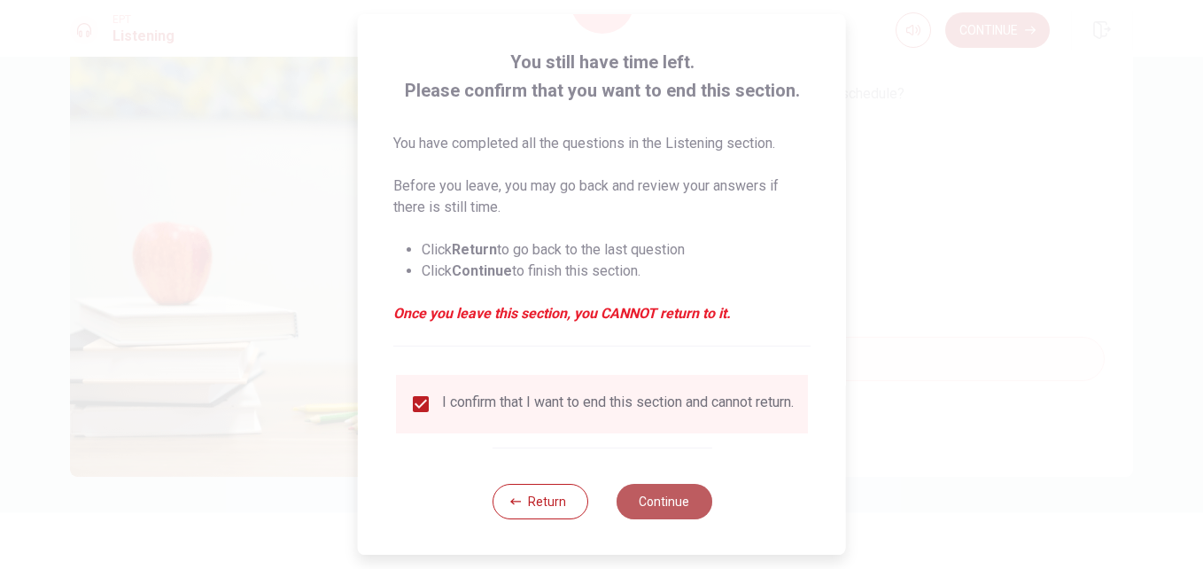
click at [679, 508] on button "Continue" at bounding box center [664, 501] width 96 height 35
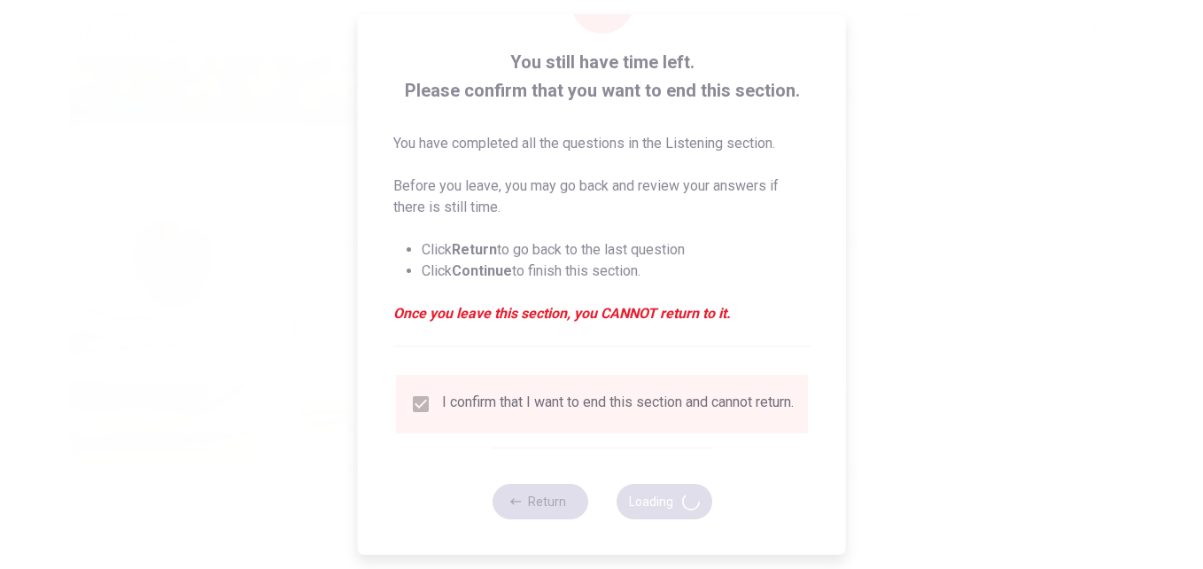
type input "73"
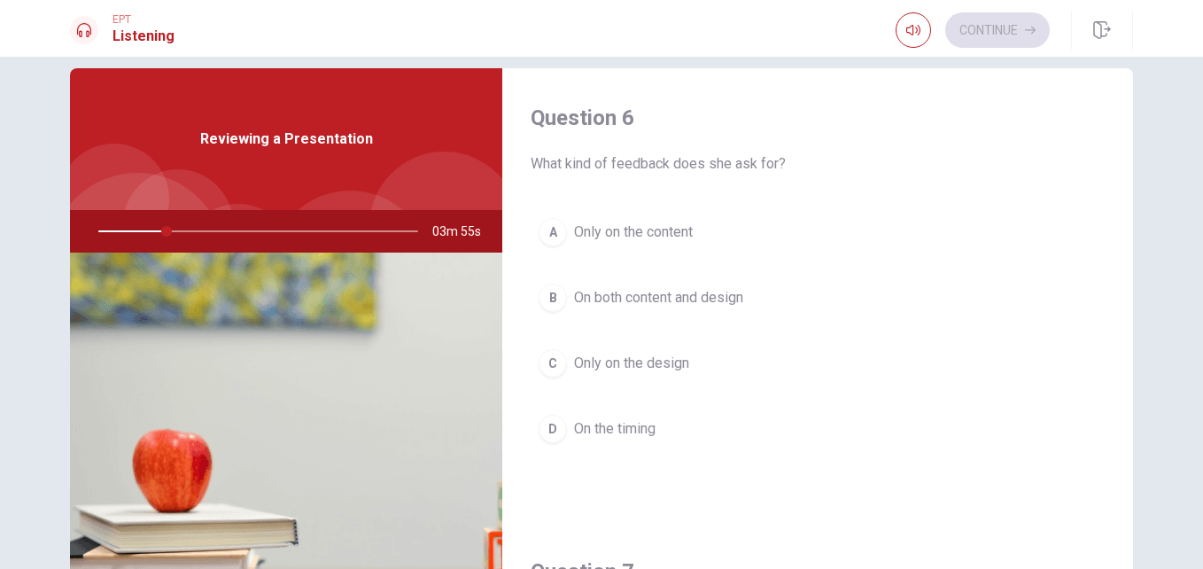
scroll to position [0, 0]
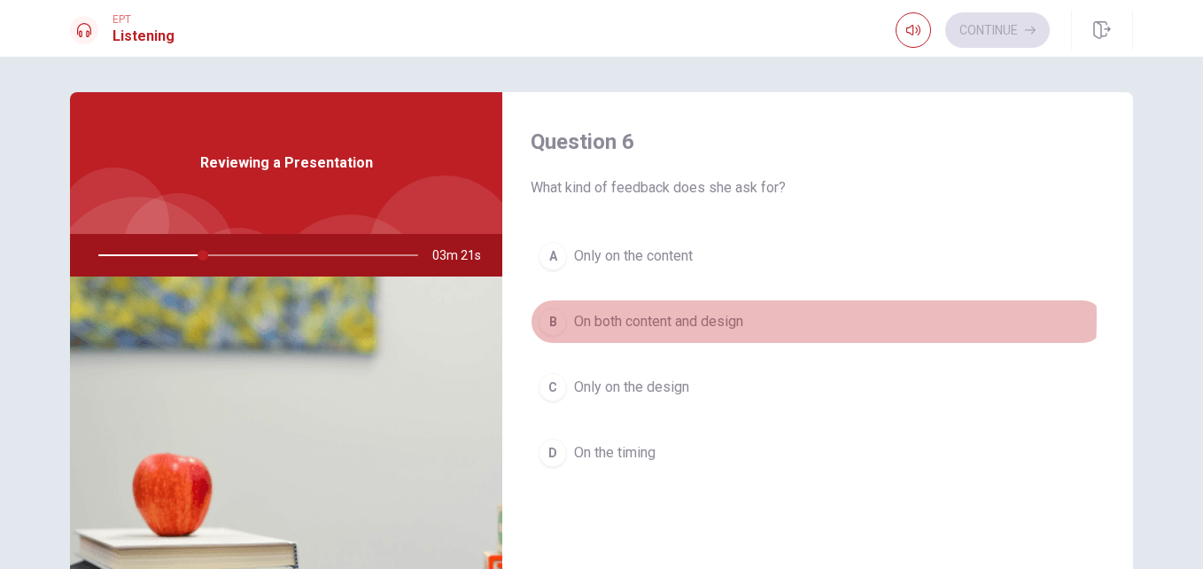
click at [725, 319] on span "On both content and design" at bounding box center [658, 321] width 169 height 21
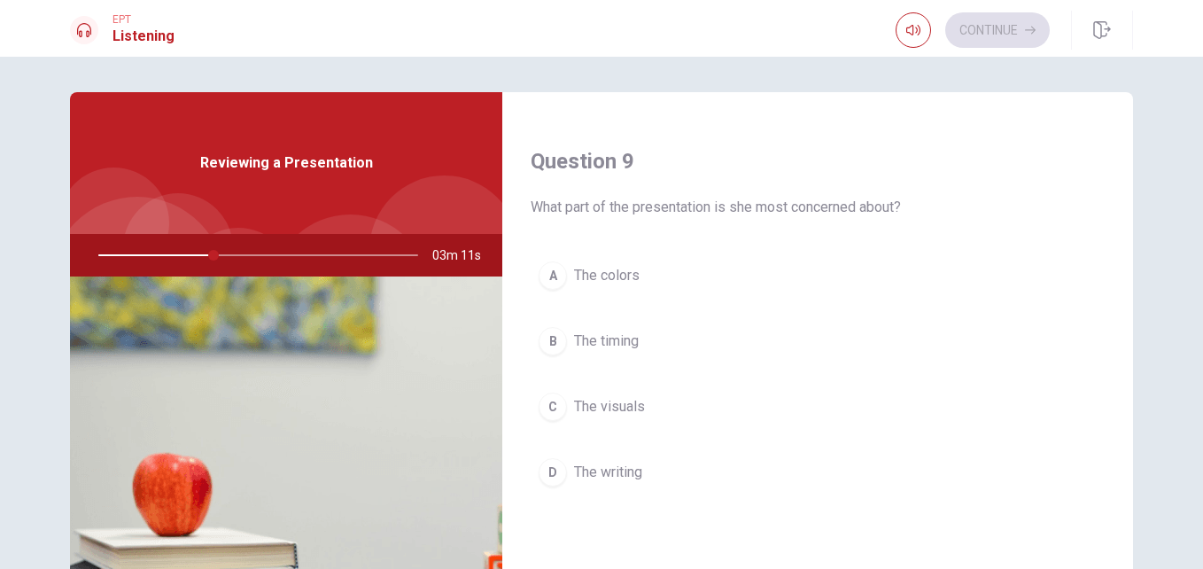
scroll to position [1348, 0]
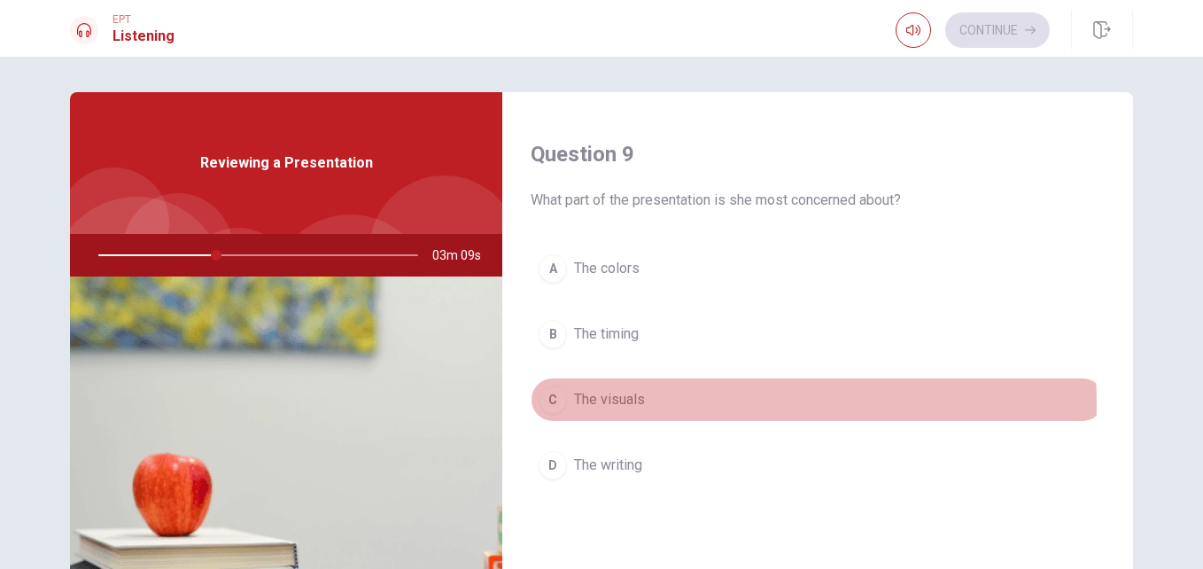
click at [618, 404] on span "The visuals" at bounding box center [609, 399] width 71 height 21
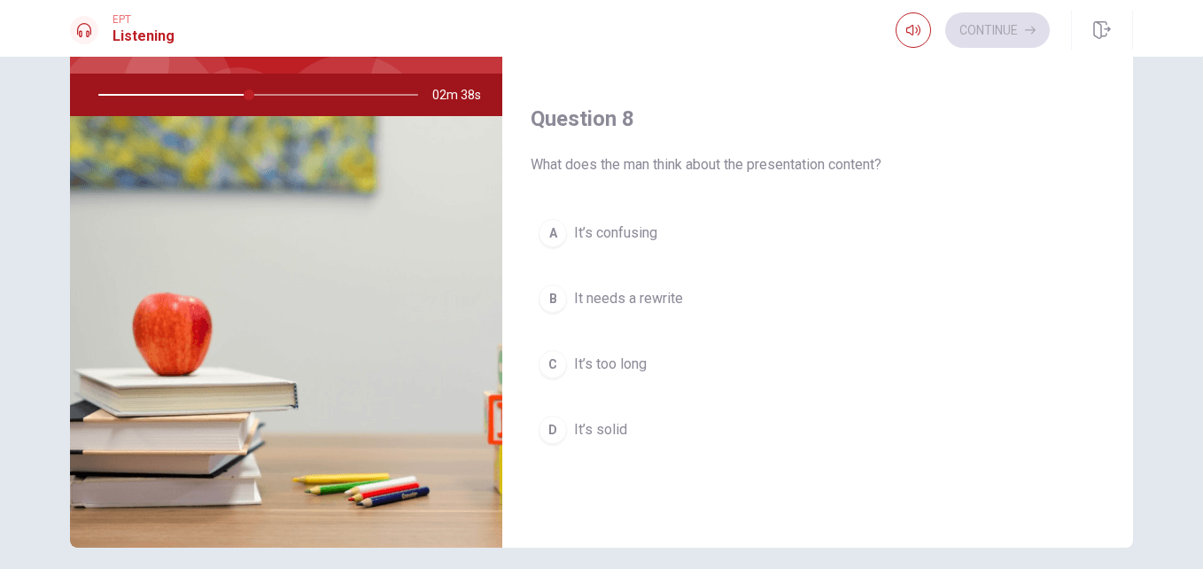
scroll to position [768, 0]
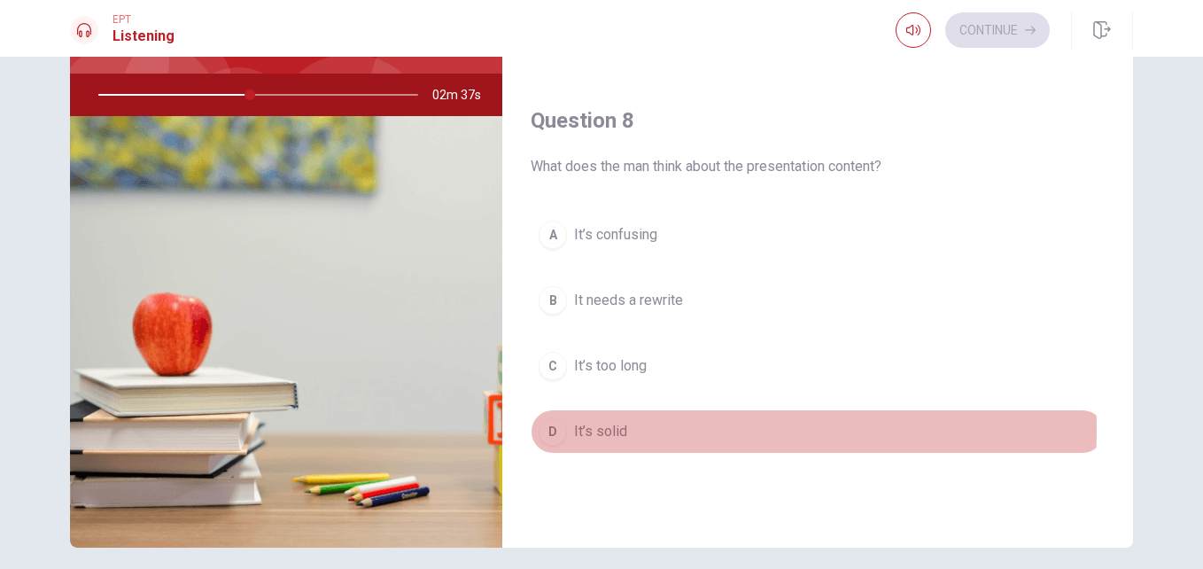
click at [601, 429] on span "It’s solid" at bounding box center [600, 431] width 53 height 21
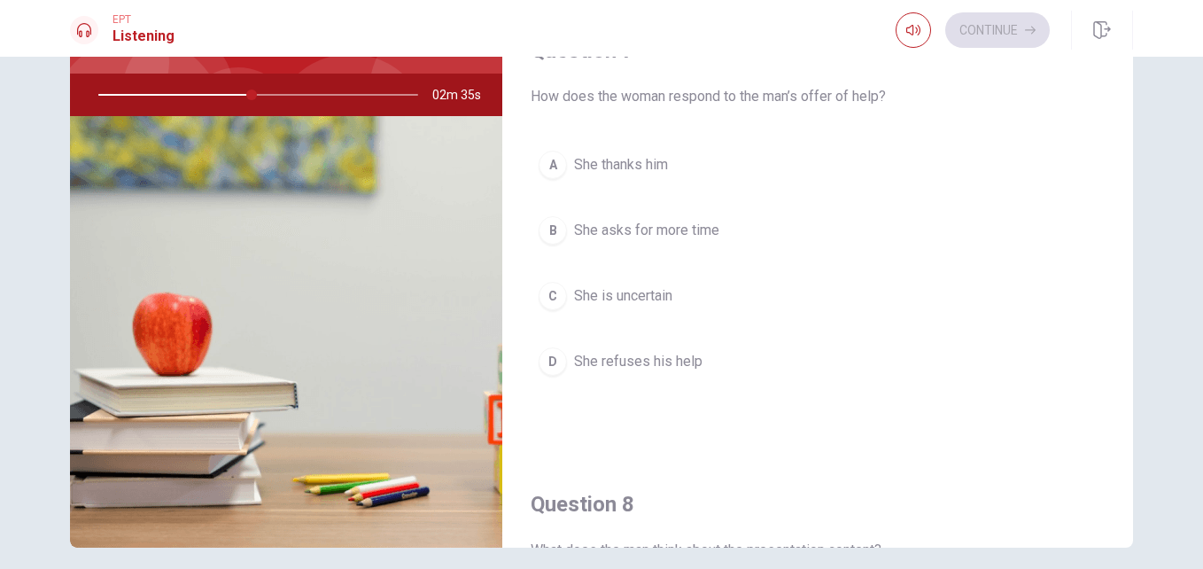
scroll to position [384, 0]
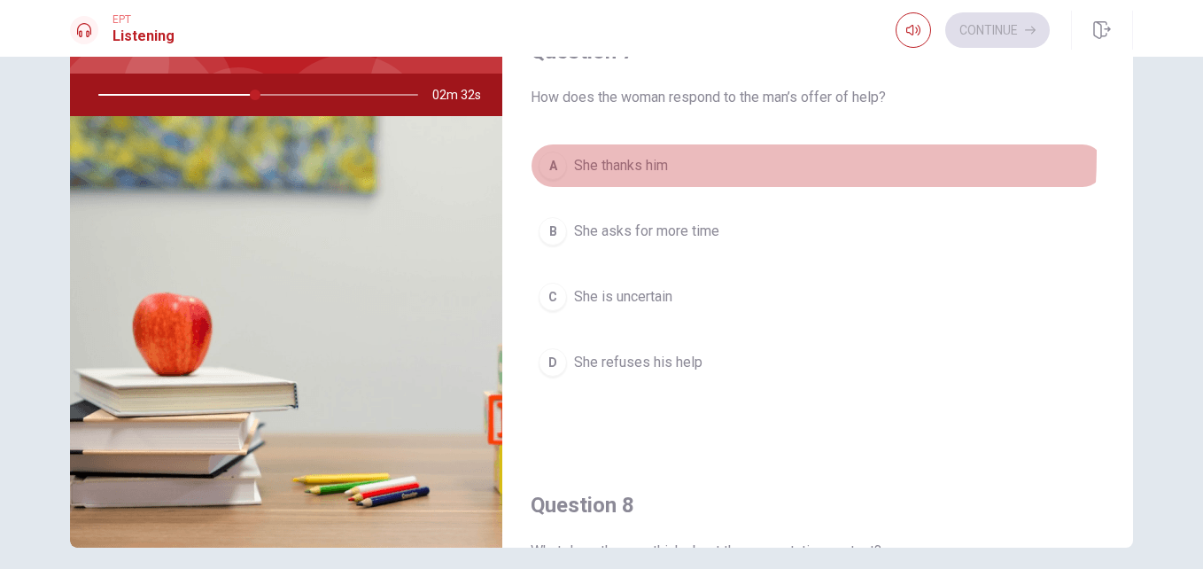
click at [602, 154] on button "A She thanks him" at bounding box center [818, 166] width 574 height 44
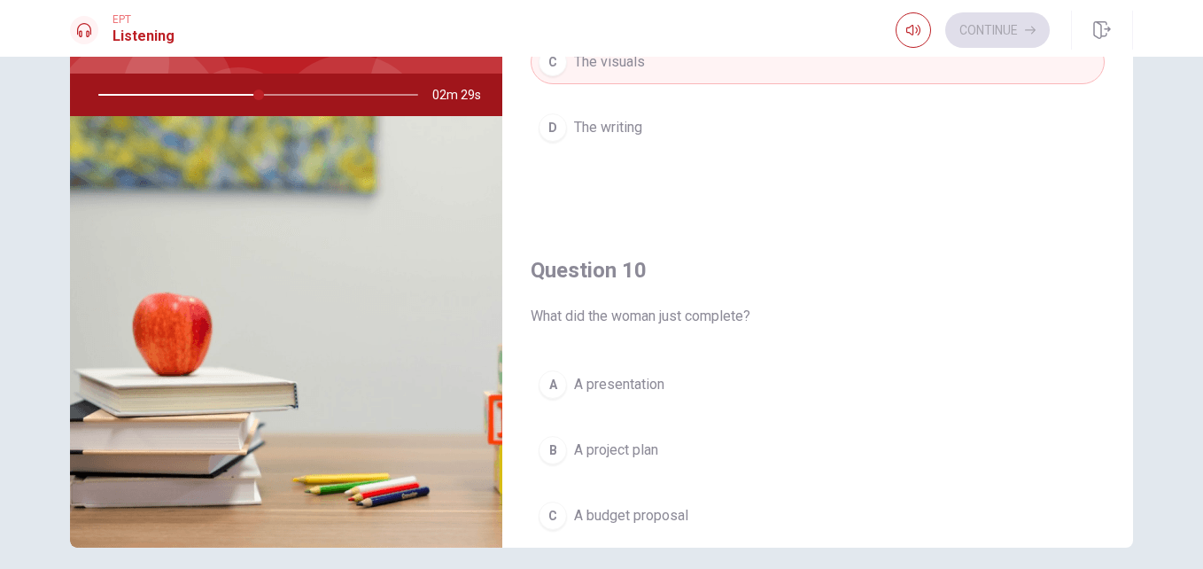
scroll to position [1557, 0]
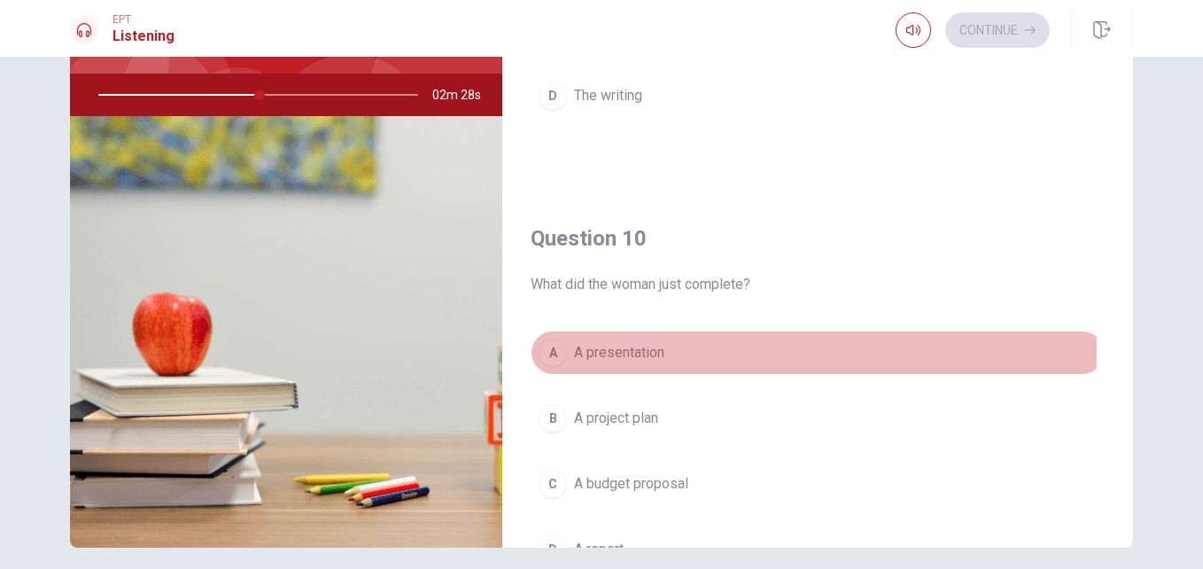
click at [651, 349] on span "A presentation" at bounding box center [619, 352] width 90 height 21
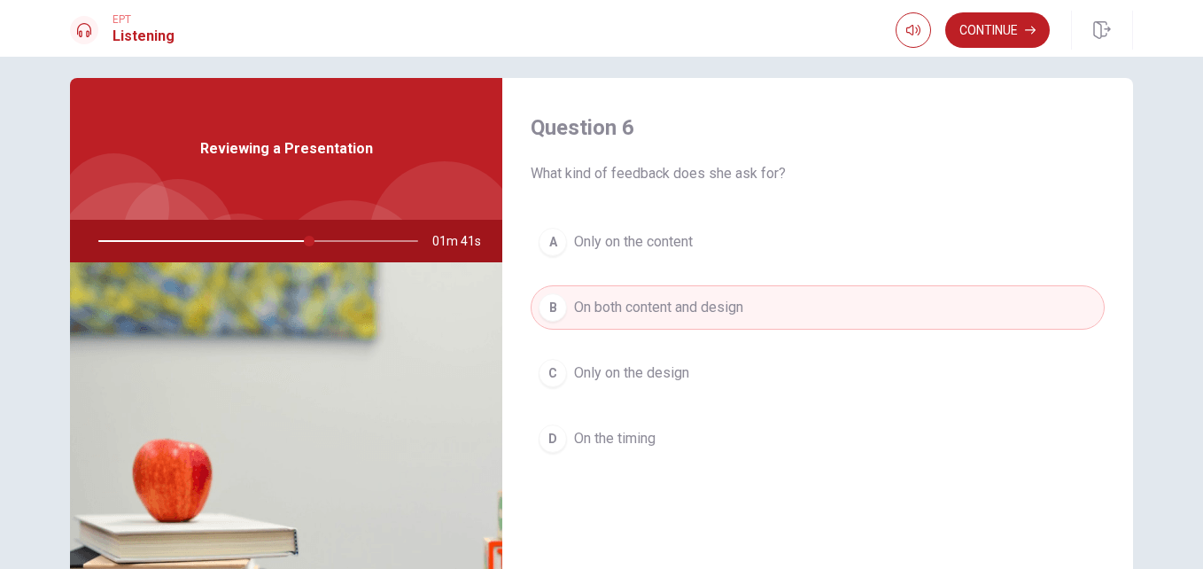
scroll to position [13, 0]
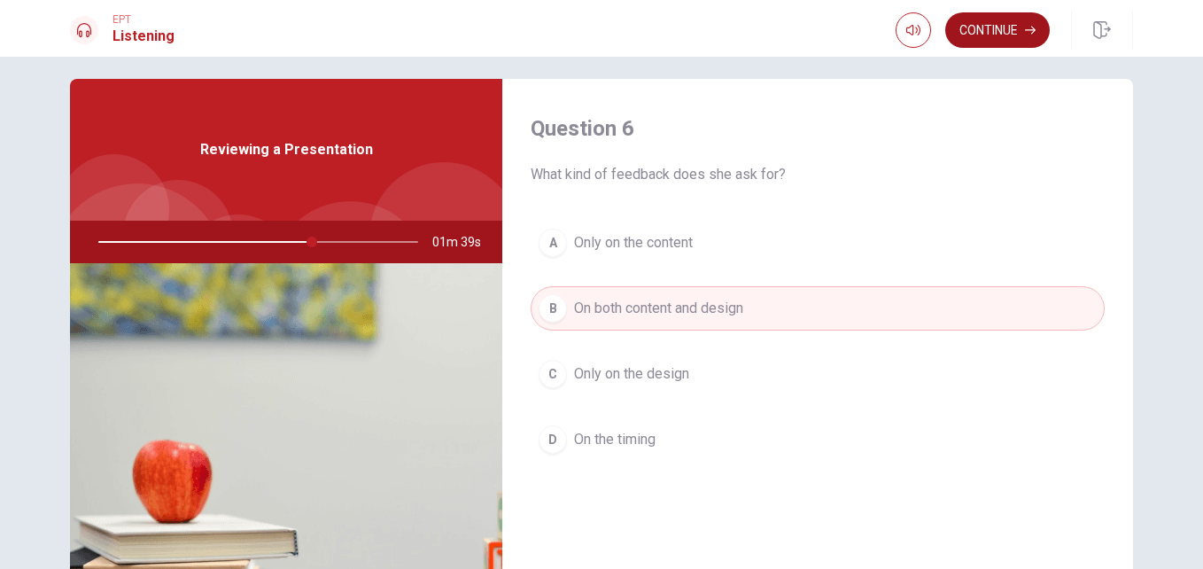
click at [1003, 18] on button "Continue" at bounding box center [997, 29] width 105 height 35
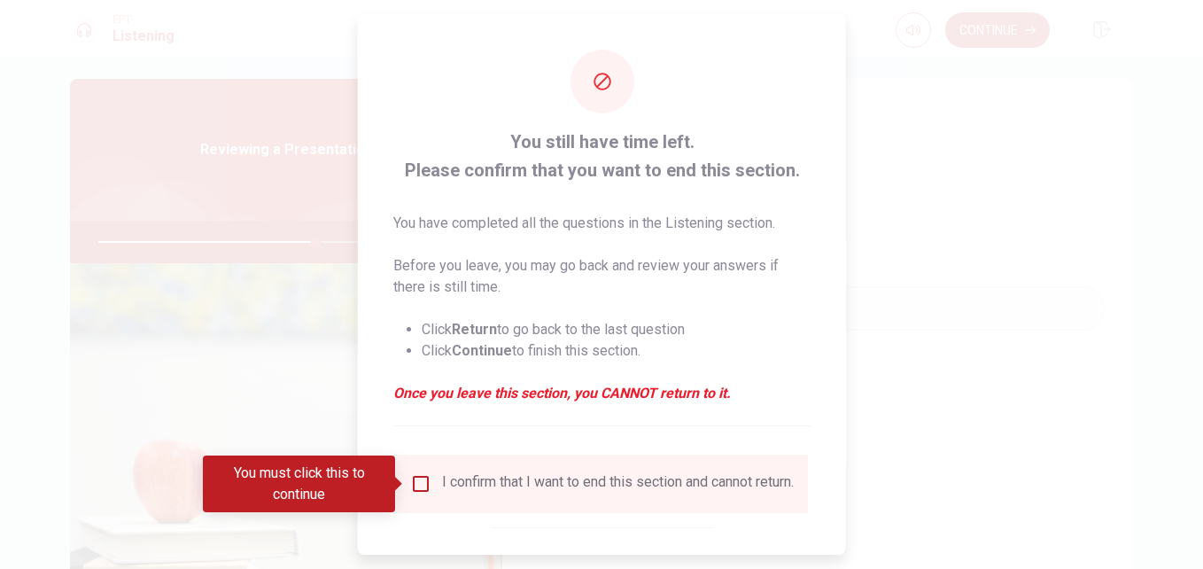
scroll to position [92, 0]
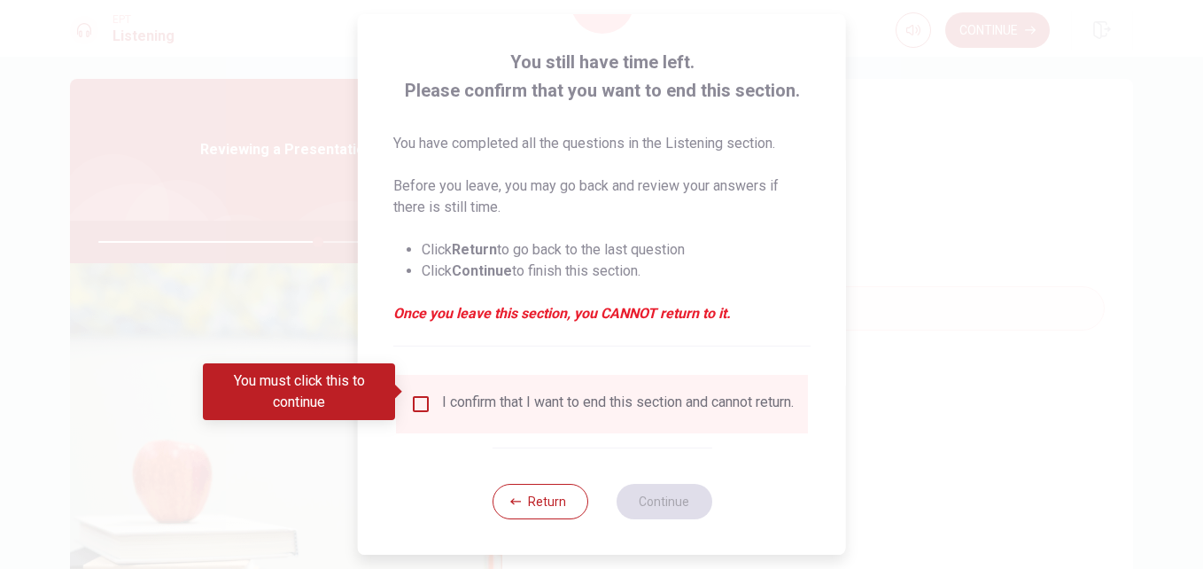
click at [419, 393] on input "You must click this to continue" at bounding box center [420, 403] width 21 height 21
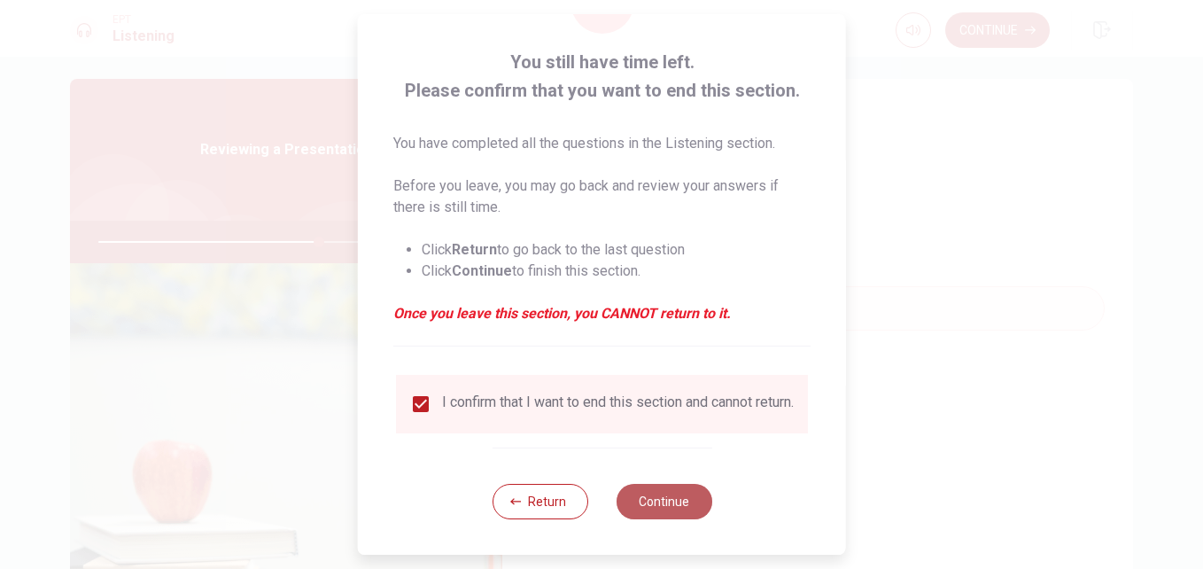
click at [636, 503] on button "Continue" at bounding box center [664, 501] width 96 height 35
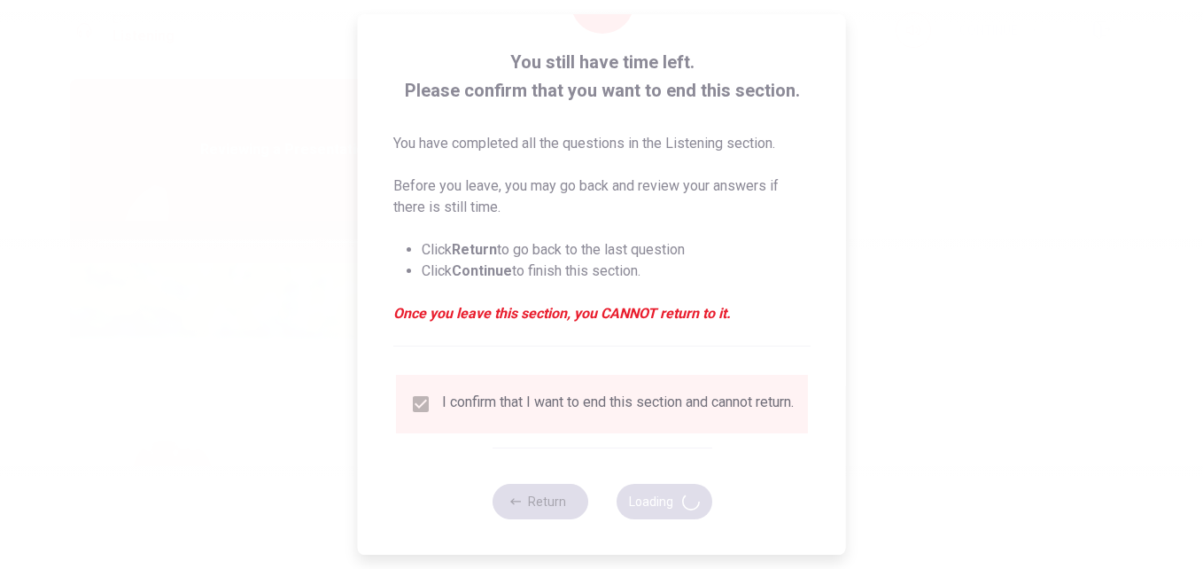
type input "70"
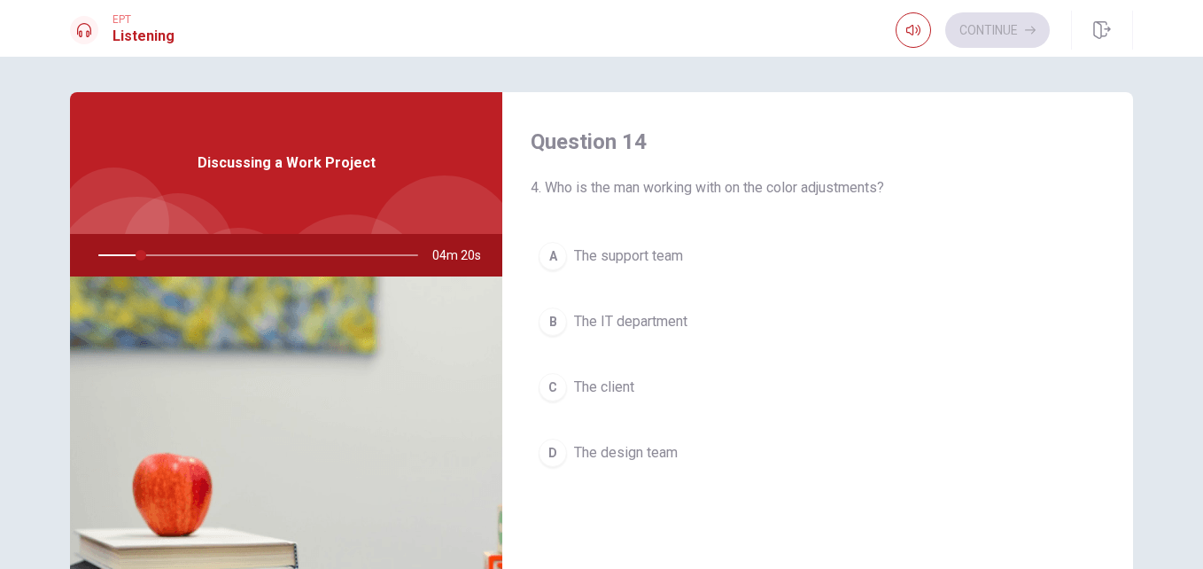
scroll to position [1365, 0]
click at [636, 503] on div "A The support team B The IT department C The client D The design team" at bounding box center [818, 367] width 574 height 276
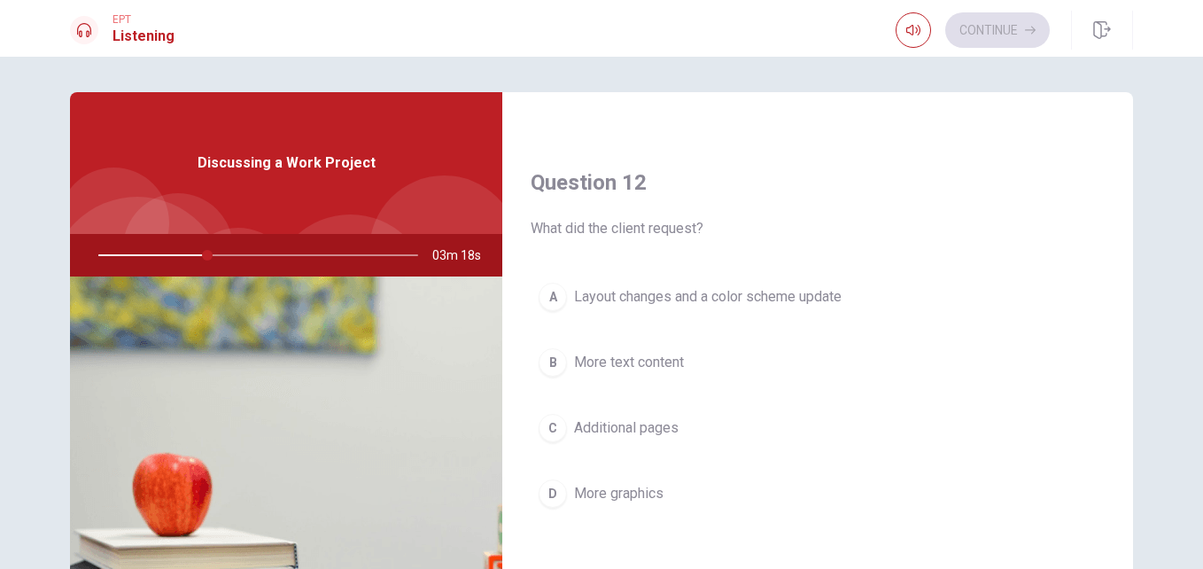
scroll to position [414, 0]
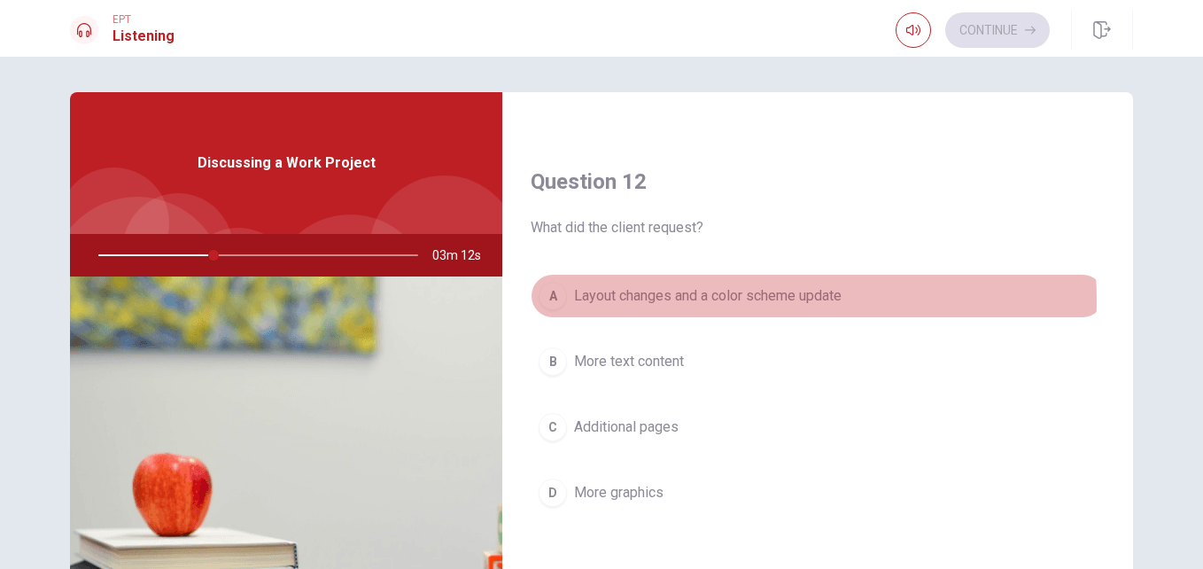
click at [718, 300] on span "Layout changes and a color scheme update" at bounding box center [708, 295] width 268 height 21
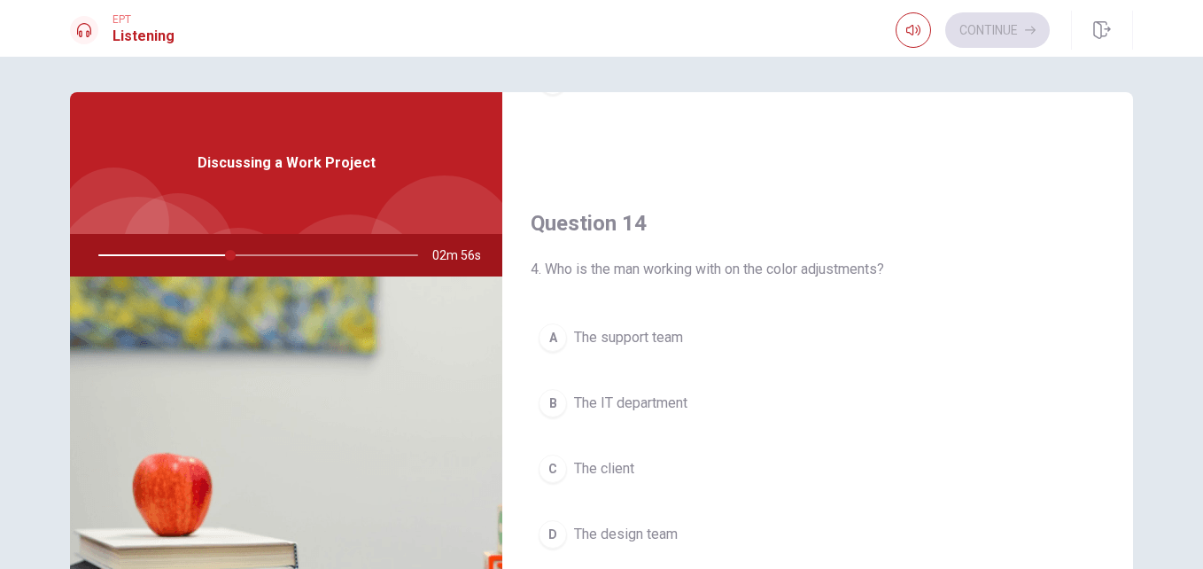
scroll to position [1318, 0]
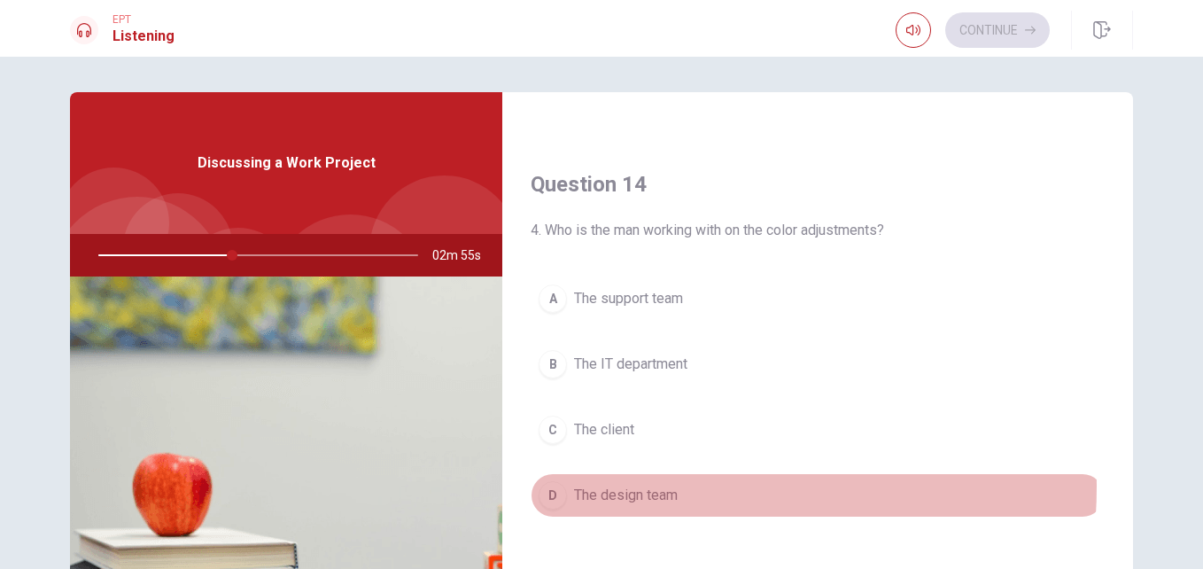
click at [626, 486] on span "The design team" at bounding box center [626, 495] width 104 height 21
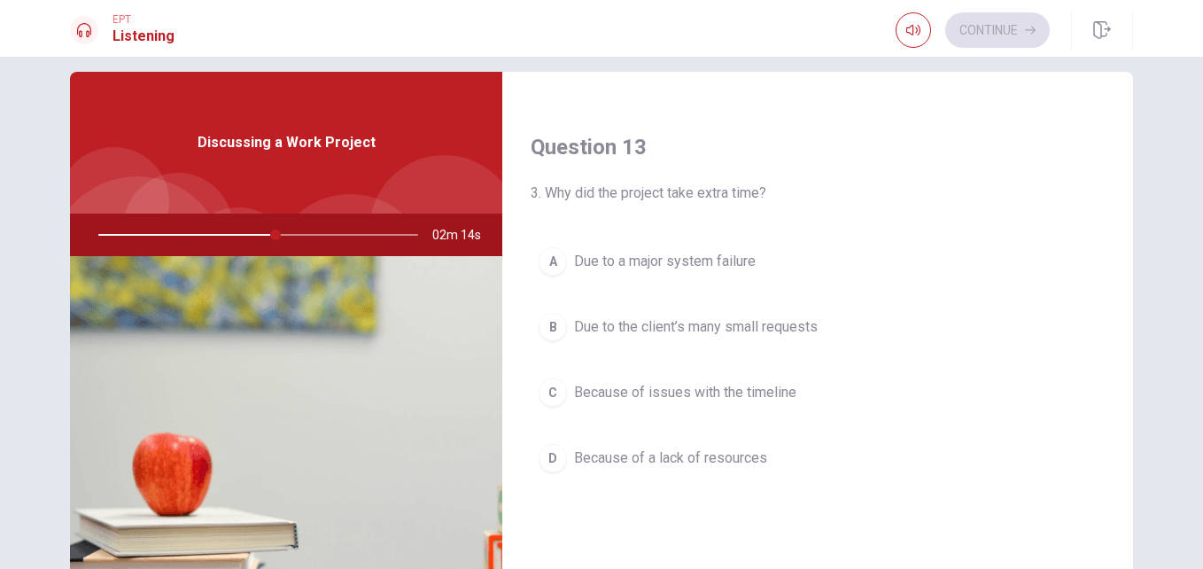
scroll to position [882, 0]
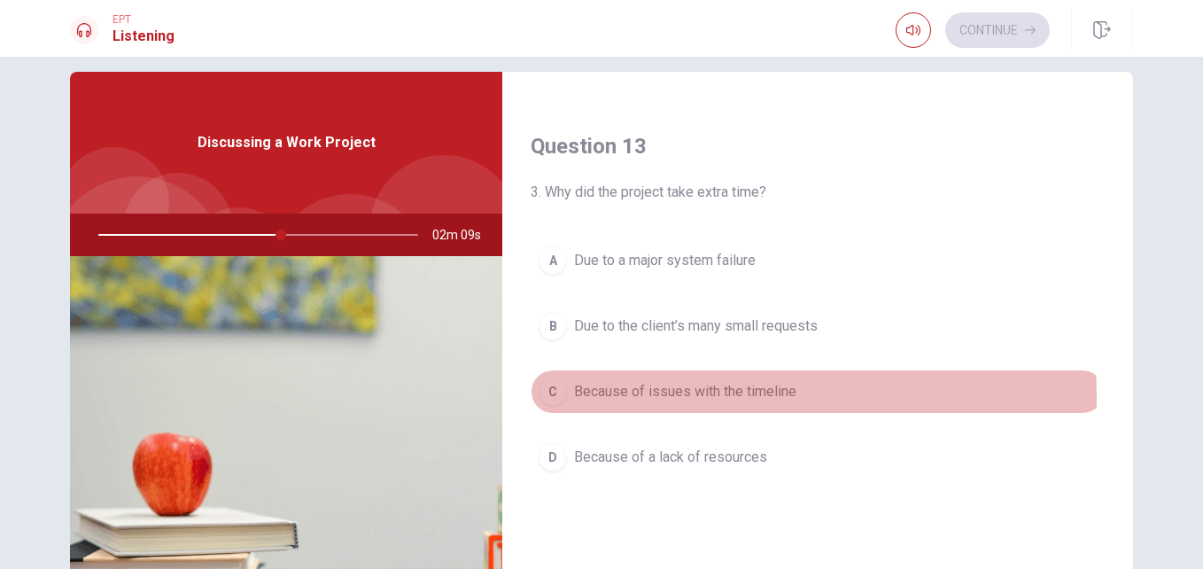
click at [648, 398] on span "Because of issues with the timeline" at bounding box center [685, 391] width 222 height 21
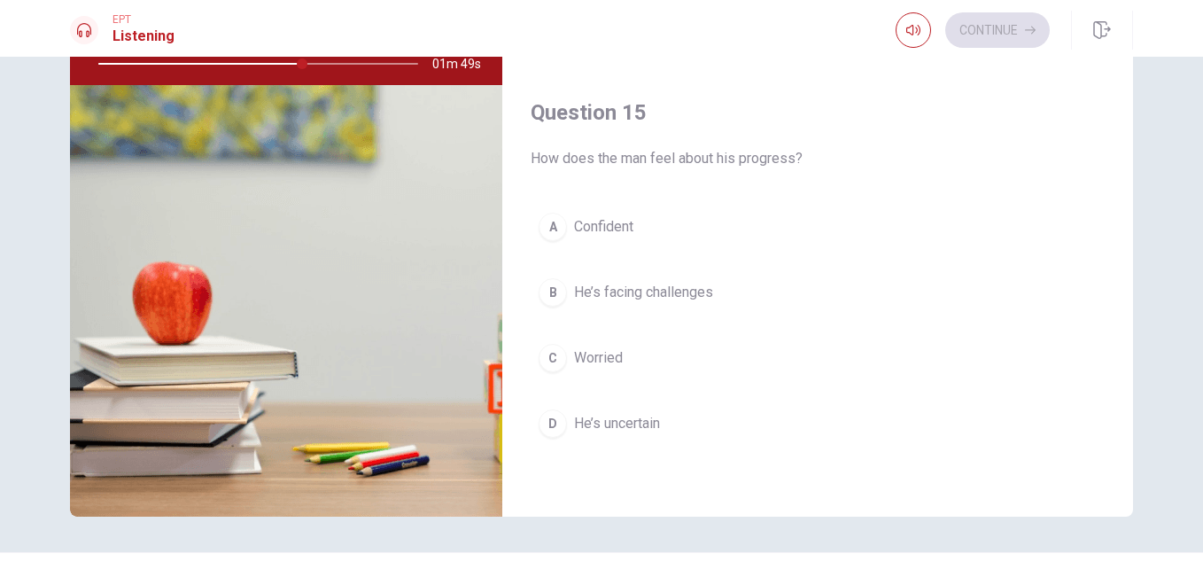
scroll to position [192, 0]
click at [646, 299] on span "He’s facing challenges" at bounding box center [643, 291] width 139 height 21
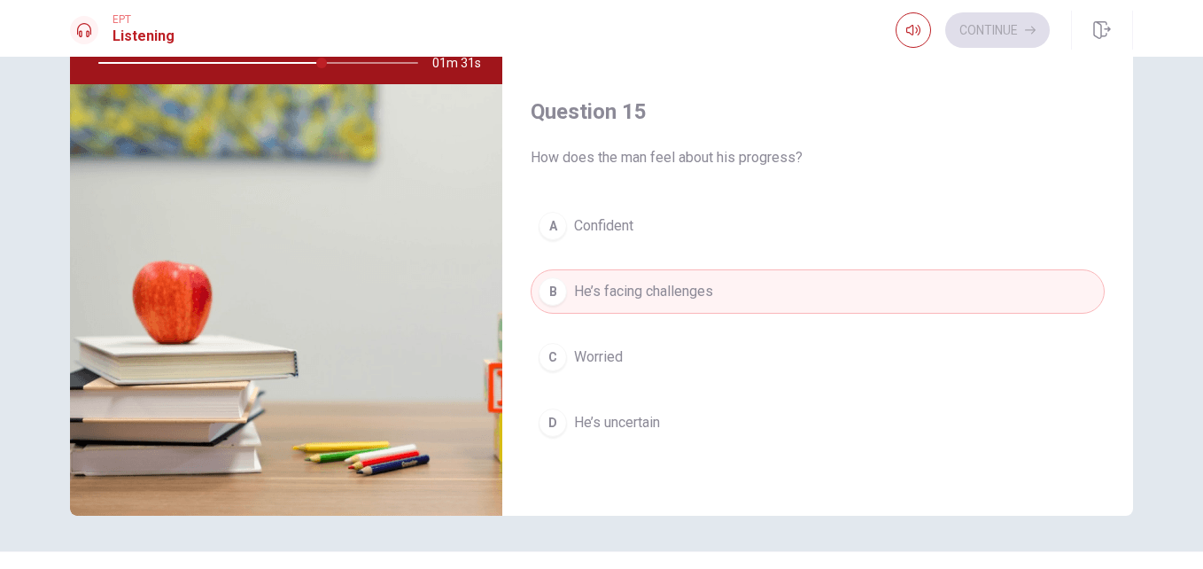
click at [648, 297] on span "He’s facing challenges" at bounding box center [643, 291] width 139 height 21
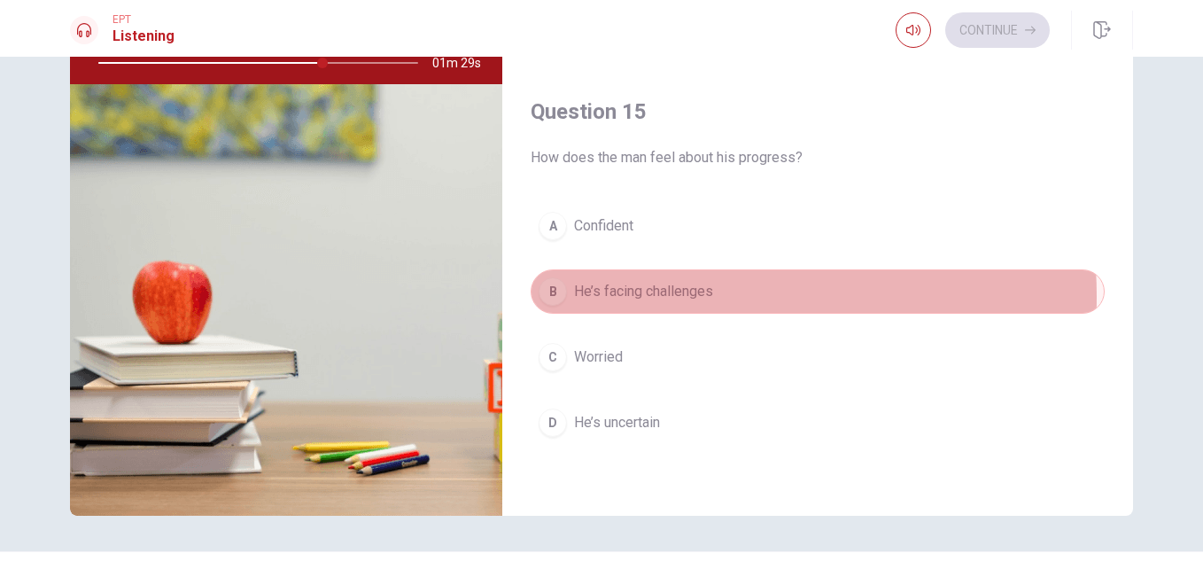
click at [648, 297] on span "He’s facing challenges" at bounding box center [643, 291] width 139 height 21
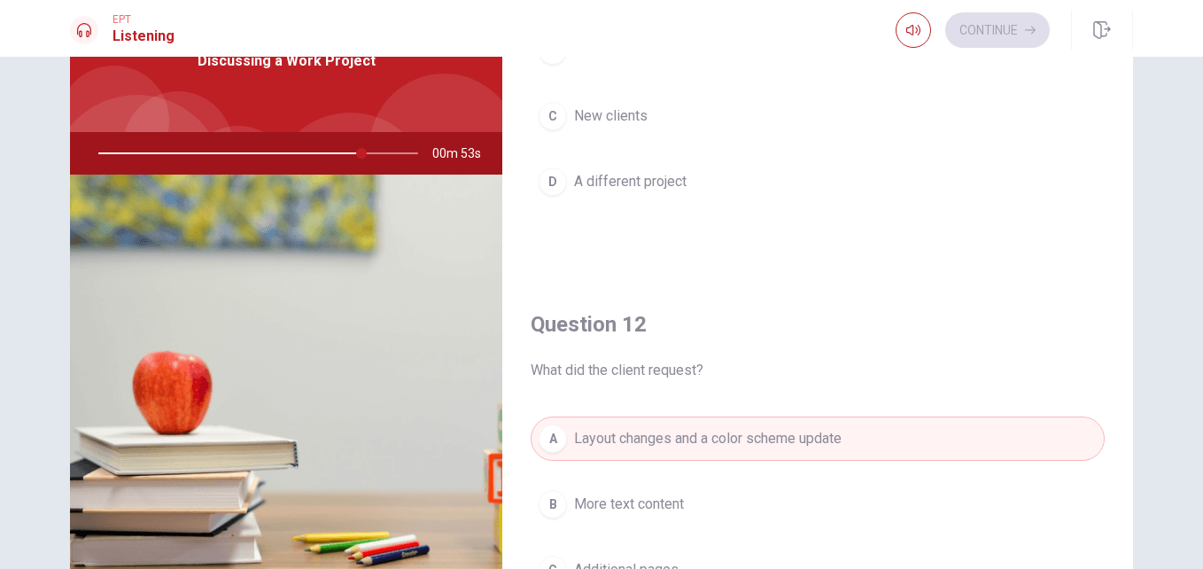
scroll to position [0, 0]
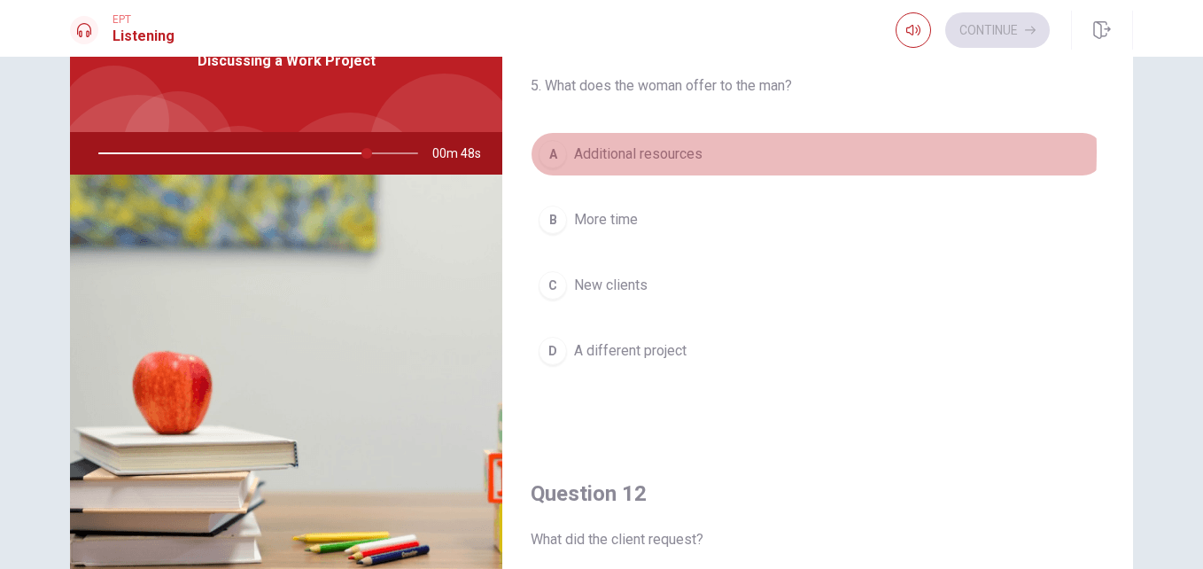
click at [656, 151] on span "Additional resources" at bounding box center [638, 154] width 128 height 21
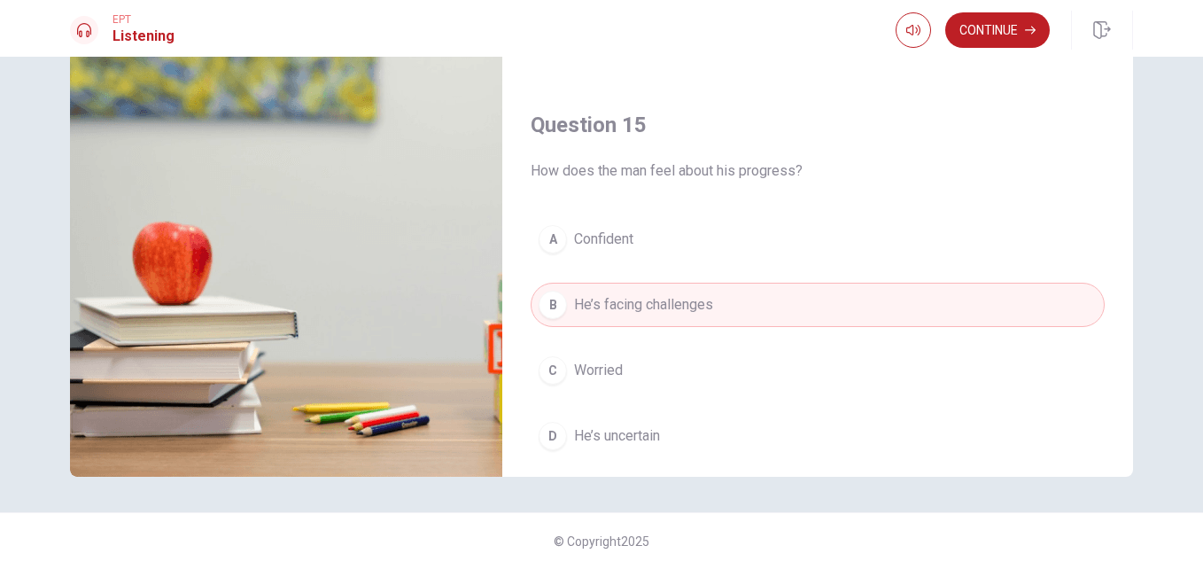
scroll to position [1630, 0]
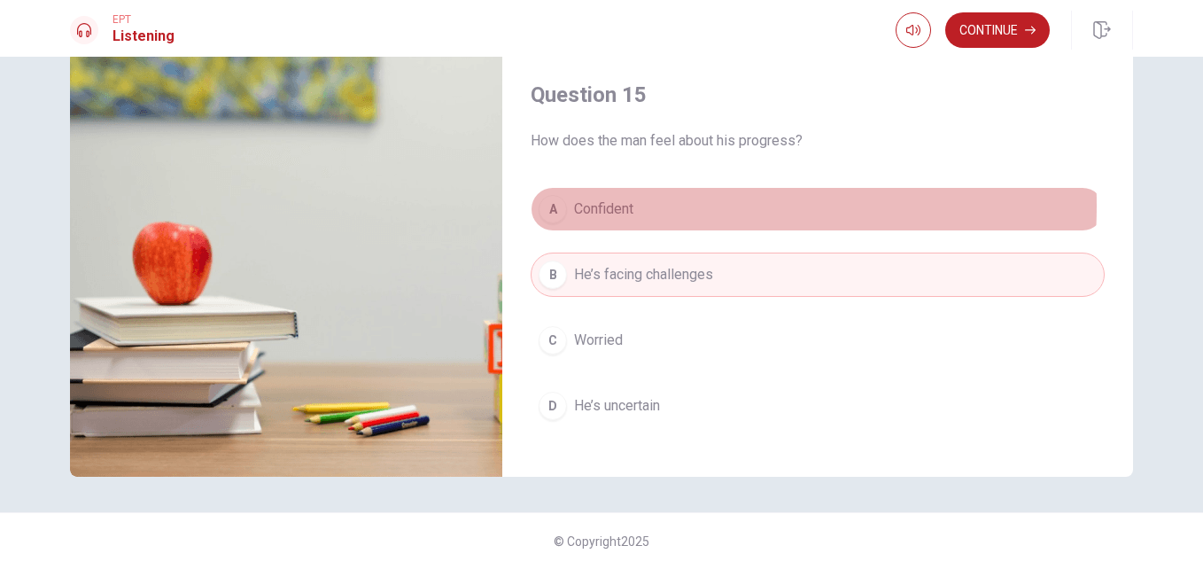
click at [625, 206] on span "Confident" at bounding box center [603, 208] width 59 height 21
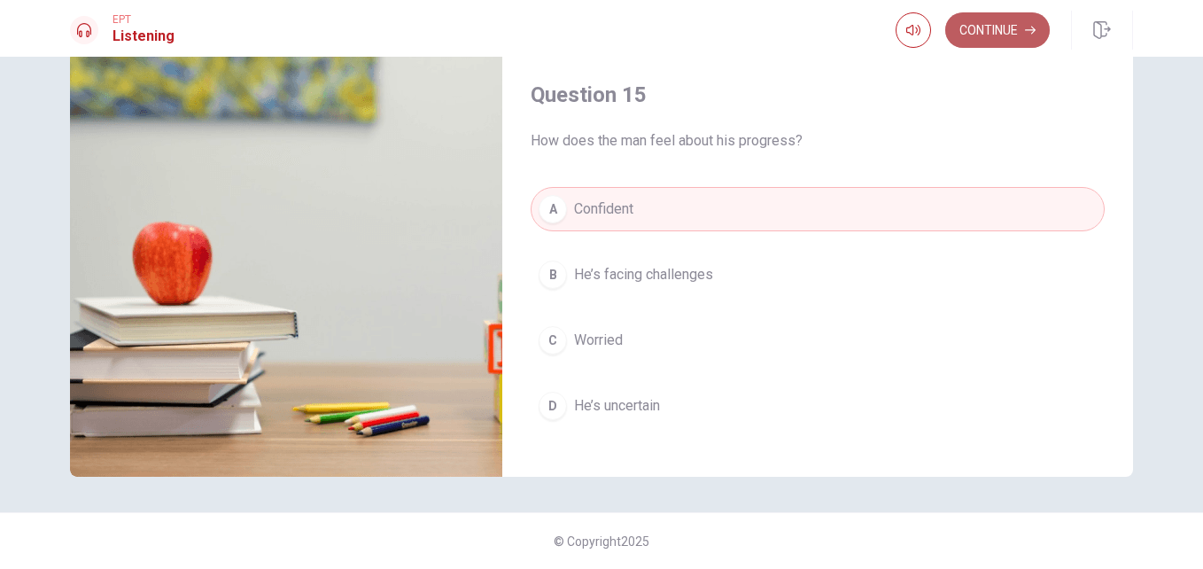
click at [1004, 27] on button "Continue" at bounding box center [997, 29] width 105 height 35
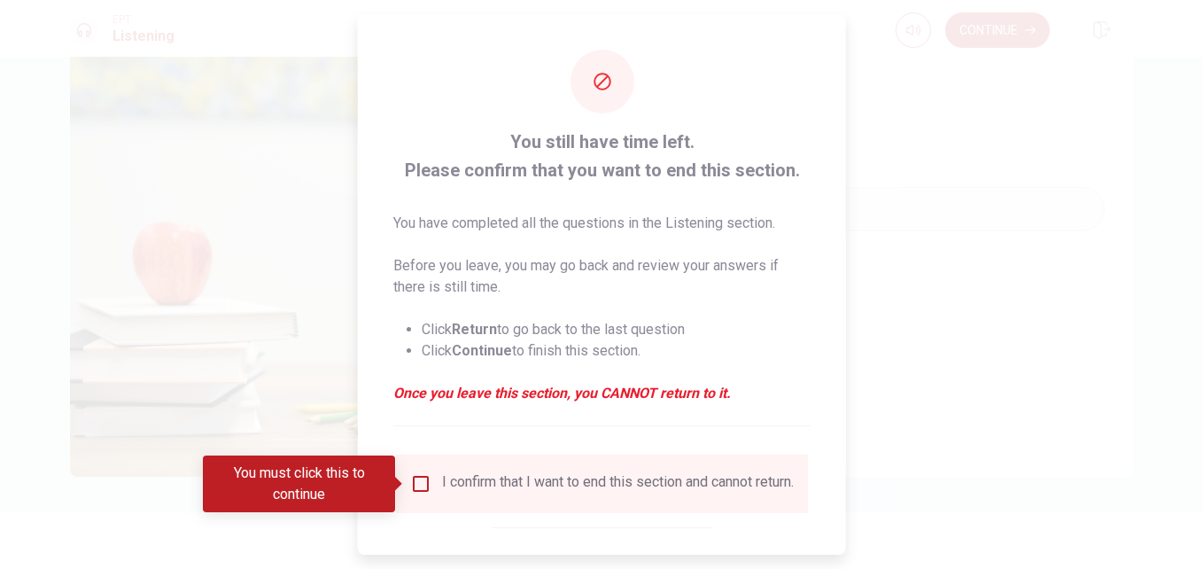
scroll to position [92, 0]
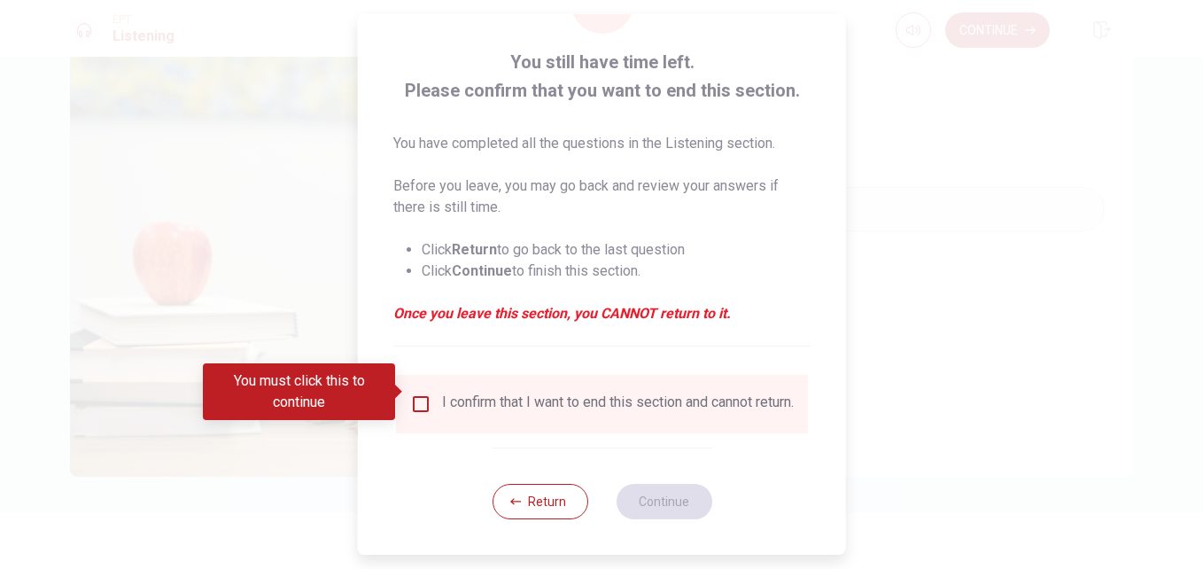
click at [419, 393] on input "You must click this to continue" at bounding box center [420, 403] width 21 height 21
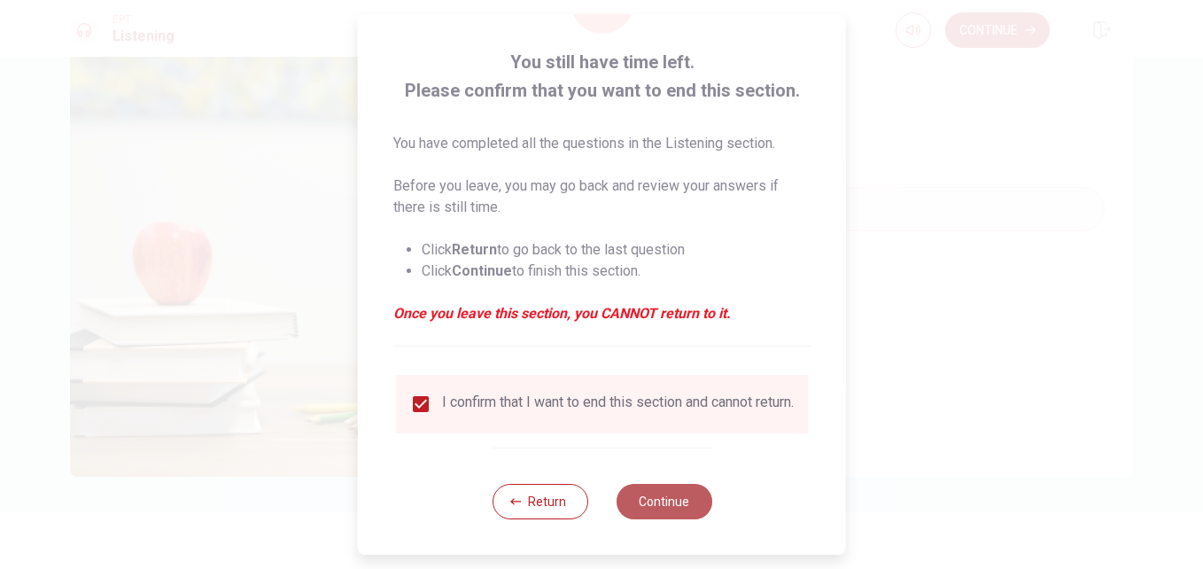
click at [650, 498] on button "Continue" at bounding box center [664, 501] width 96 height 35
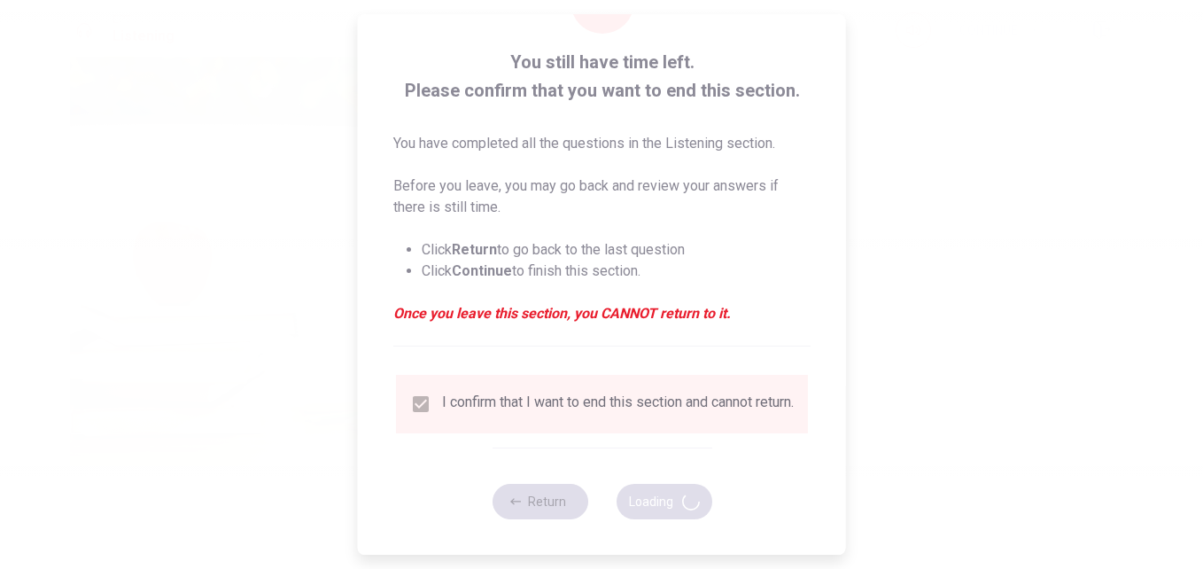
type input "94"
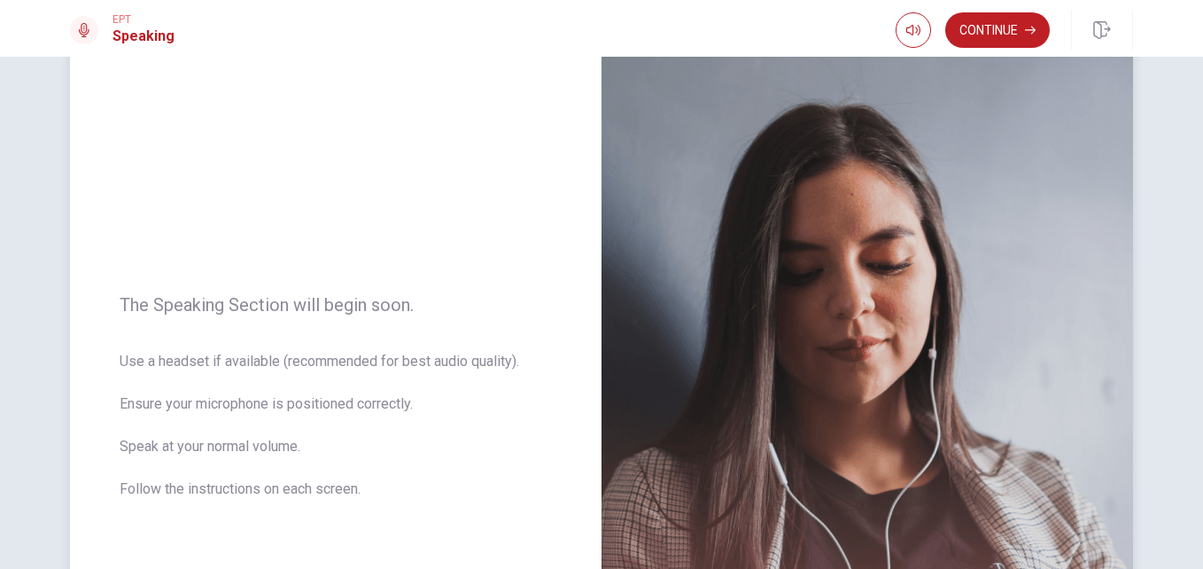
scroll to position [69, 0]
click at [1013, 38] on button "Continue" at bounding box center [997, 29] width 105 height 35
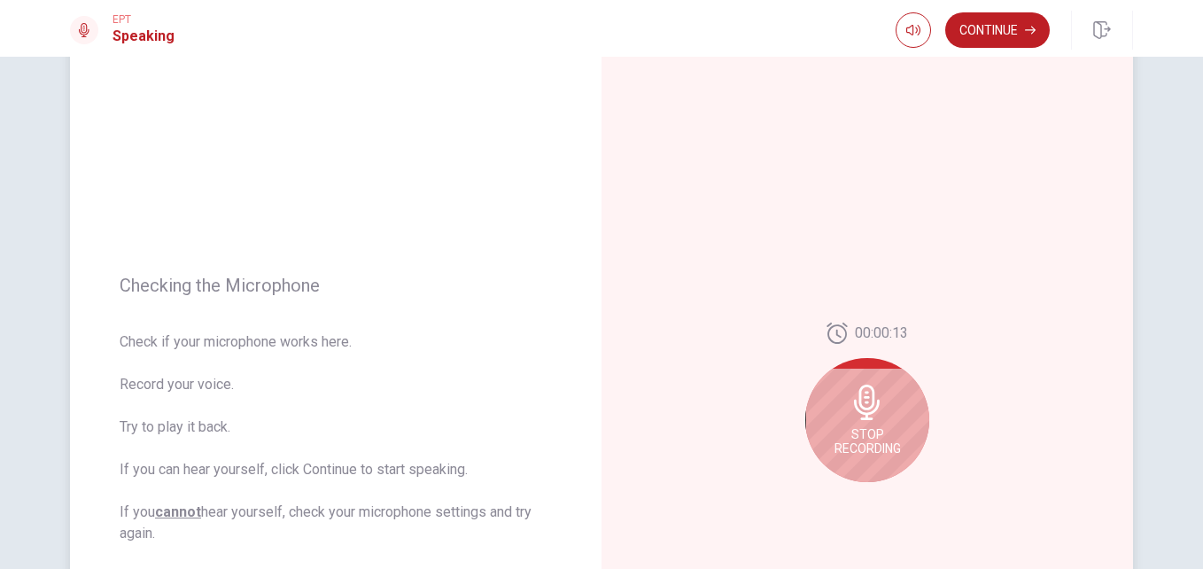
scroll to position [192, 0]
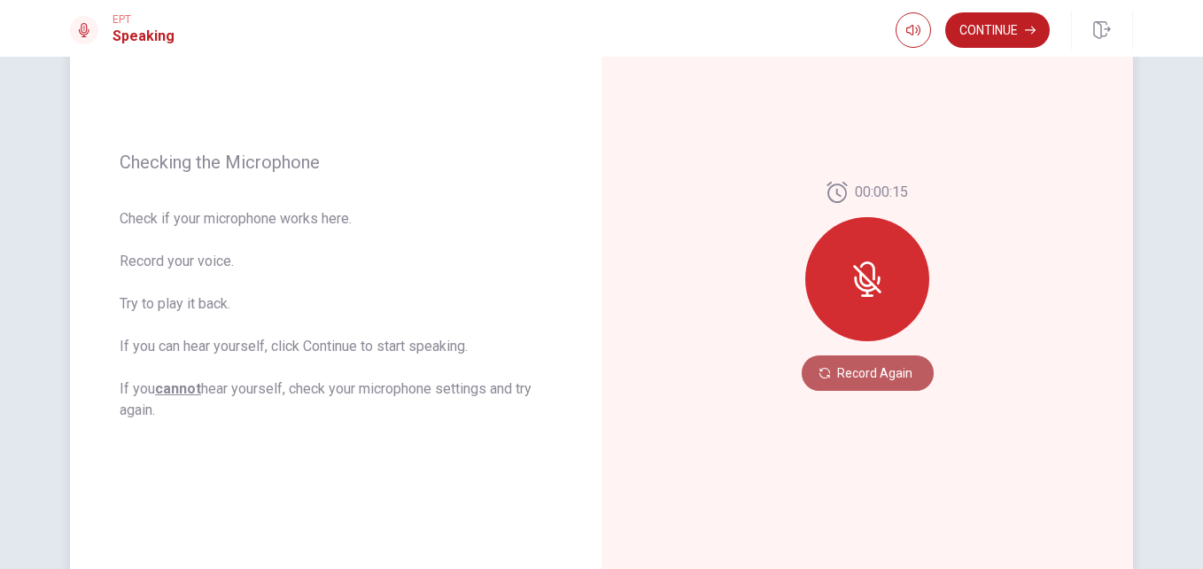
click at [843, 358] on button "Record Again" at bounding box center [868, 372] width 132 height 35
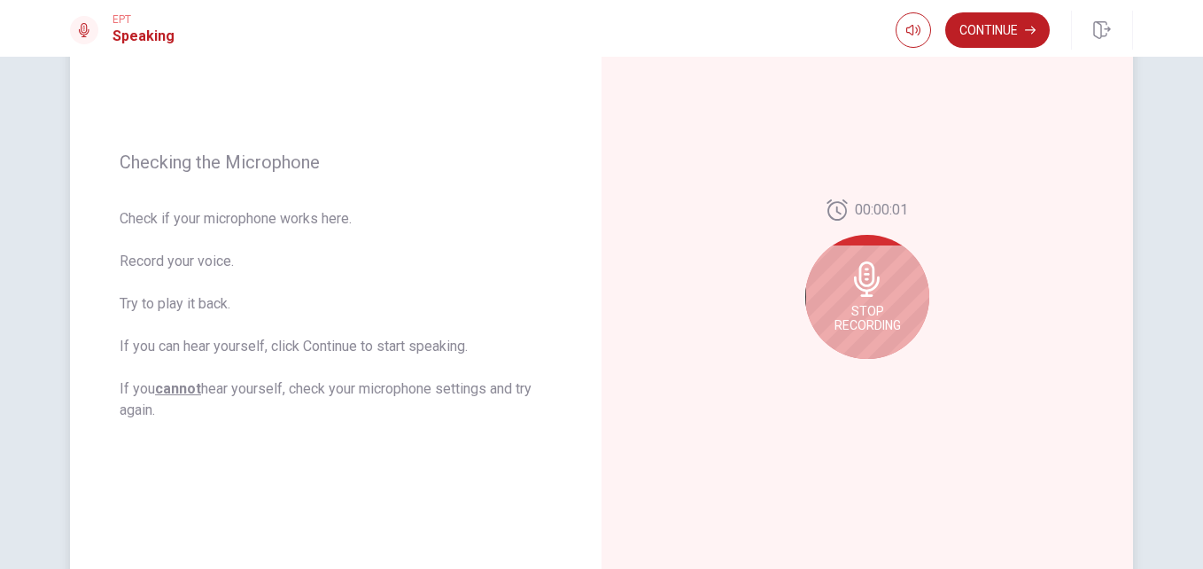
click at [900, 311] on div "Stop Recording" at bounding box center [867, 297] width 124 height 124
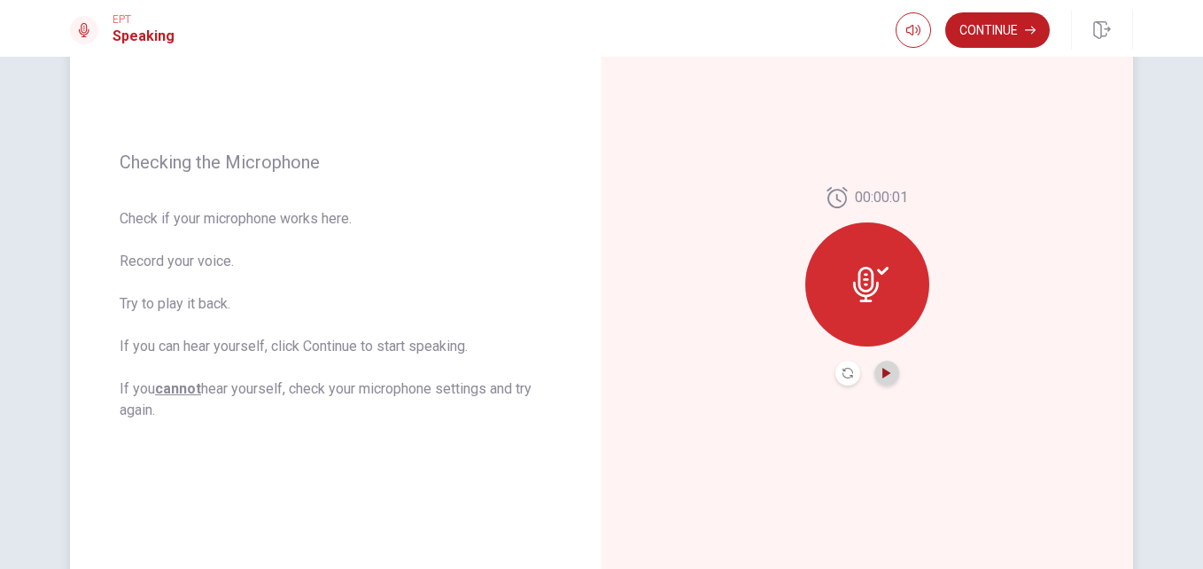
click at [882, 373] on icon "Play Audio" at bounding box center [886, 373] width 8 height 11
click at [882, 373] on icon "Pause Audio" at bounding box center [886, 373] width 9 height 11
click at [1009, 23] on button "Continue" at bounding box center [997, 29] width 105 height 35
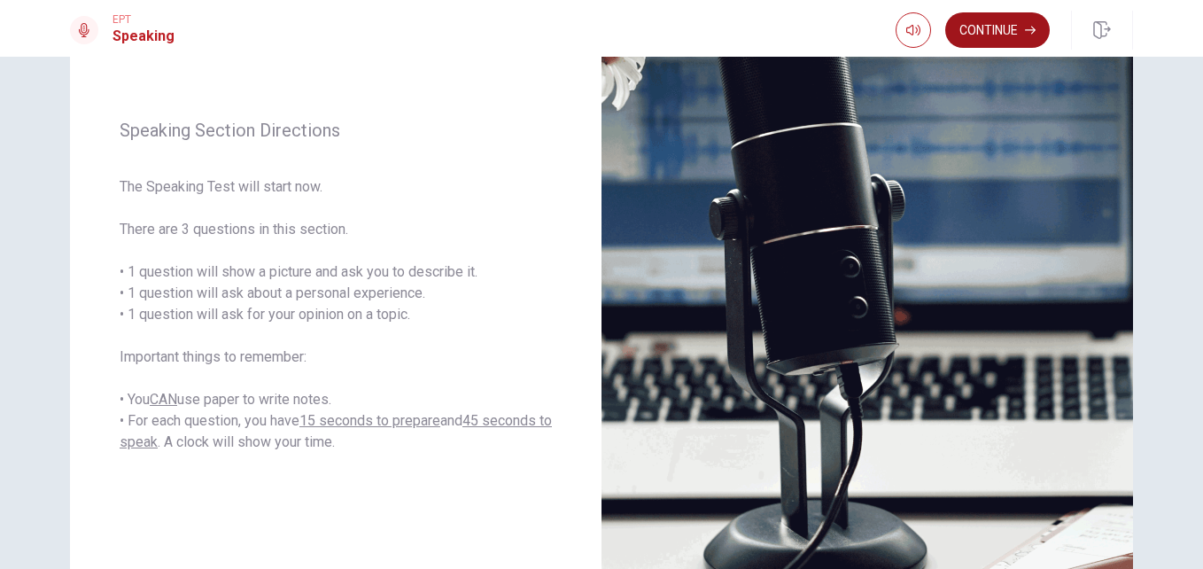
click at [1009, 23] on button "Continue" at bounding box center [997, 29] width 105 height 35
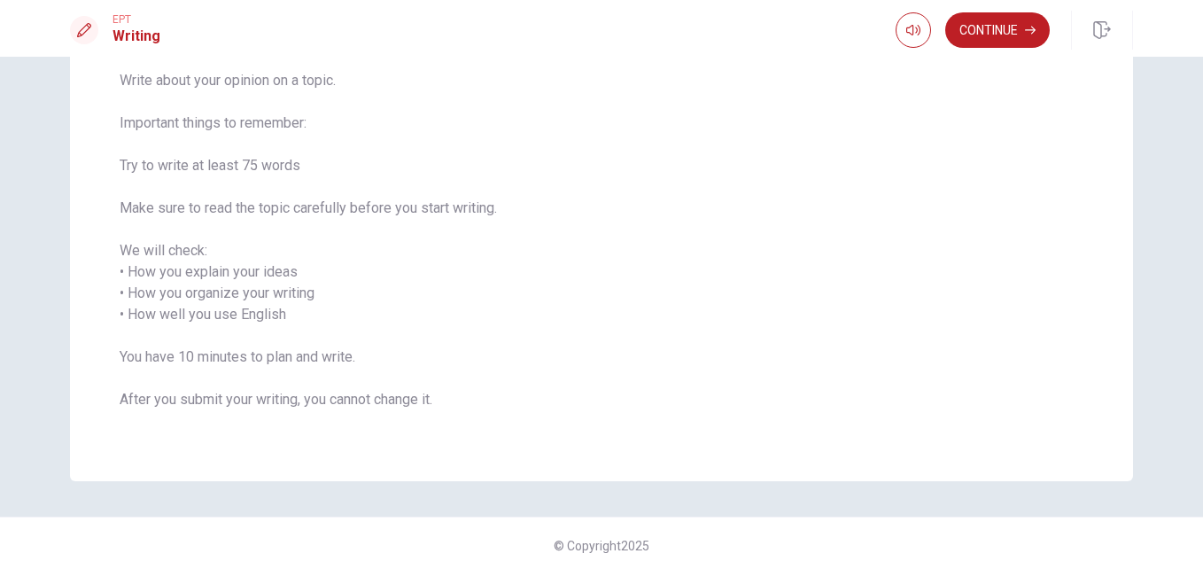
scroll to position [0, 0]
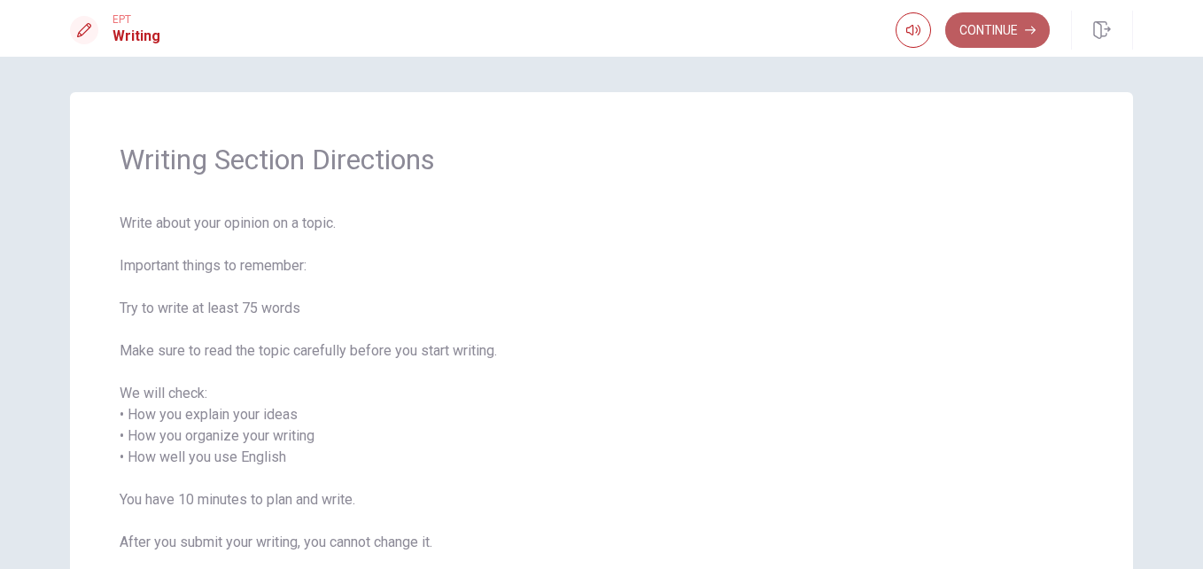
click at [991, 43] on button "Continue" at bounding box center [997, 29] width 105 height 35
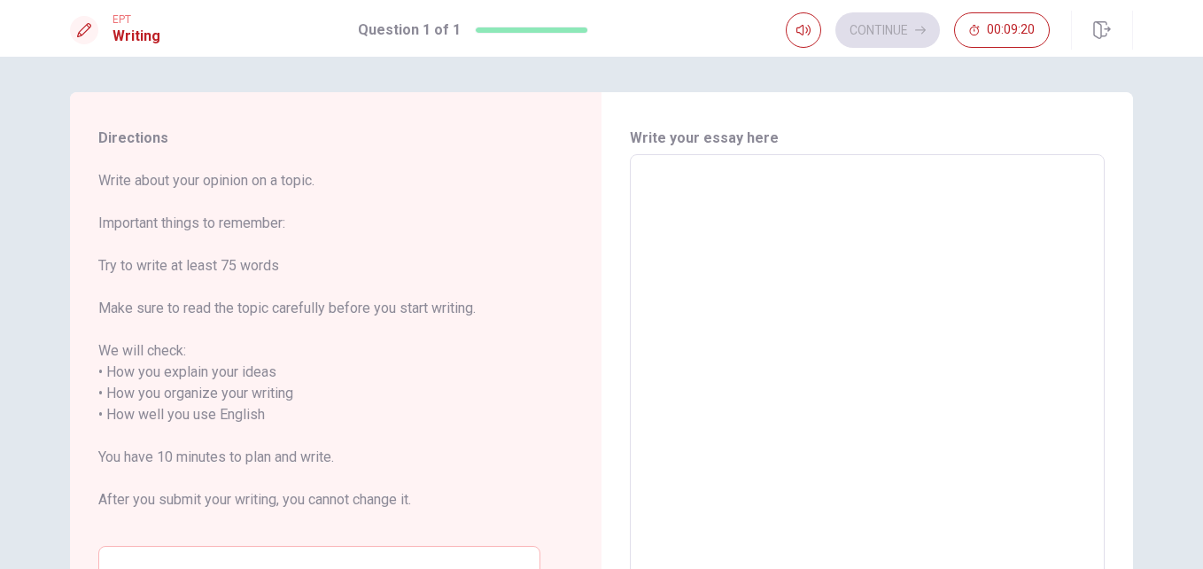
click at [667, 190] on textarea at bounding box center [867, 404] width 450 height 470
type textarea "i"
type textarea "x"
type textarea "i"
type textarea "x"
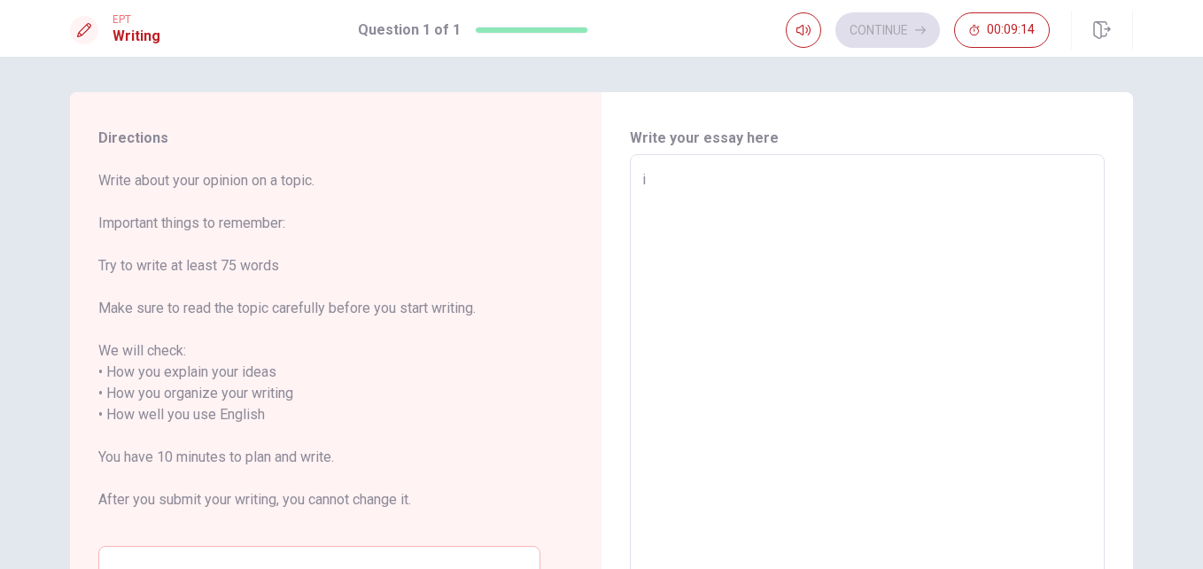
type textarea "i"
type textarea "x"
type textarea "I"
type textarea "x"
type textarea "I"
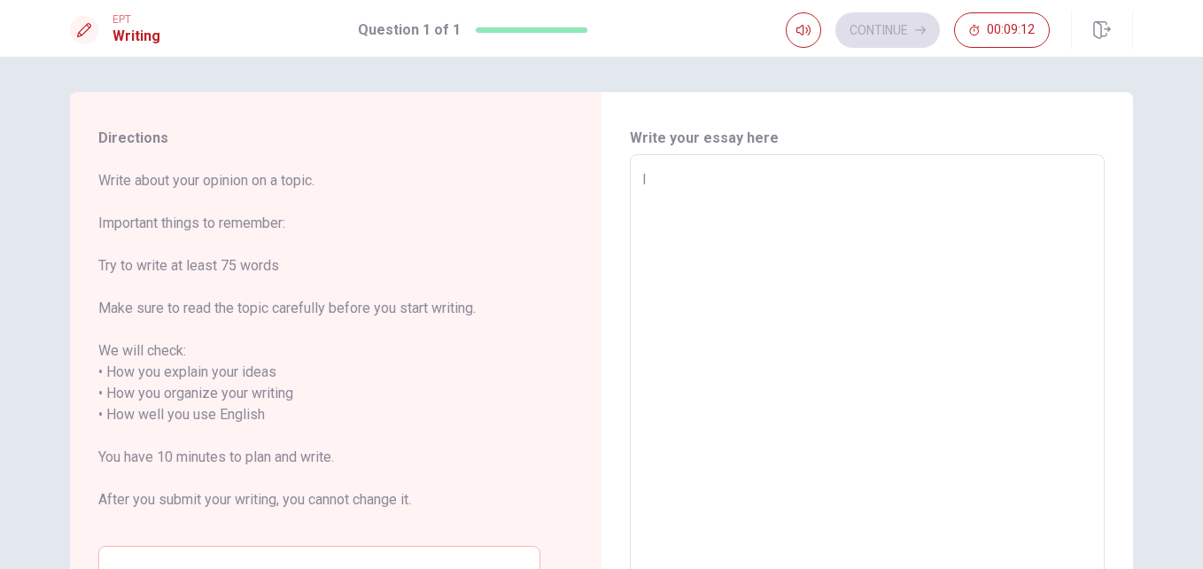
type textarea "x"
type textarea "I H"
type textarea "x"
type textarea "I"
type textarea "x"
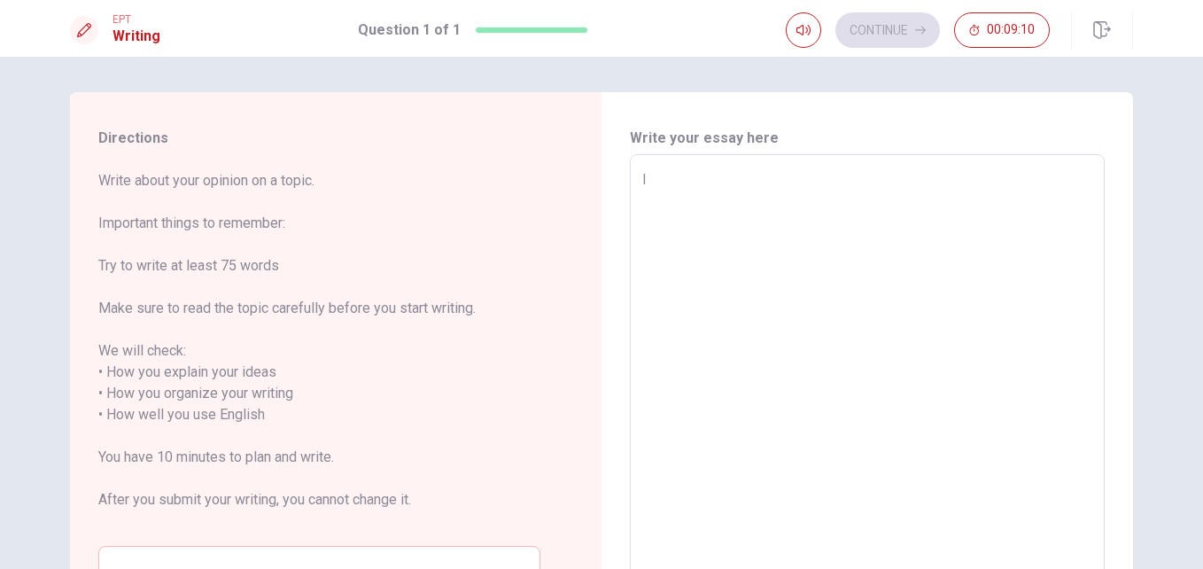
type textarea "I h"
type textarea "x"
type textarea "I he"
type textarea "x"
type textarea "I hel"
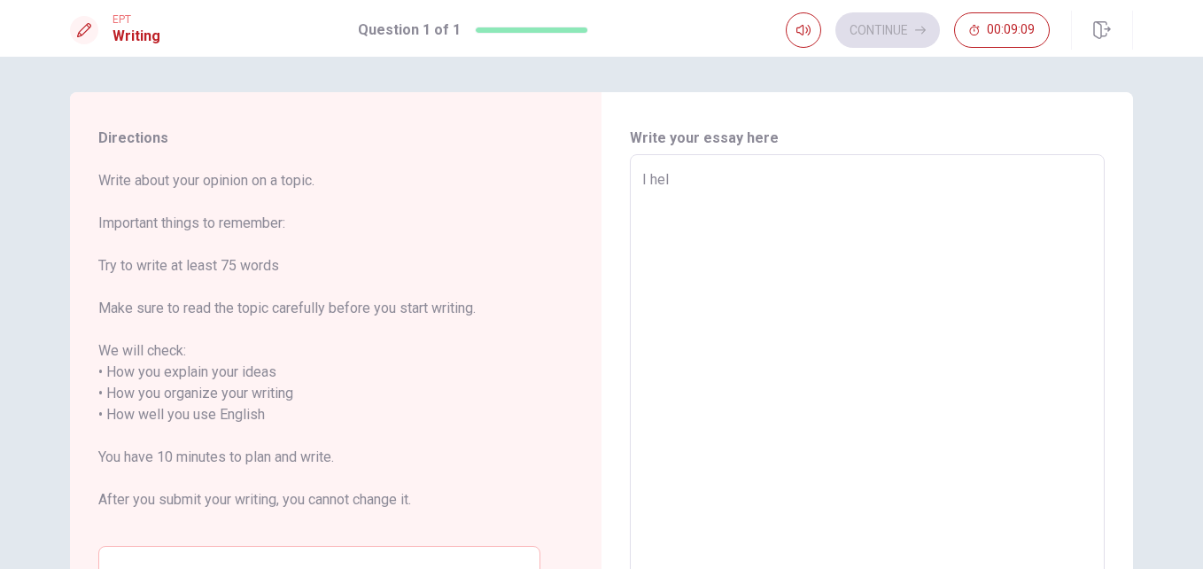
type textarea "x"
type textarea "I help"
type textarea "x"
type textarea "I helpe"
type textarea "x"
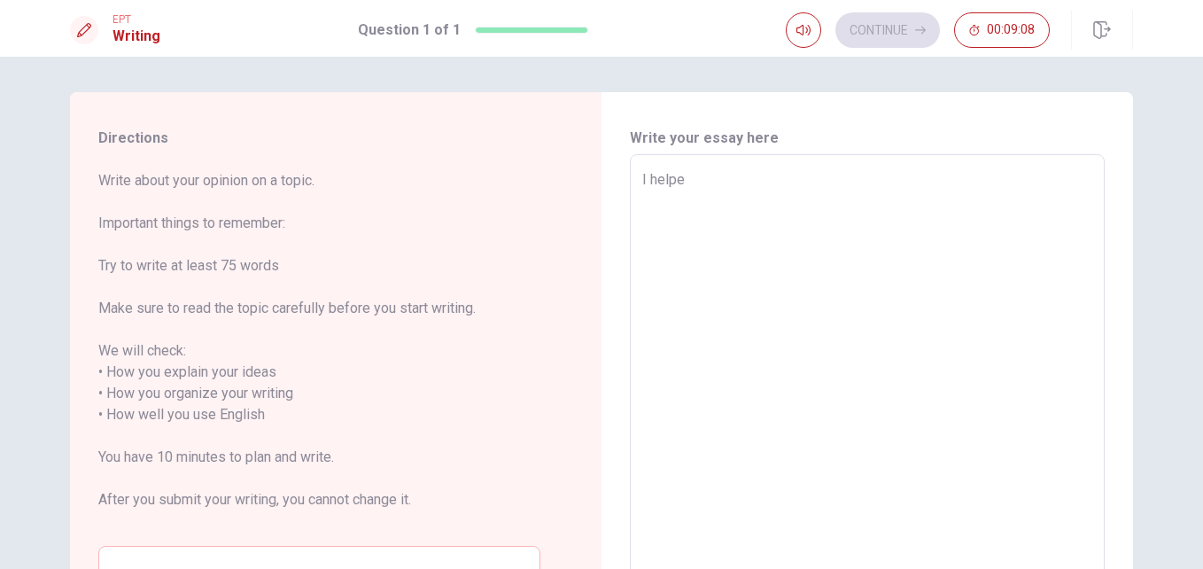
type textarea "I helpes"
type textarea "x"
type textarea "I helpe"
type textarea "x"
type textarea "I helped"
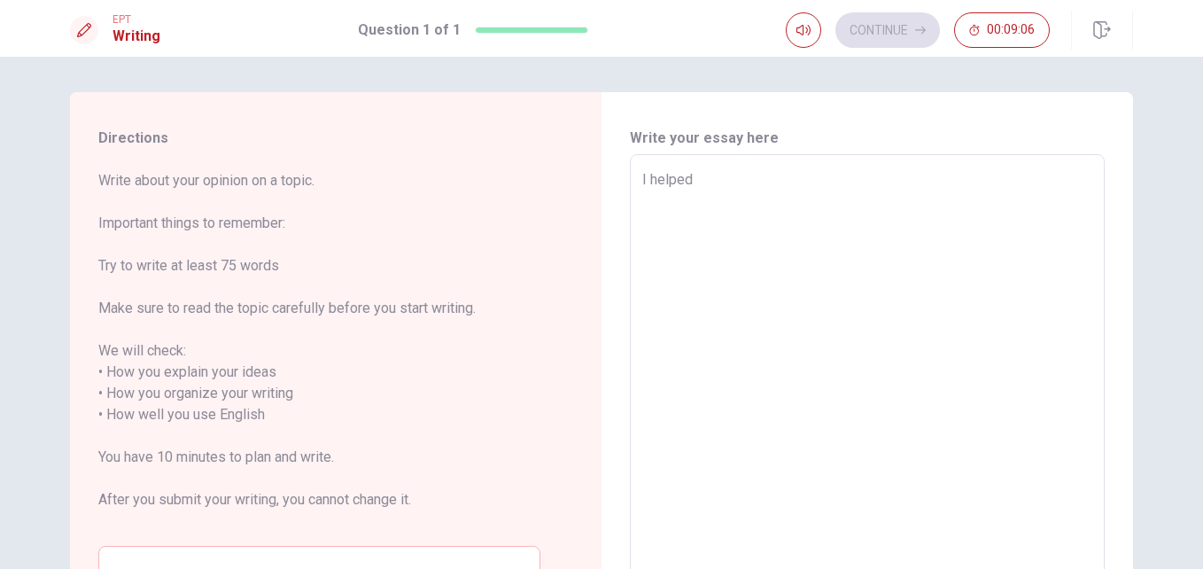
type textarea "x"
type textarea "I helped"
type textarea "x"
type textarea "I helped p"
type textarea "x"
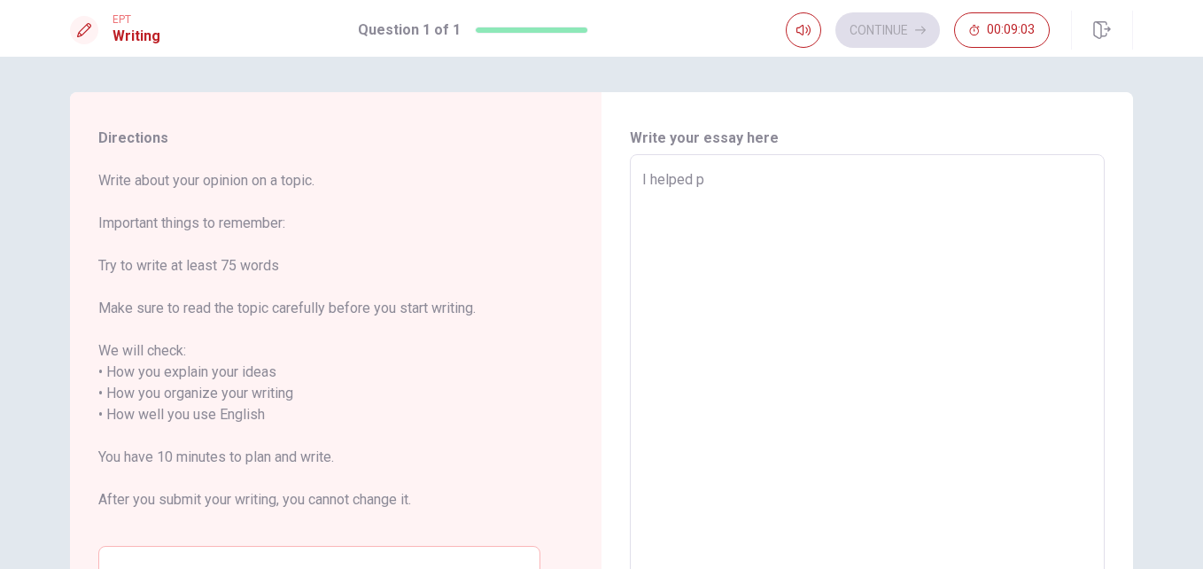
type textarea "I helped pe"
type textarea "x"
type textarea "I helped peo"
type textarea "x"
type textarea "I helped peop"
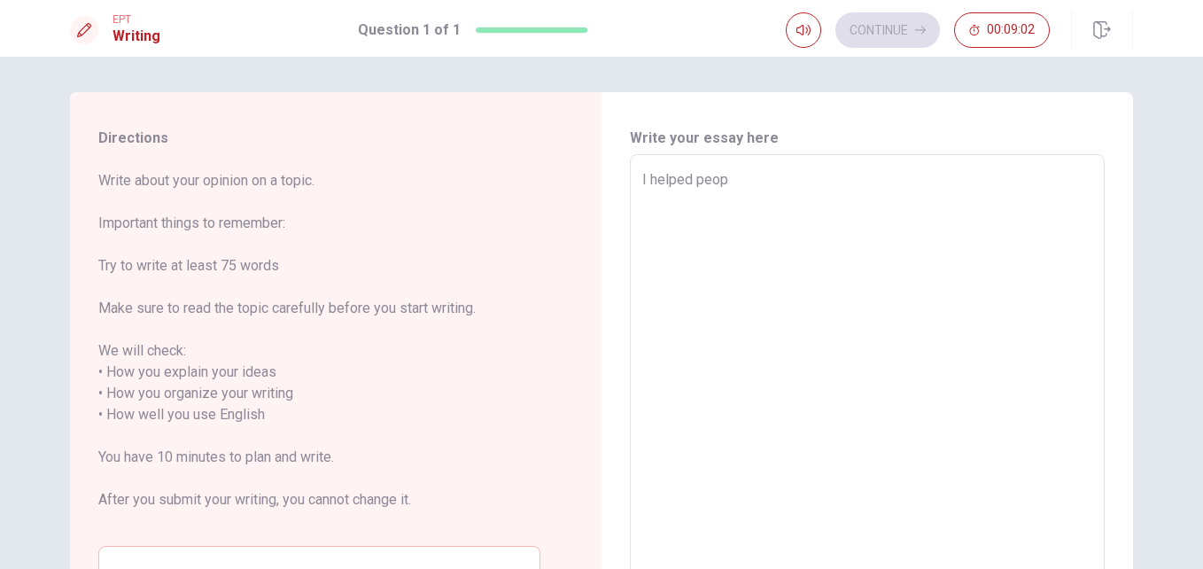
type textarea "x"
type textarea "I helped peopl"
type textarea "x"
type textarea "I helped people"
type textarea "x"
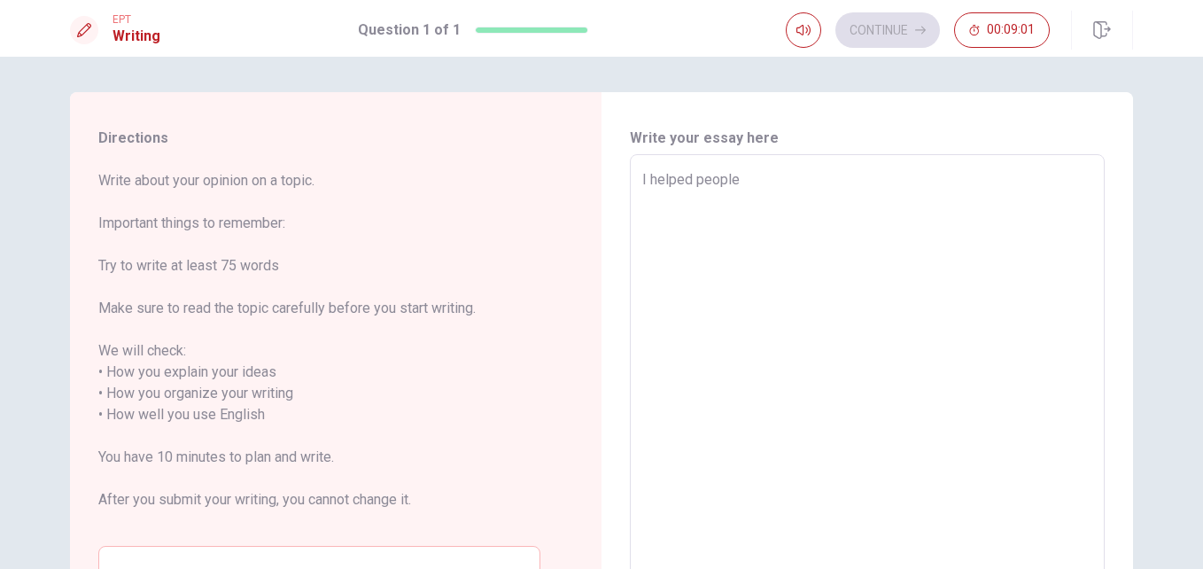
type textarea "I helped people"
type textarea "x"
type textarea "I helped people l"
type textarea "x"
type textarea "I helped people"
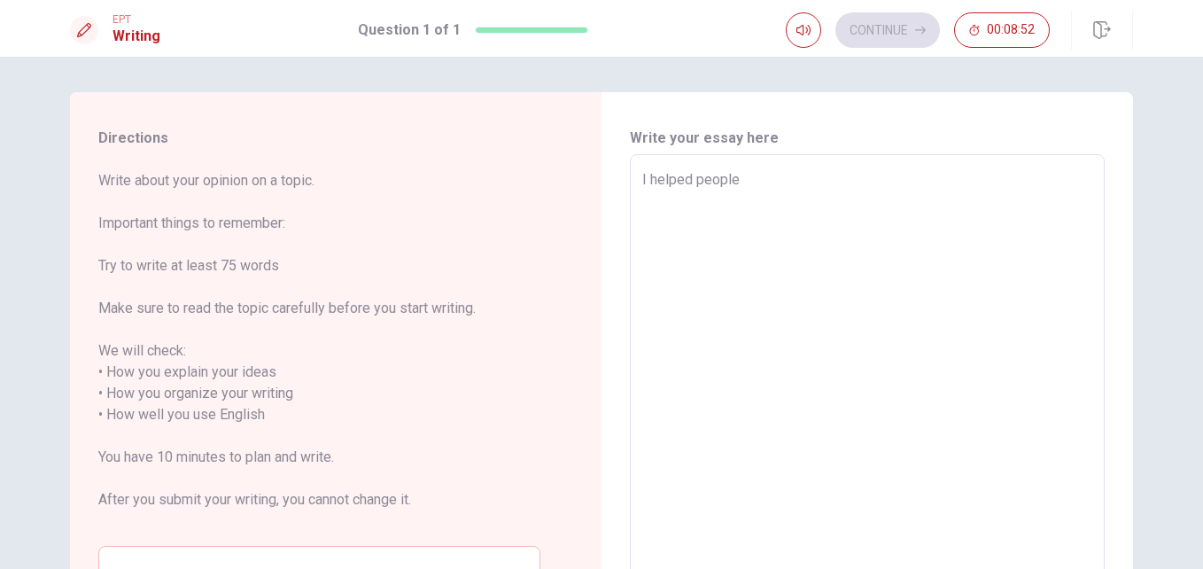
type textarea "x"
type textarea "I helped people m"
type textarea "x"
type textarea "I helped people mo"
type textarea "x"
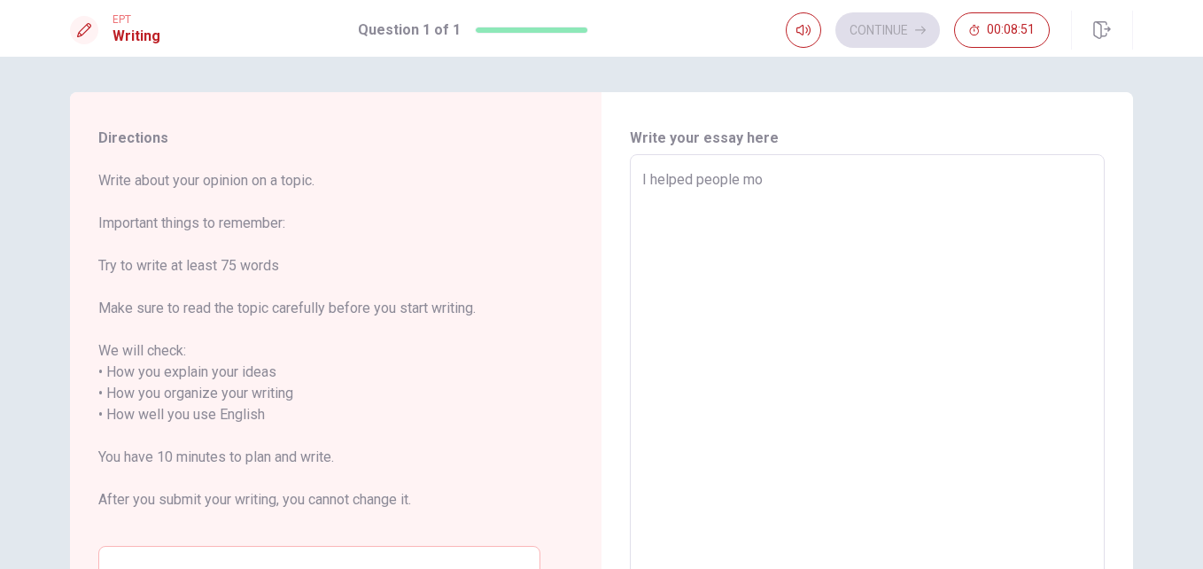
type textarea "I helped people mos"
type textarea "x"
type textarea "I helped people most"
type textarea "x"
type textarea "I helped people most"
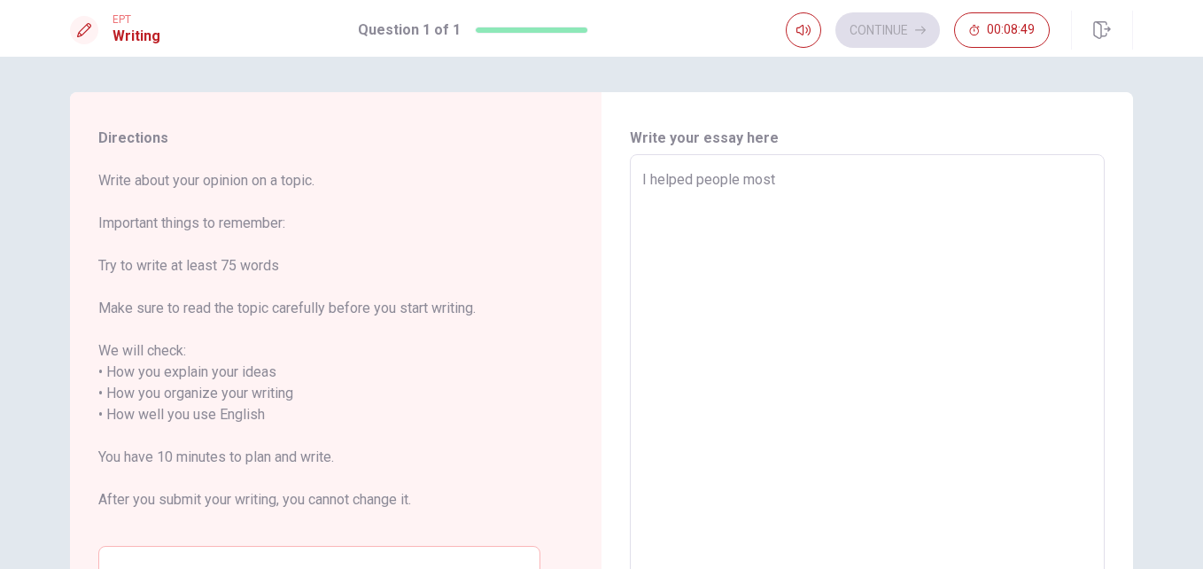
type textarea "x"
type textarea "I helped people most"
type textarea "x"
type textarea "I helped people mos"
type textarea "x"
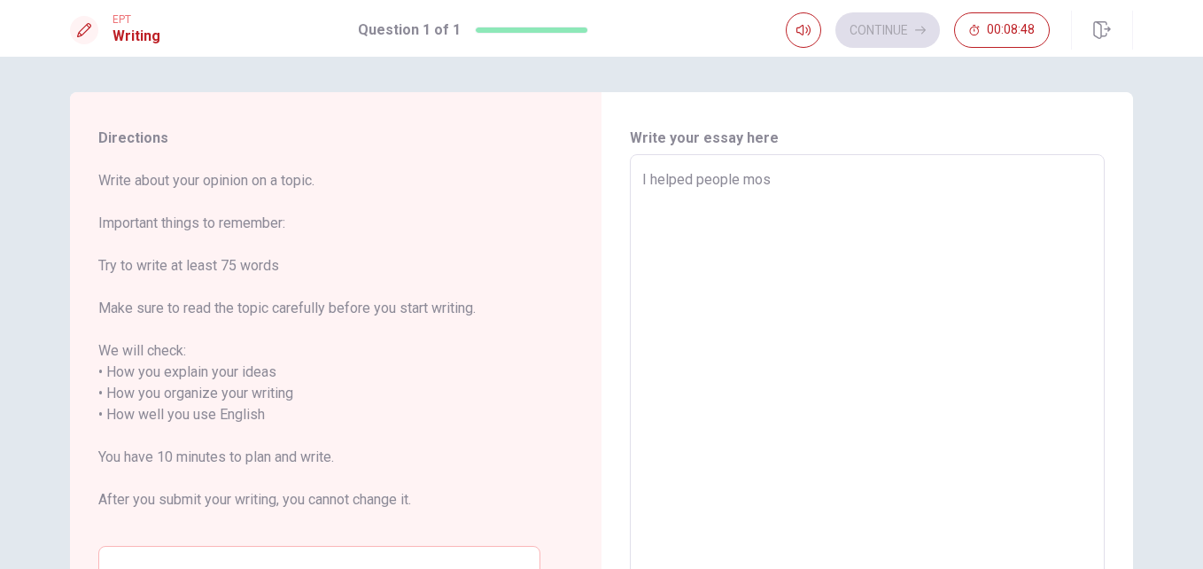
type textarea "I helped people mo"
type textarea "x"
type textarea "I helped people m"
type textarea "x"
type textarea "I helped people"
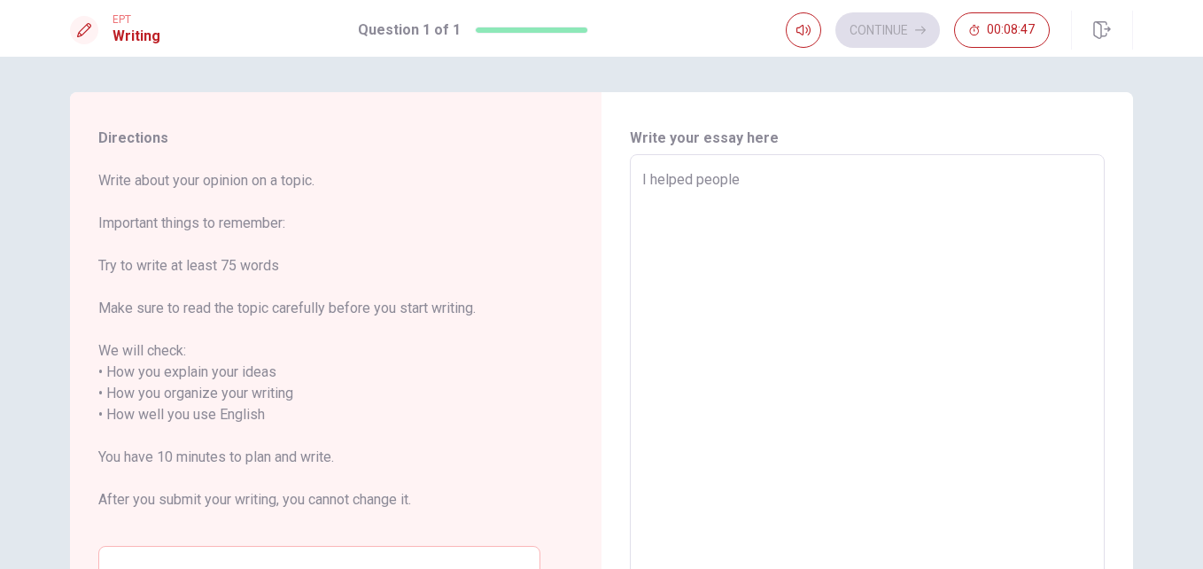
type textarea "x"
type textarea "I helped people"
type textarea "x"
type textarea "I helped peopl"
type textarea "x"
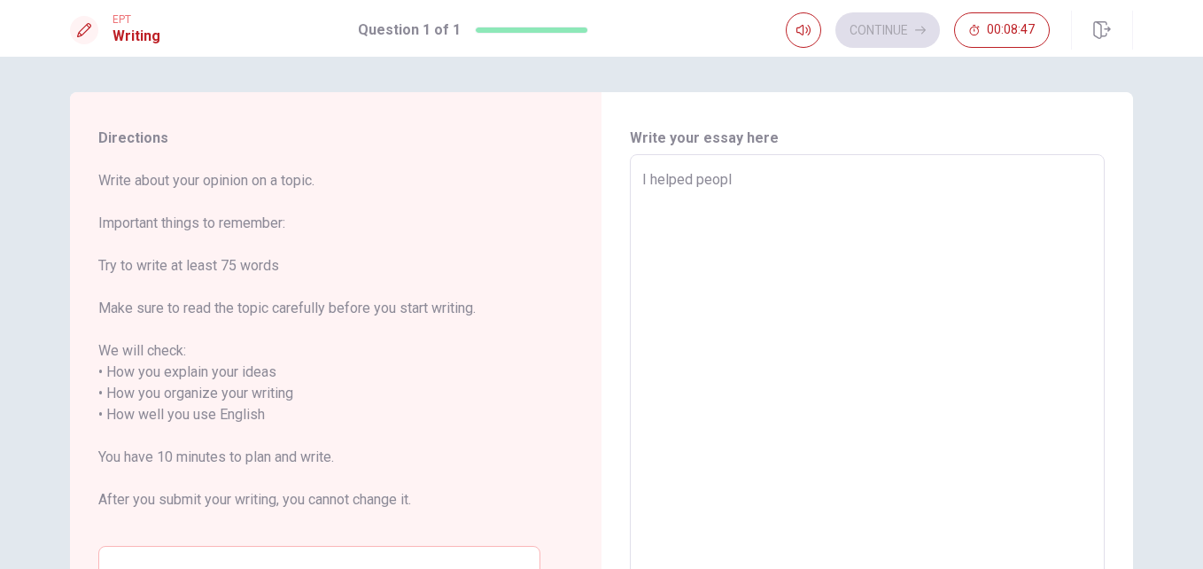
type textarea "I helped peop"
type textarea "x"
type textarea "I helped peo"
type textarea "x"
type textarea "I helped pe"
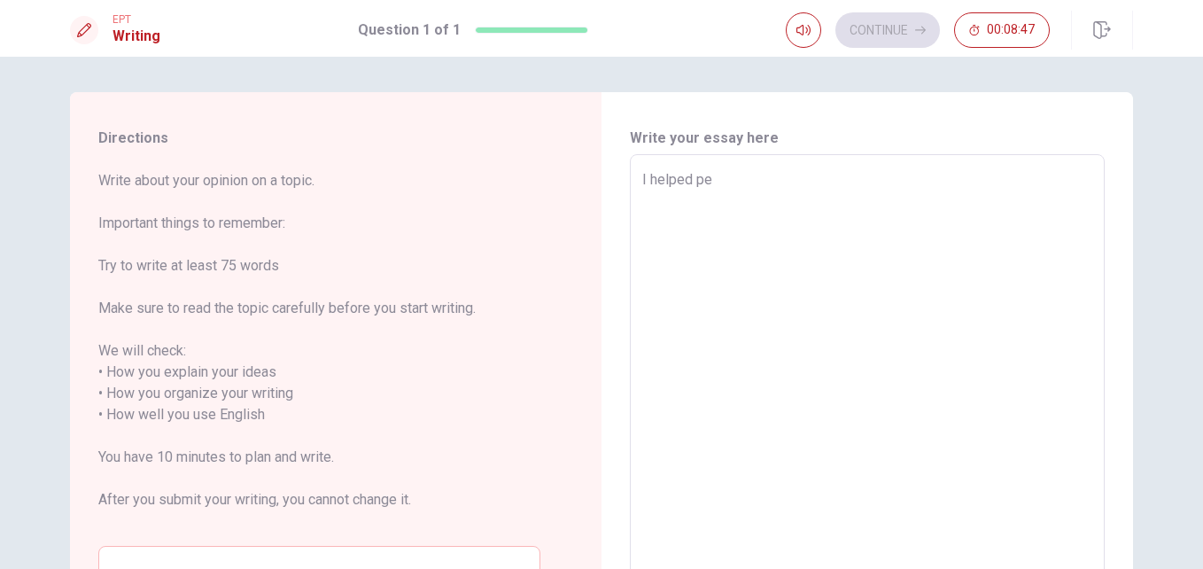
type textarea "x"
type textarea "I helped p"
type textarea "x"
type textarea "I helped"
type textarea "x"
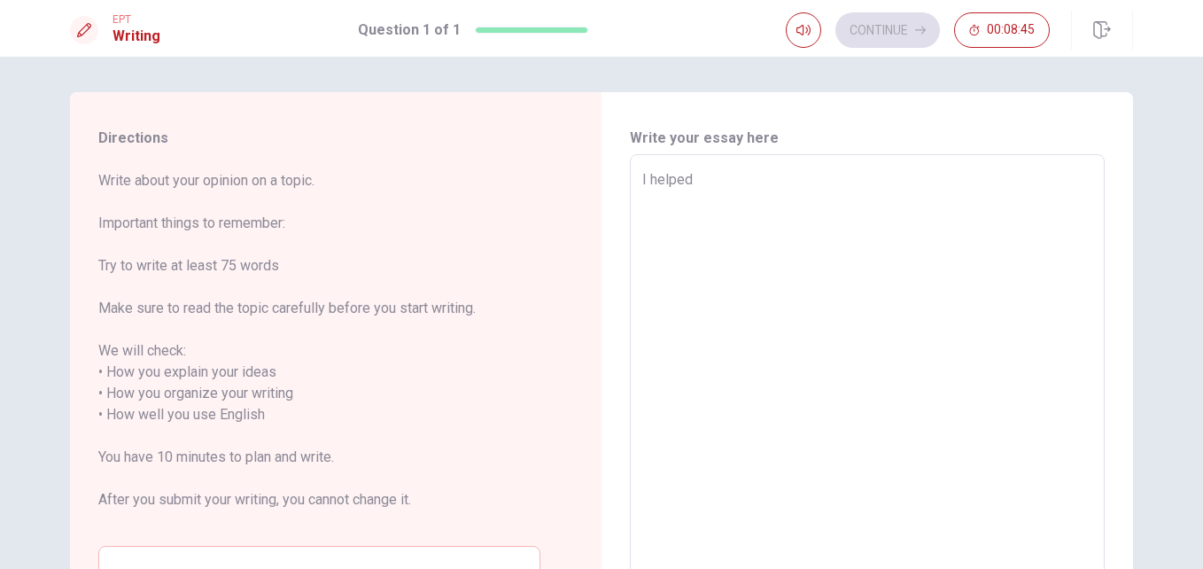
type textarea "I helped m"
type textarea "x"
type textarea "I helped mo"
type textarea "x"
type textarea "I helped mos"
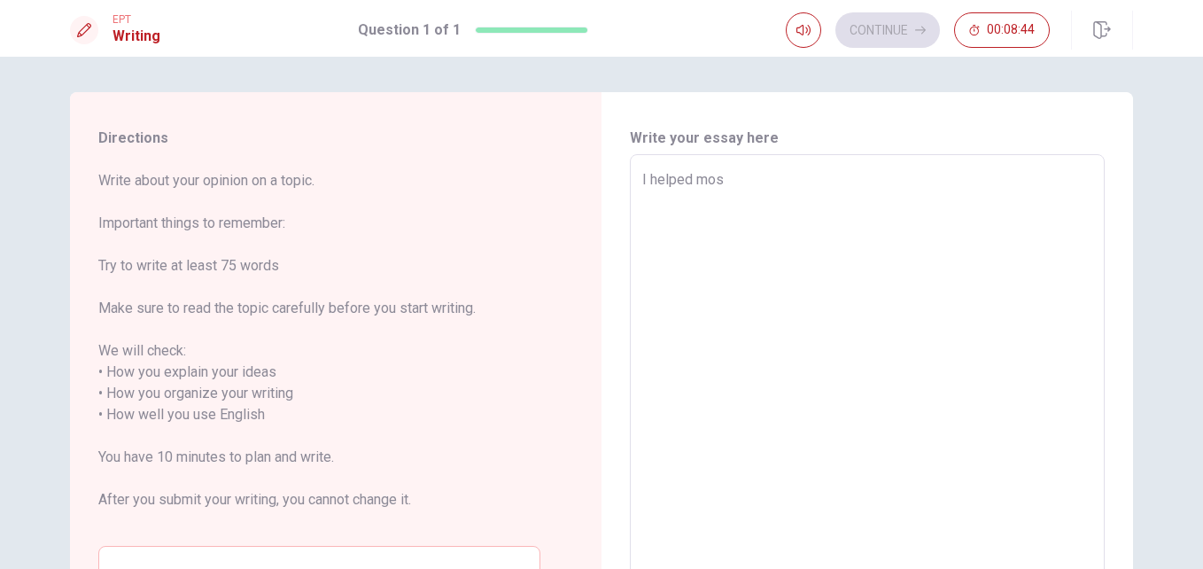
type textarea "x"
type textarea "I helped most"
type textarea "x"
type textarea "I helped most"
type textarea "x"
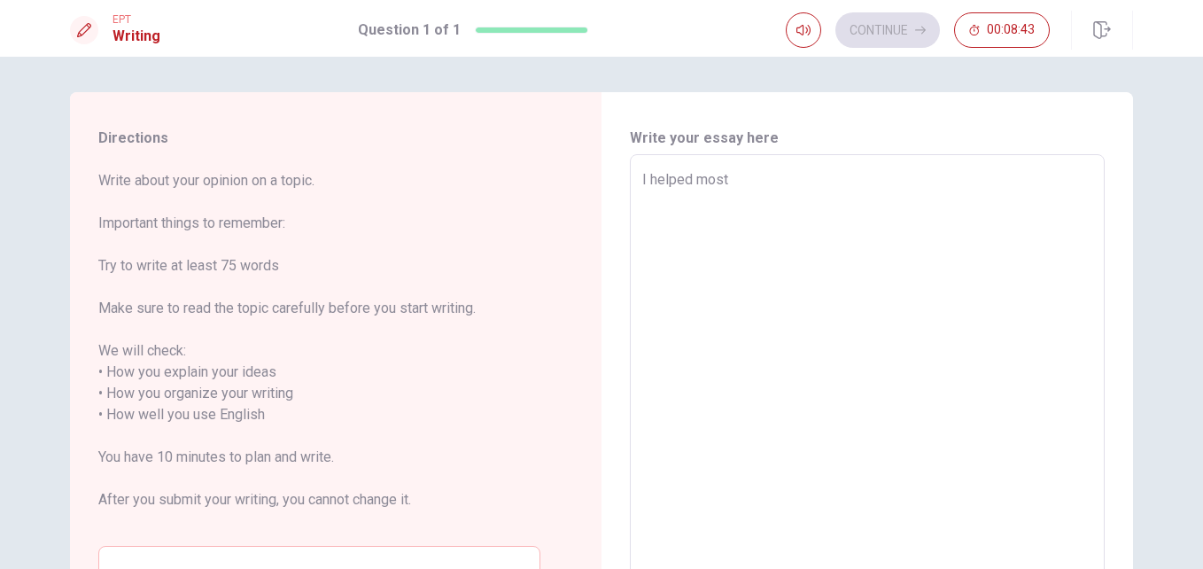
type textarea "I helped most o"
type textarea "x"
type textarea "I helped most of"
type textarea "x"
type textarea "I helped most of"
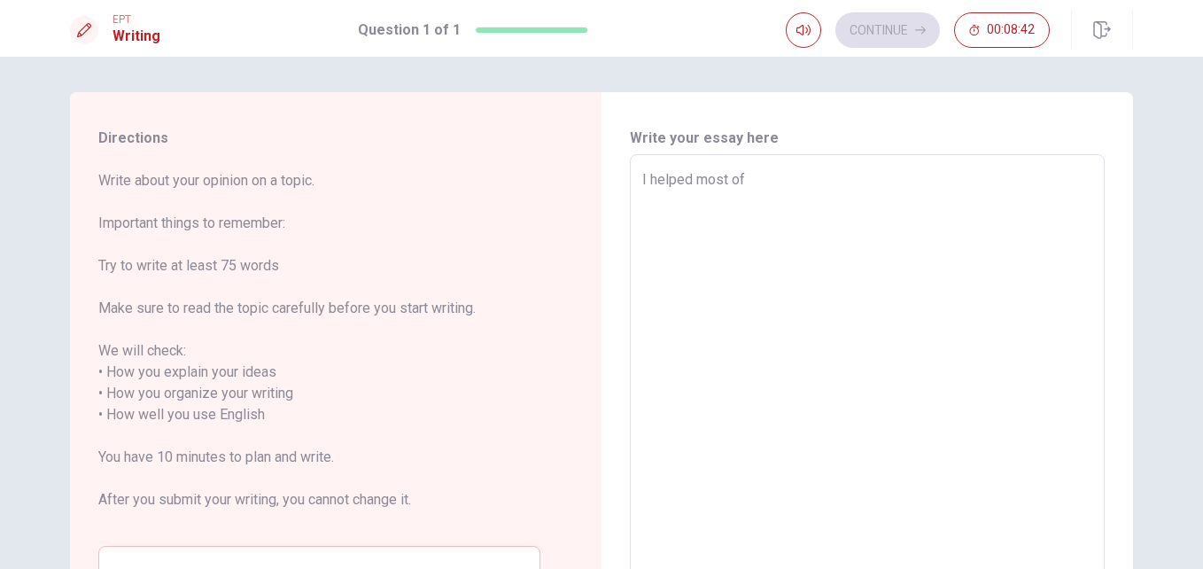
type textarea "x"
type textarea "I helped most of p"
type textarea "x"
type textarea "I helped most of pw"
type textarea "x"
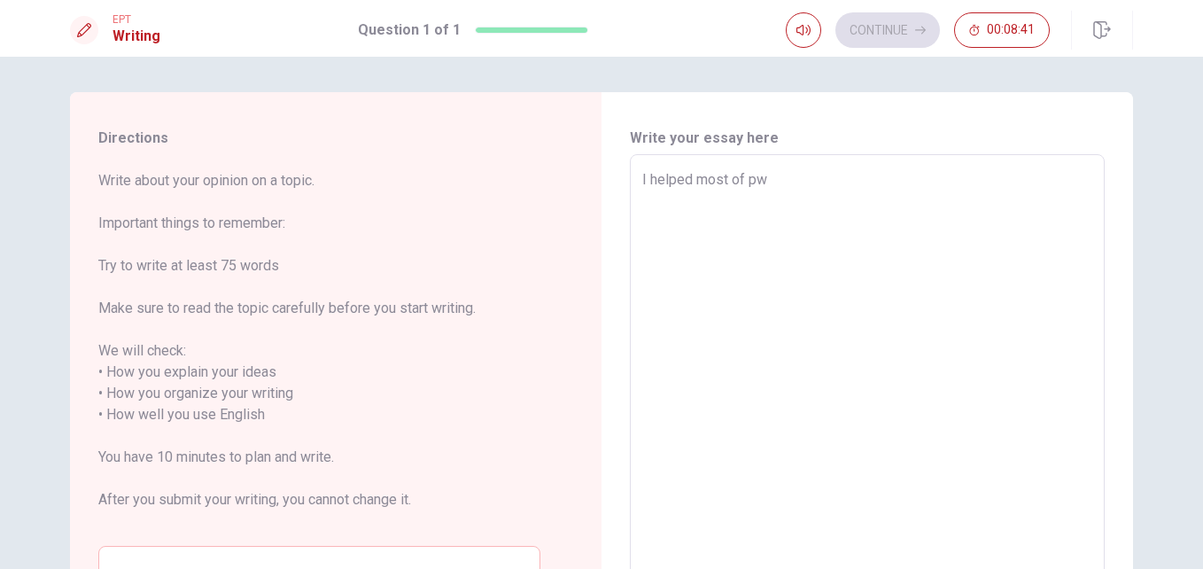
type textarea "I helped most of p"
type textarea "x"
type textarea "I helped most of pe"
type textarea "x"
type textarea "I helped most of pep"
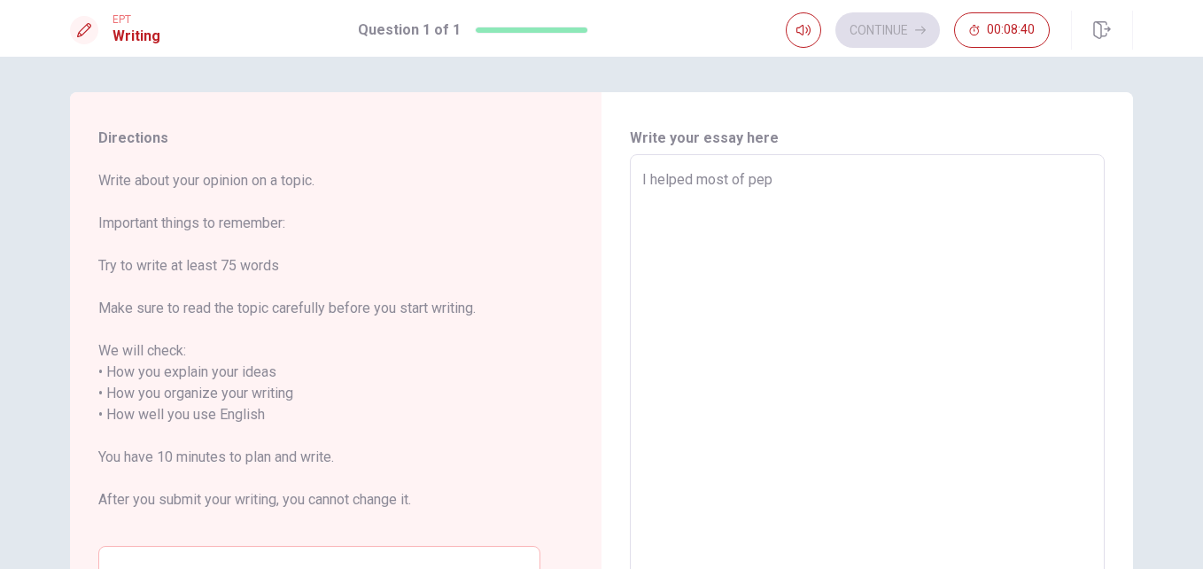
type textarea "x"
type textarea "I helped most of pepl"
type textarea "x"
type textarea "I helped most of peplr"
type textarea "x"
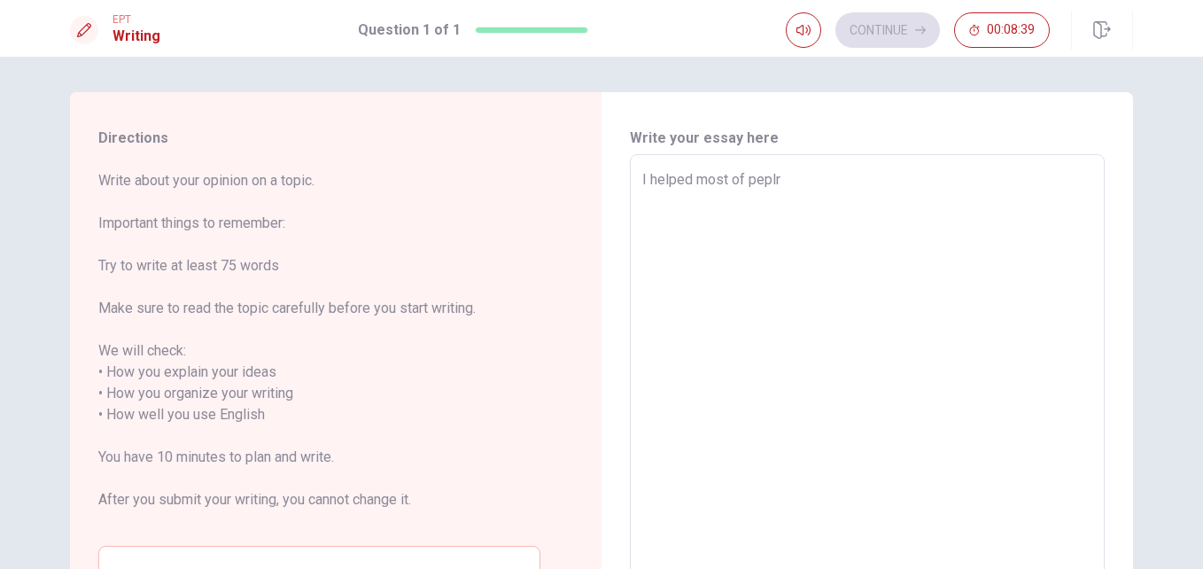
type textarea "I helped most of peplr"
type textarea "x"
type textarea "I helped most of peplr"
type textarea "x"
type textarea "I helped most of pepl"
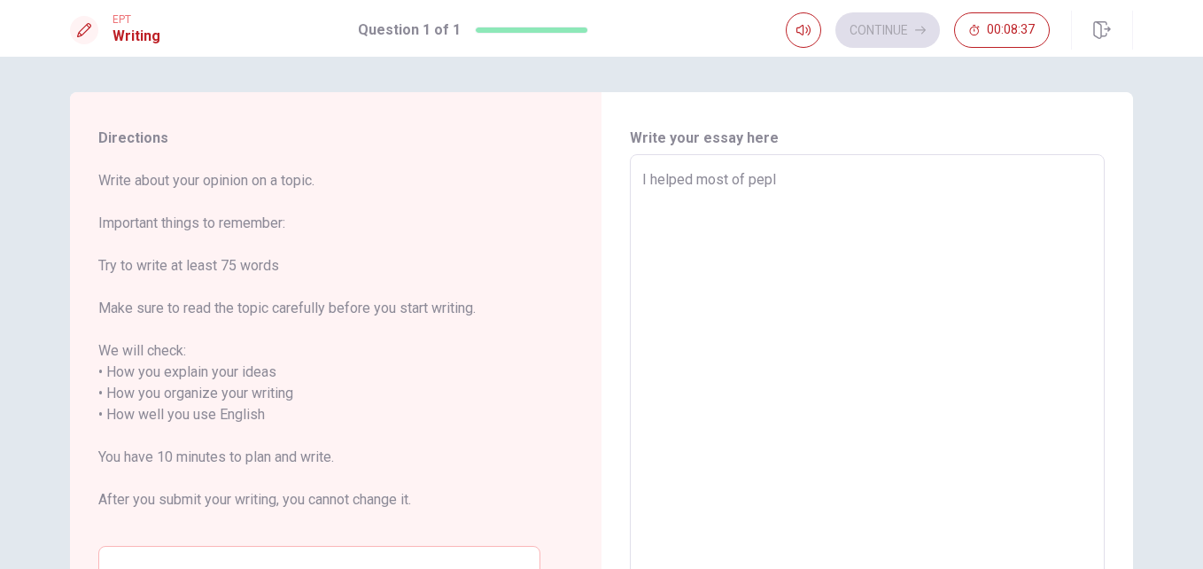
type textarea "x"
type textarea "I helped most of pep"
type textarea "x"
type textarea "I helped most of pe"
type textarea "x"
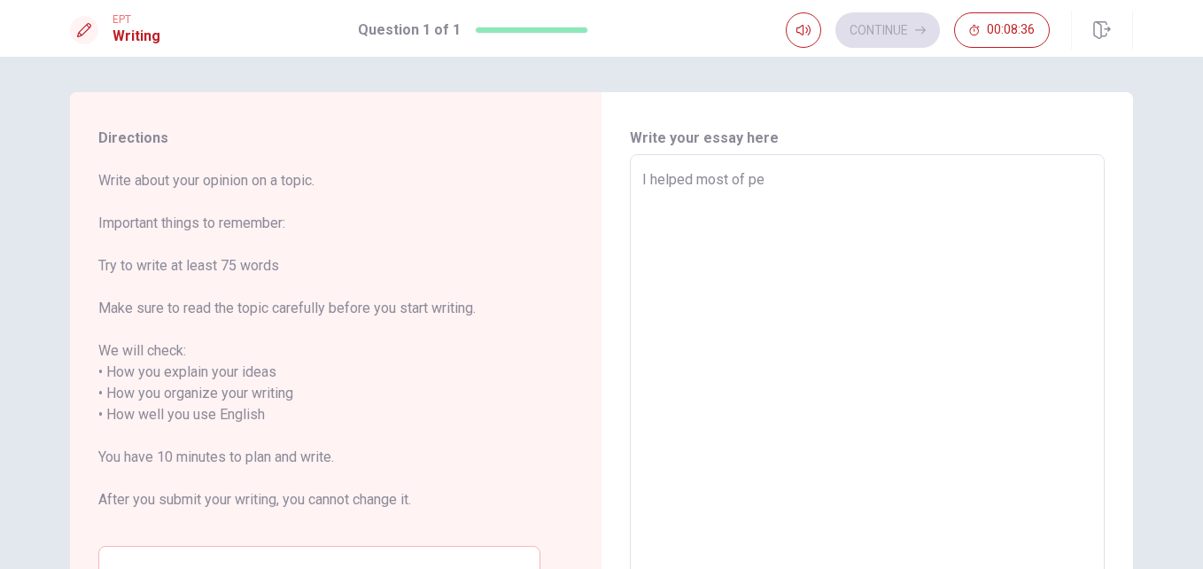
type textarea "I helped most of peo"
type textarea "x"
type textarea "I helped most of peop"
type textarea "x"
type textarea "I helped most of peopl"
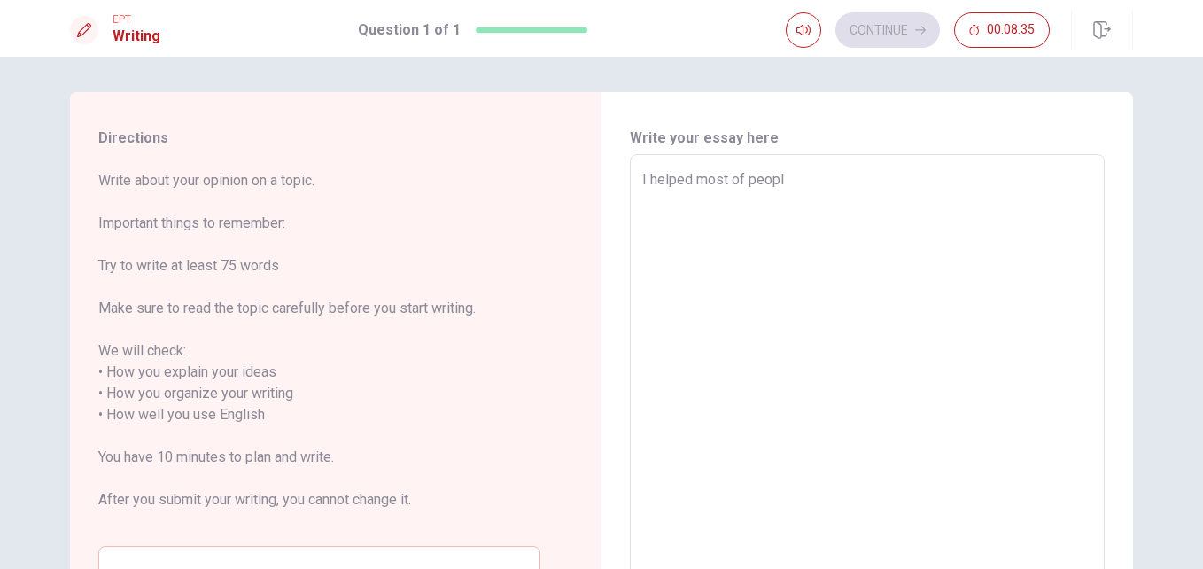
type textarea "x"
type textarea "I helped most of people"
type textarea "x"
type textarea "I helped most of people"
type textarea "x"
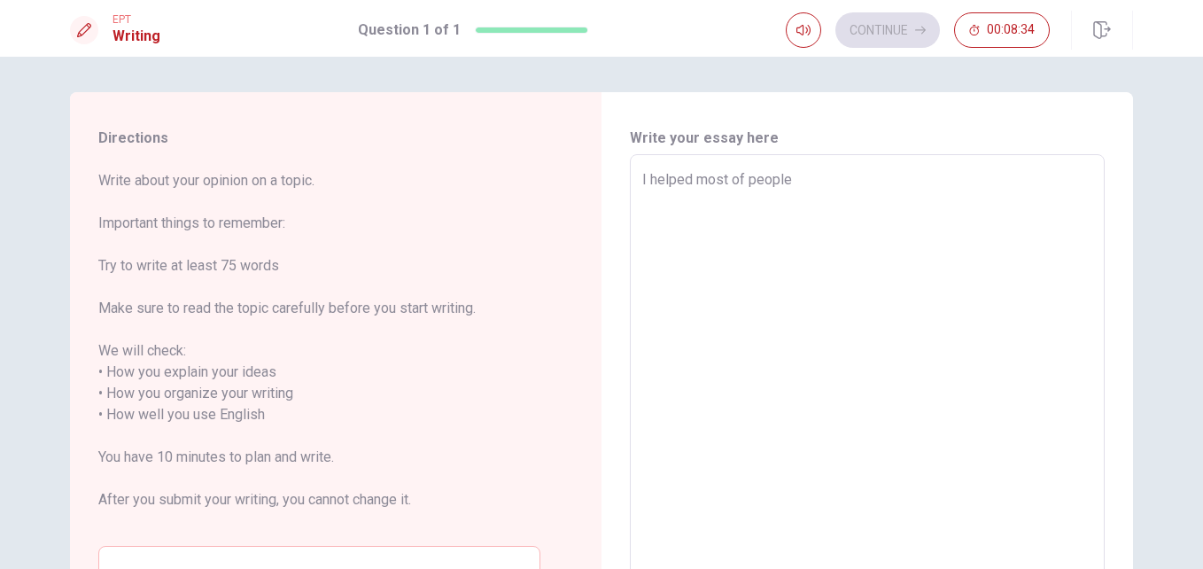
type textarea "I helped most of people i"
type textarea "x"
type textarea "I helped most of people in"
type textarea "x"
type textarea "I helped most of people in"
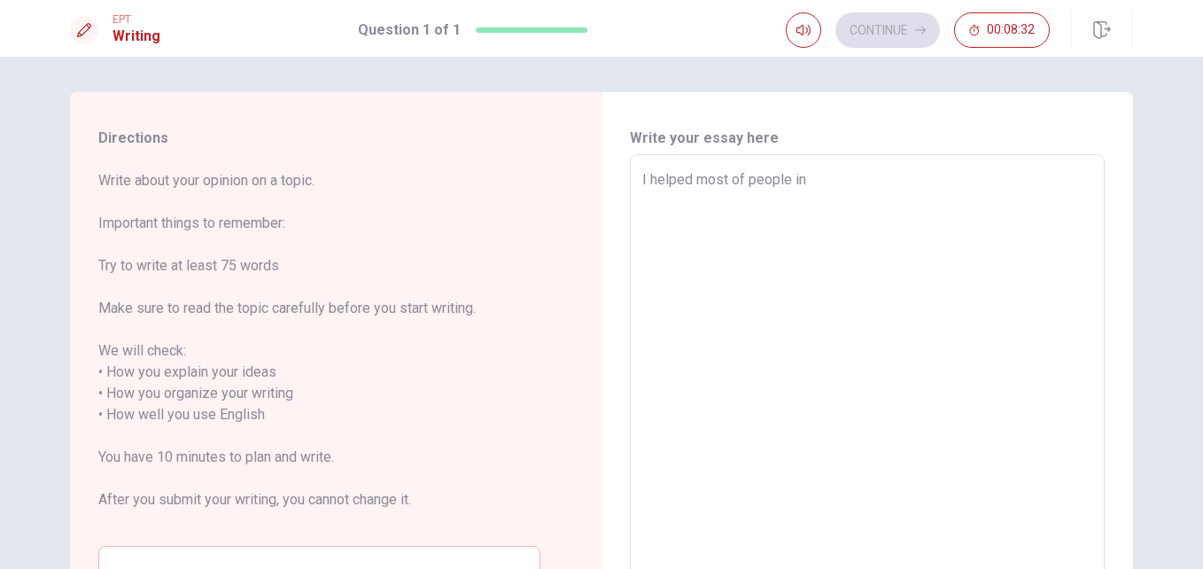
type textarea "x"
type textarea "I helped most of people in m"
type textarea "x"
type textarea "I helped most of people in my"
type textarea "x"
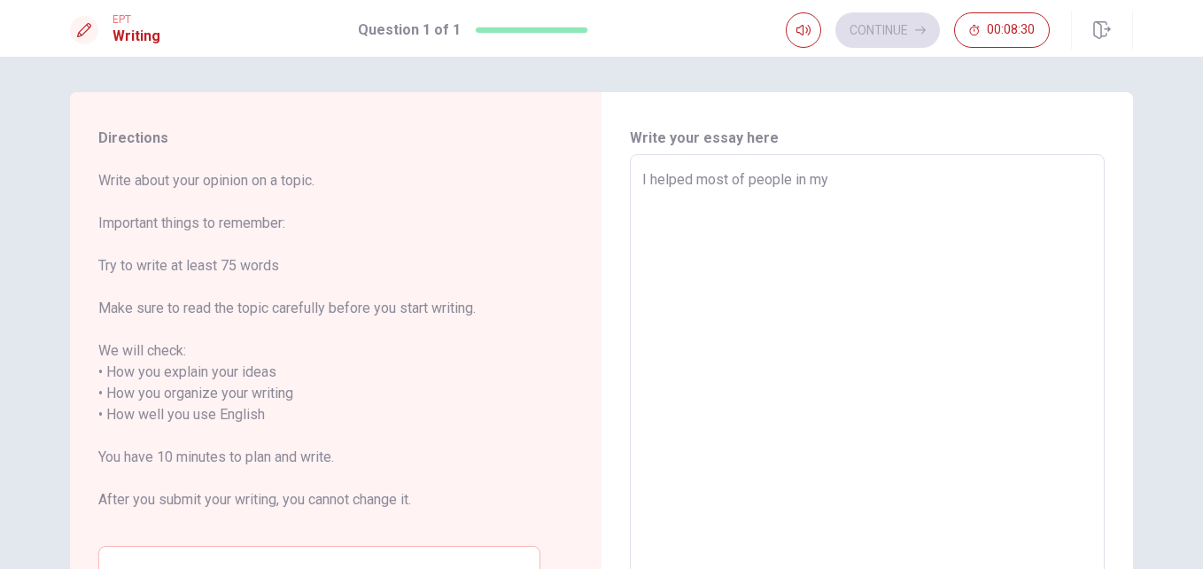
type textarea "I helped most of people in my"
type textarea "x"
type textarea "I helped most of people in my l"
type textarea "x"
type textarea "I helped most of people in my li"
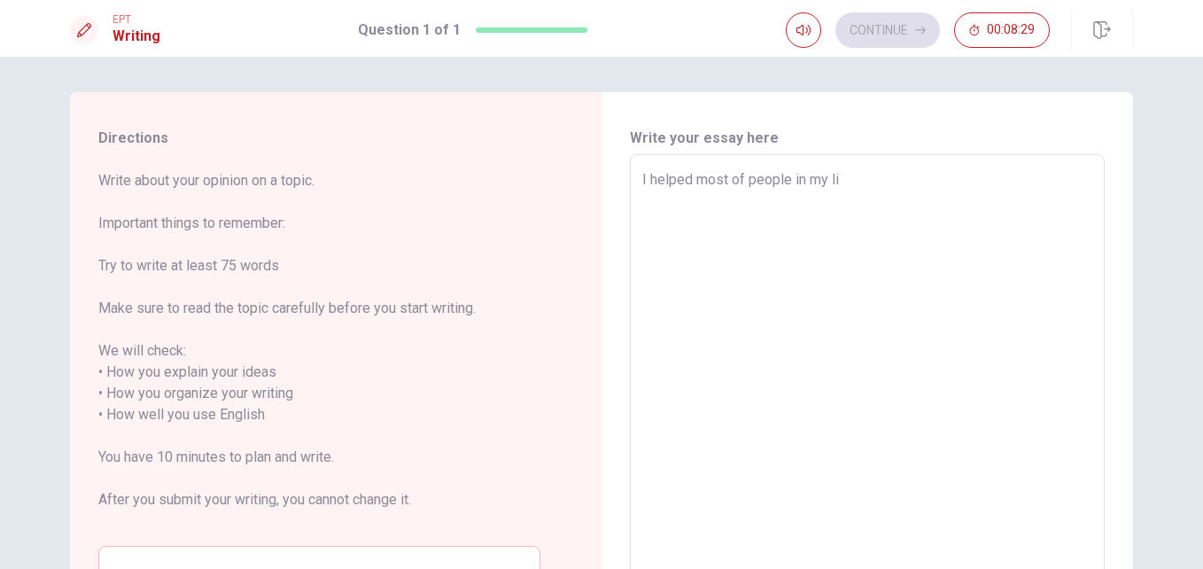
type textarea "x"
type textarea "I helped most of people in my lif"
type textarea "x"
type textarea "I helped most of people in my life"
type textarea "x"
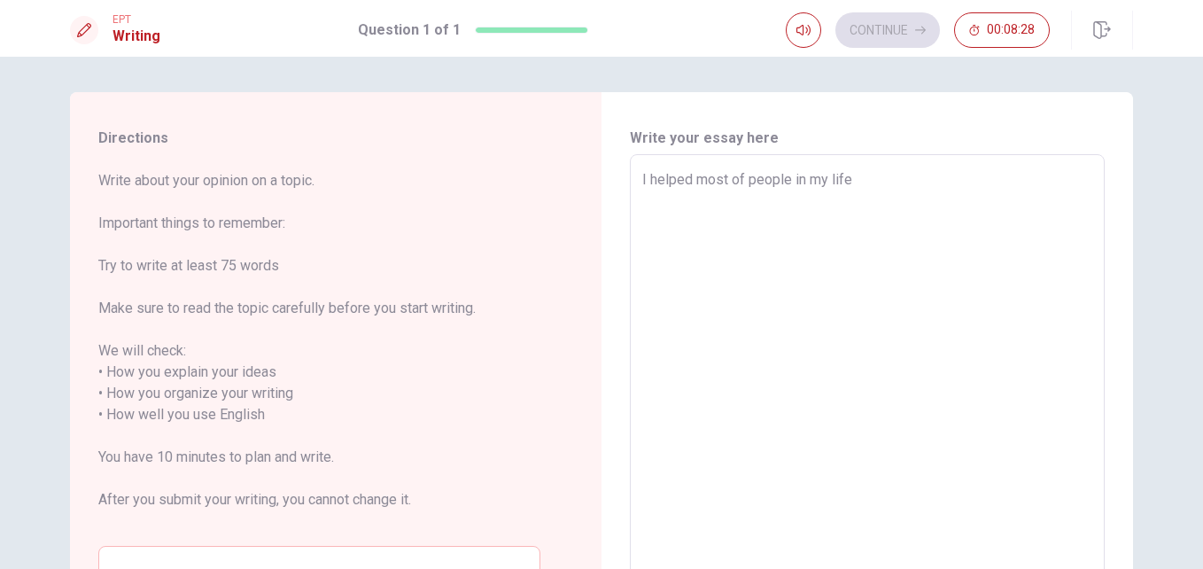
type textarea "I helped most of people in my life"
type textarea "x"
type textarea "I helped most of people in my life ."
type textarea "x"
type textarea "I helped most of people in my life ."
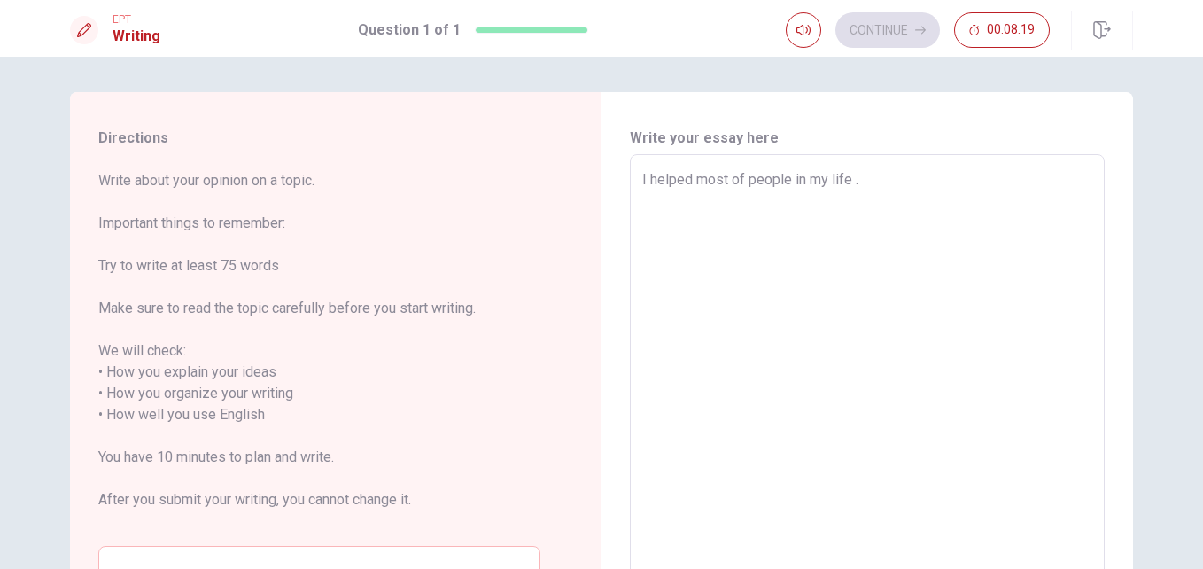
type textarea "x"
type textarea "I helped most of people in my life . i"
type textarea "x"
type textarea "I helped most of people in my life . i"
type textarea "x"
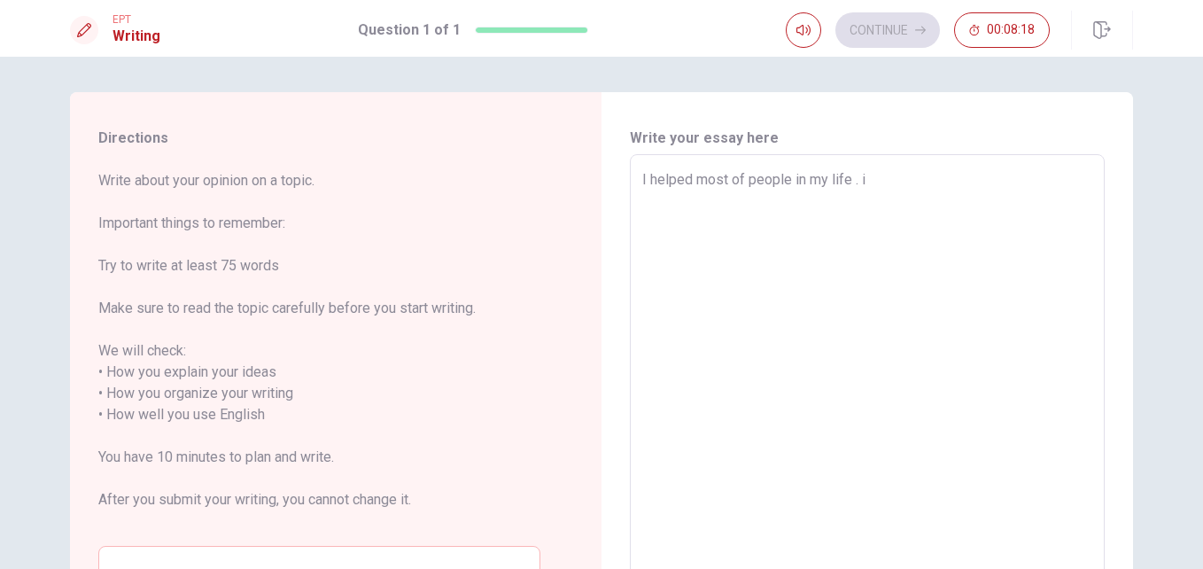
type textarea "I helped most of people in my life . i j"
type textarea "x"
type textarea "I helped most of people in my life . i ju"
type textarea "x"
type textarea "I helped most of people in my life . i jus"
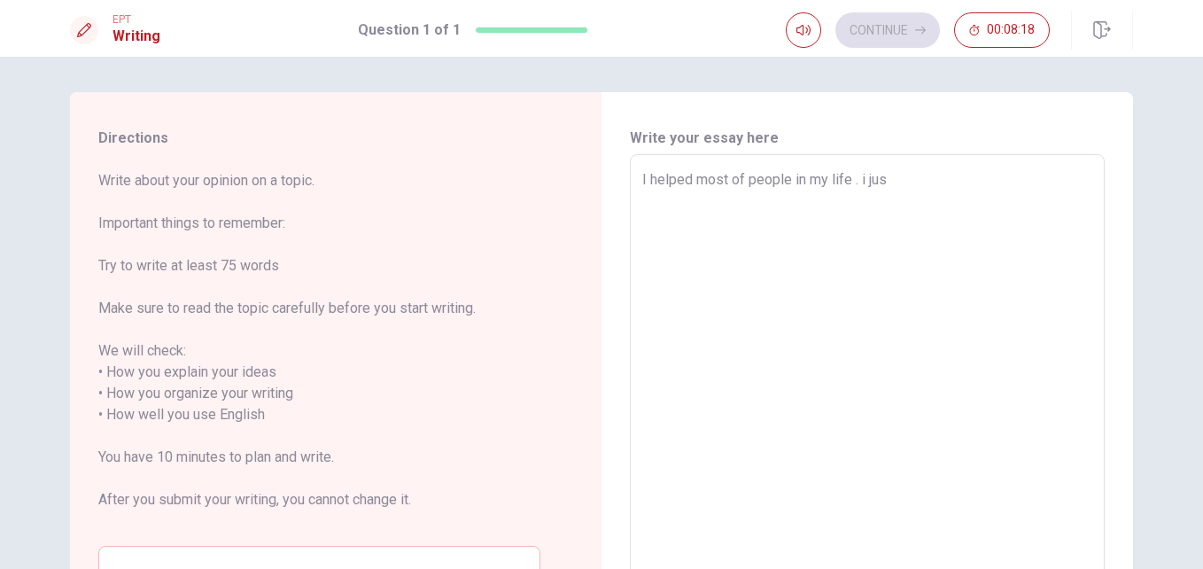
type textarea "x"
type textarea "I helped most of people in my life . i just"
type textarea "x"
type textarea "I helped most of people in my life . i just"
type textarea "x"
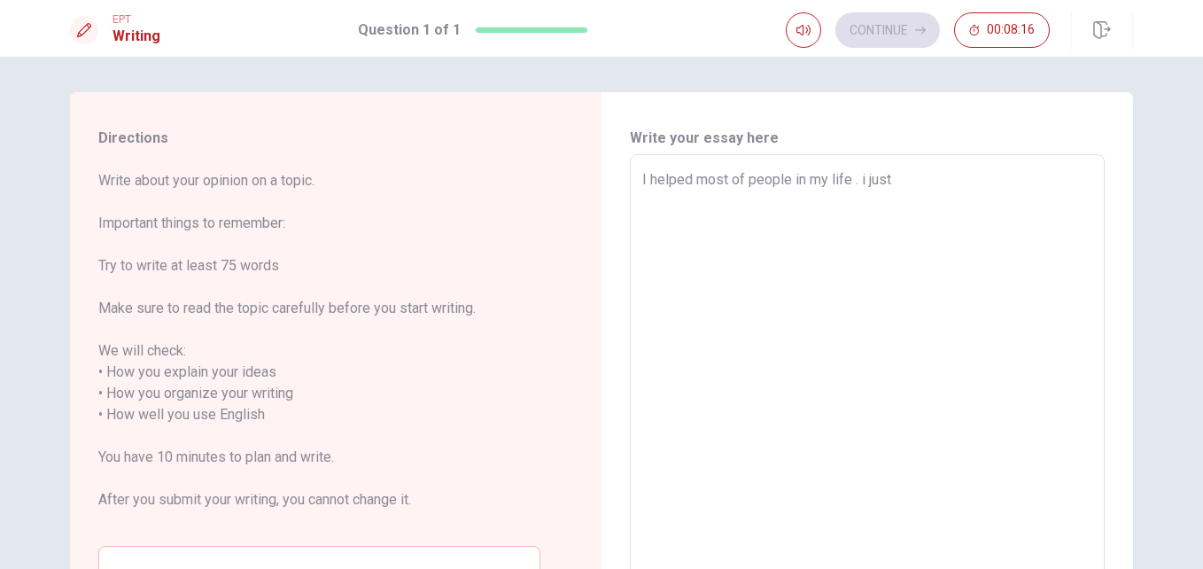
type textarea "I helped most of people in my life . i just"
type textarea "x"
type textarea "I helped most of people in my life . i jus"
type textarea "x"
type textarea "I helped most of people in my life . i ju"
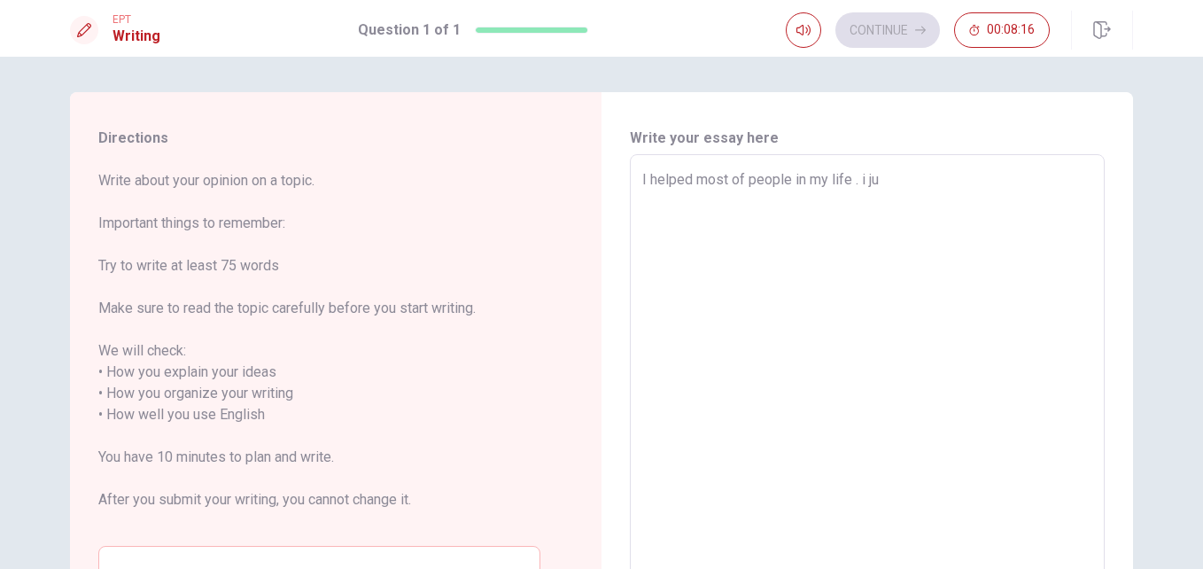
type textarea "x"
type textarea "I helped most of people in my life . i j"
type textarea "x"
type textarea "I helped most of people in my life . i"
type textarea "x"
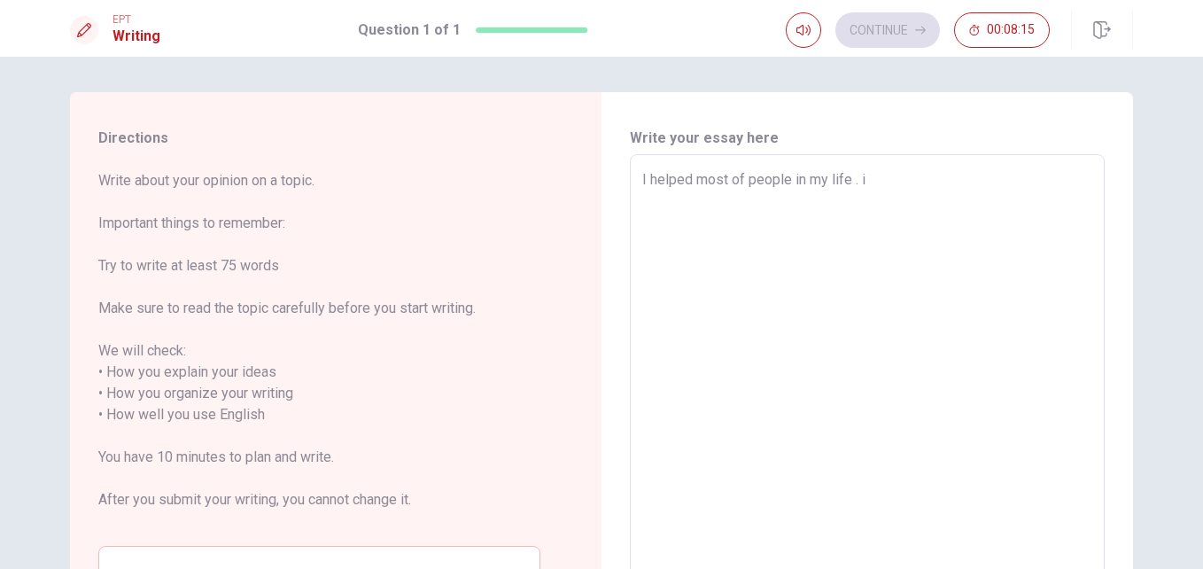
type textarea "I helped most of people in my life . i"
type textarea "x"
type textarea "I helped most of people in my life ."
type textarea "x"
type textarea "I helped most of people in my life . I"
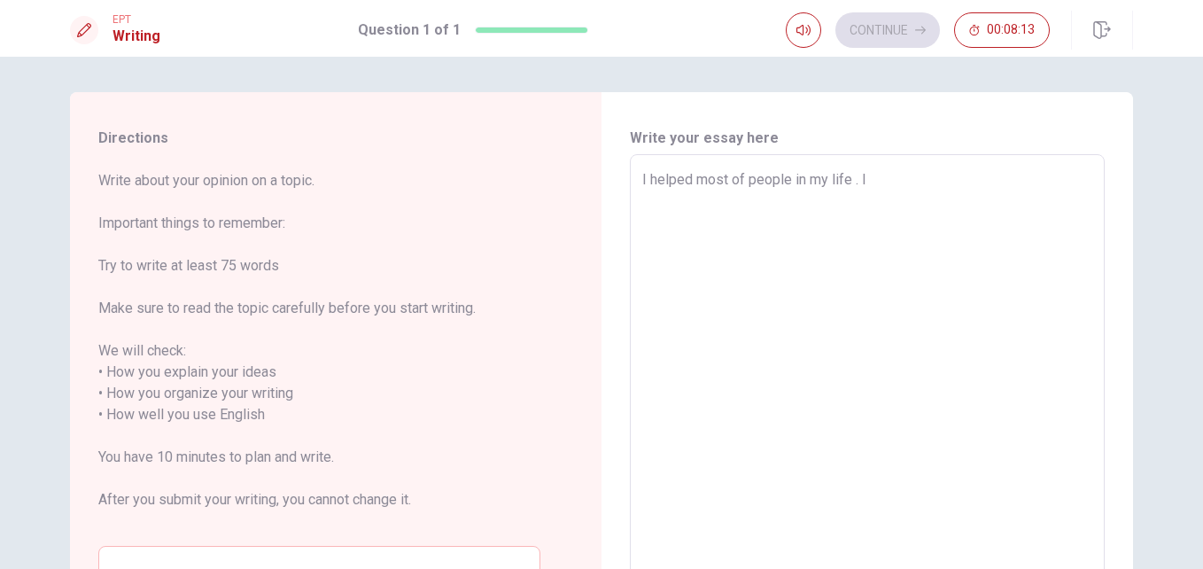
type textarea "x"
type textarea "I helped most of people in my life . I"
type textarea "x"
type textarea "I helped most of people in my life . I r"
type textarea "x"
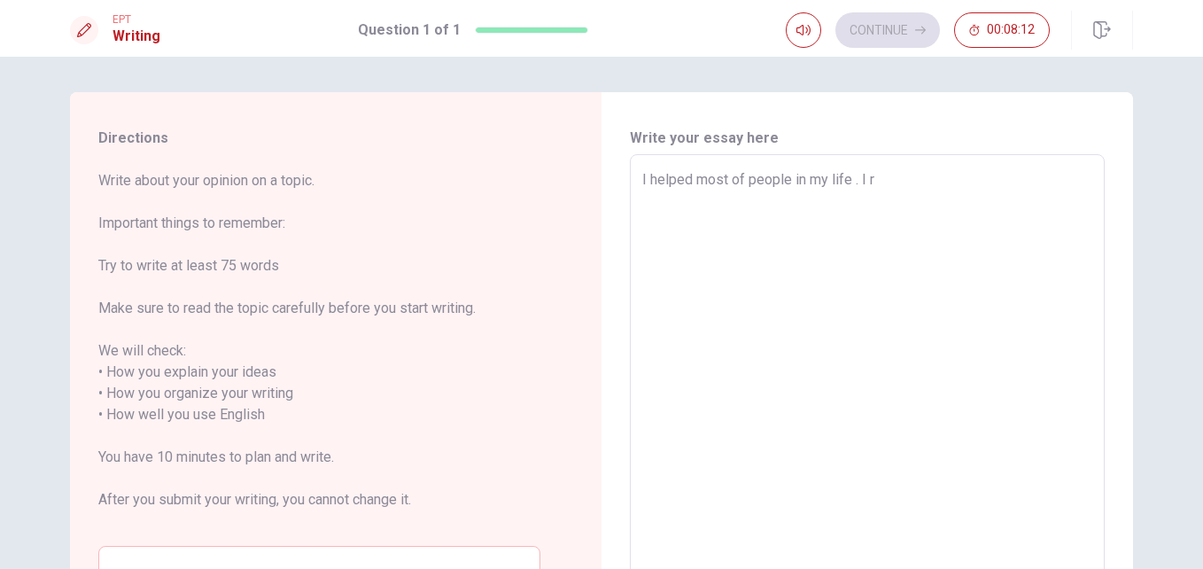
type textarea "I helped most of people in my life . I re"
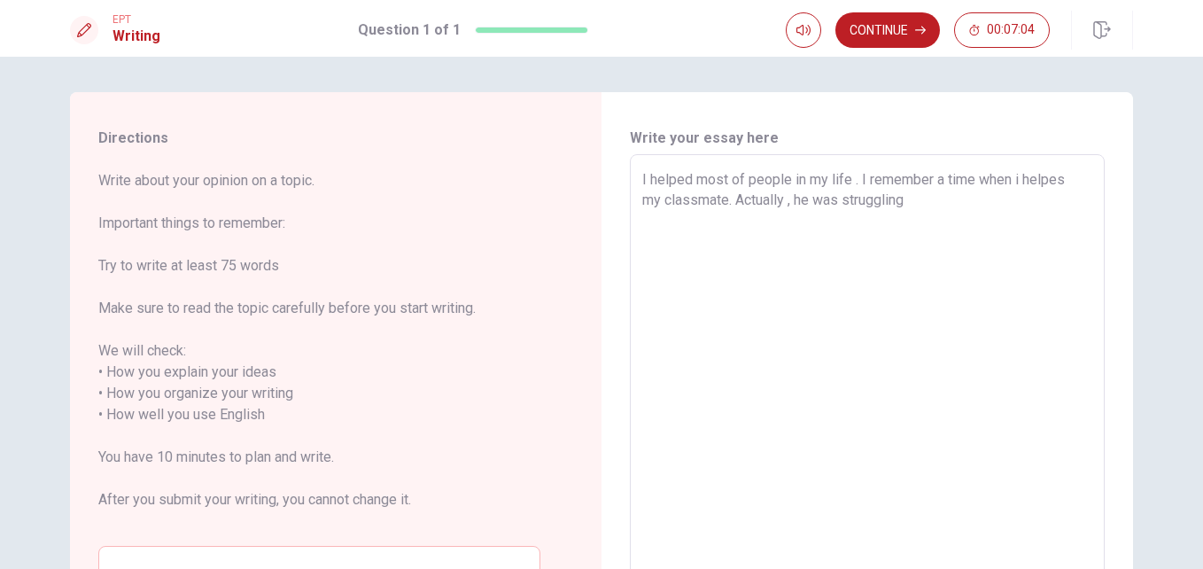
click at [725, 202] on textarea "I helped most of people in my life . I remember a time when i helpes my classma…" at bounding box center [867, 404] width 450 height 470
click at [927, 202] on textarea "I helped most of people in my life . I remember a time when i helpes my classma…" at bounding box center [867, 404] width 450 height 470
click at [1061, 191] on textarea "I helped most of people in my life . I remember a time when i helpes my classma…" at bounding box center [867, 404] width 450 height 470
click at [912, 221] on textarea "I helped most of people in my life . I remember a time when i helpes my classma…" at bounding box center [867, 404] width 450 height 470
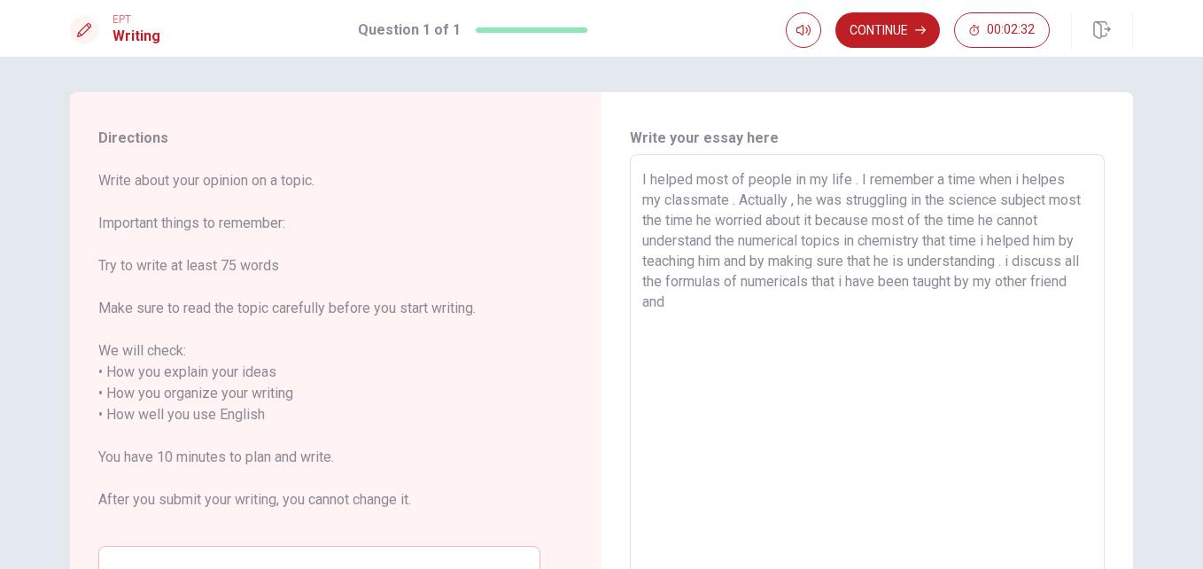
click at [1016, 260] on textarea "I helped most of people in my life . I remember a time when i helpes my classma…" at bounding box center [867, 404] width 450 height 470
click at [742, 303] on textarea "I helped most of people in my life . I remember a time when i helpes my classma…" at bounding box center [867, 404] width 450 height 470
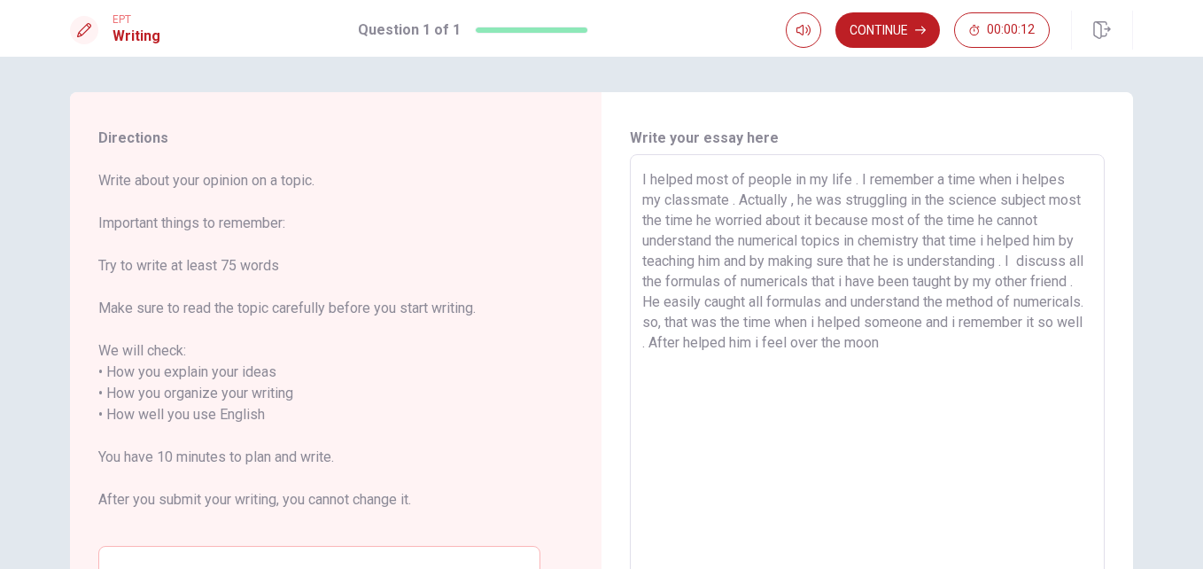
click at [1077, 178] on textarea "I helped most of people in my life . I remember a time when i helpes my classma…" at bounding box center [867, 404] width 450 height 470
click at [1007, 346] on textarea "I helped most of people in my life . I remember a time when i helped my classma…" at bounding box center [867, 404] width 450 height 470
click at [878, 16] on button "Continue" at bounding box center [887, 29] width 105 height 35
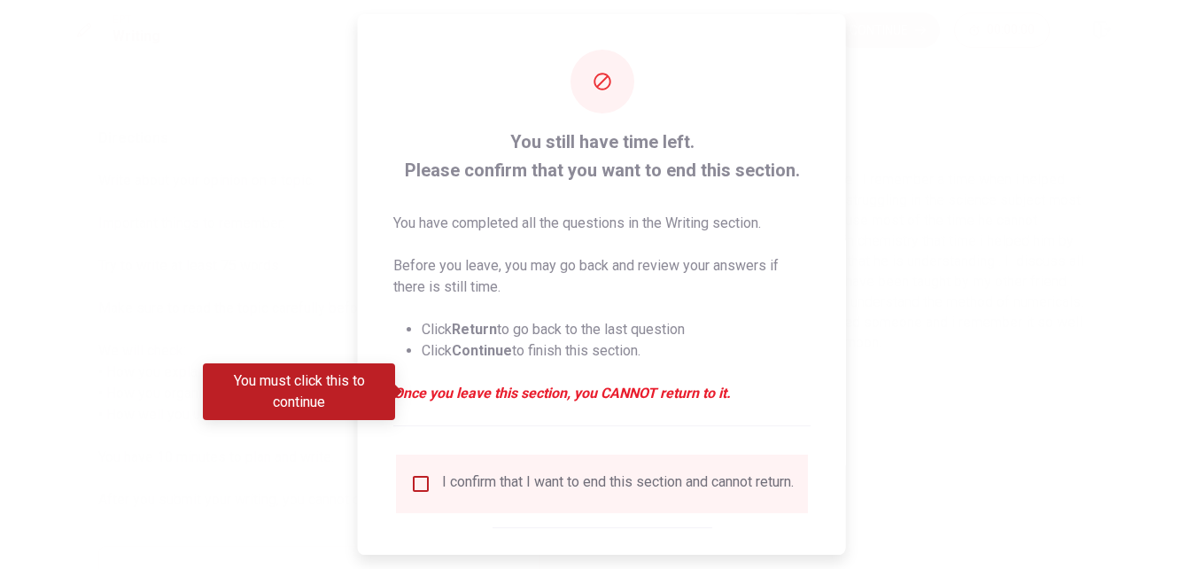
scroll to position [92, 0]
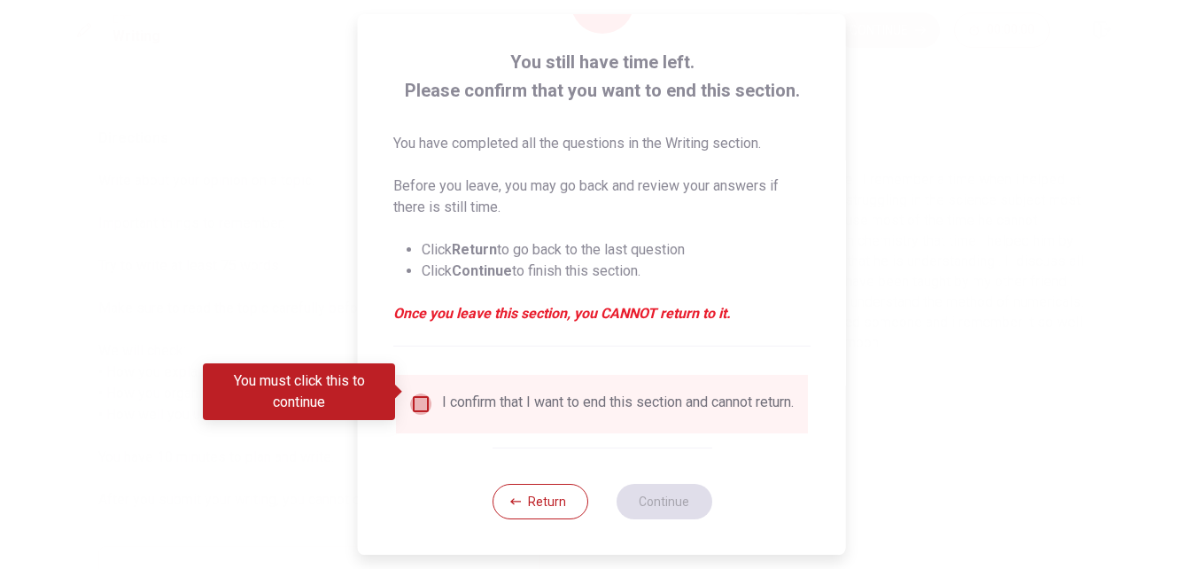
click at [410, 393] on input "You must click this to continue" at bounding box center [420, 403] width 21 height 21
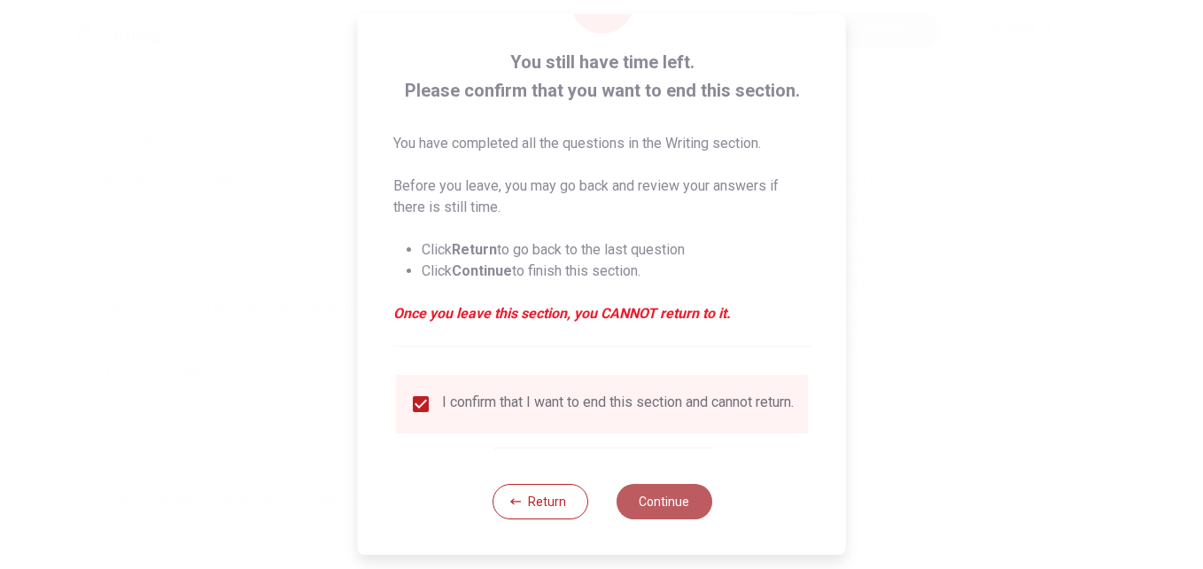
click at [696, 508] on button "Continue" at bounding box center [664, 501] width 96 height 35
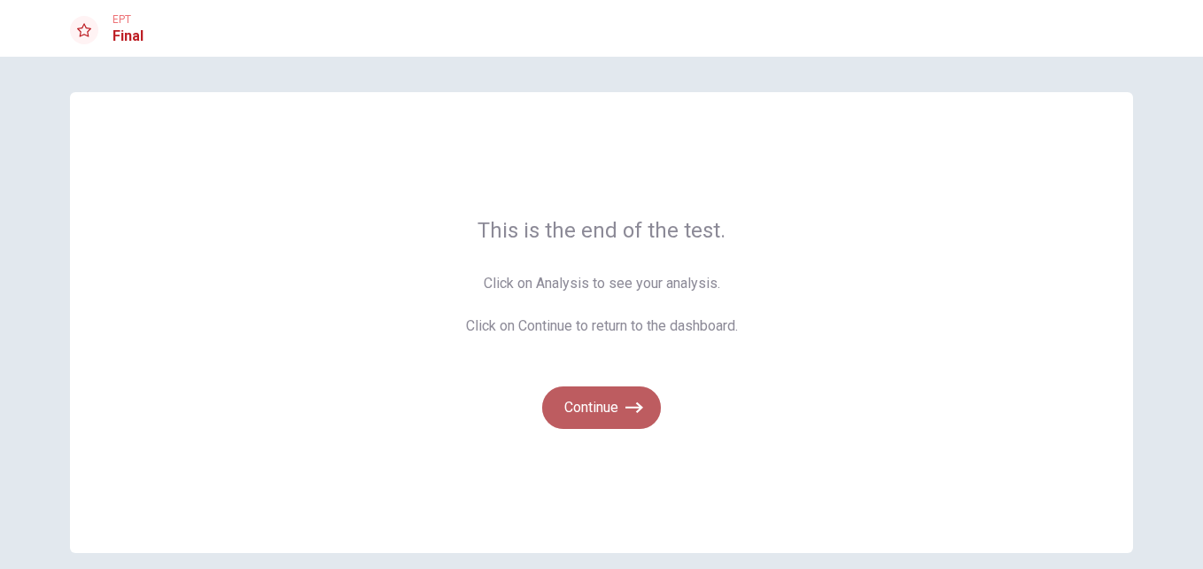
click at [624, 423] on button "Continue" at bounding box center [601, 407] width 119 height 43
